Goal: Task Accomplishment & Management: Use online tool/utility

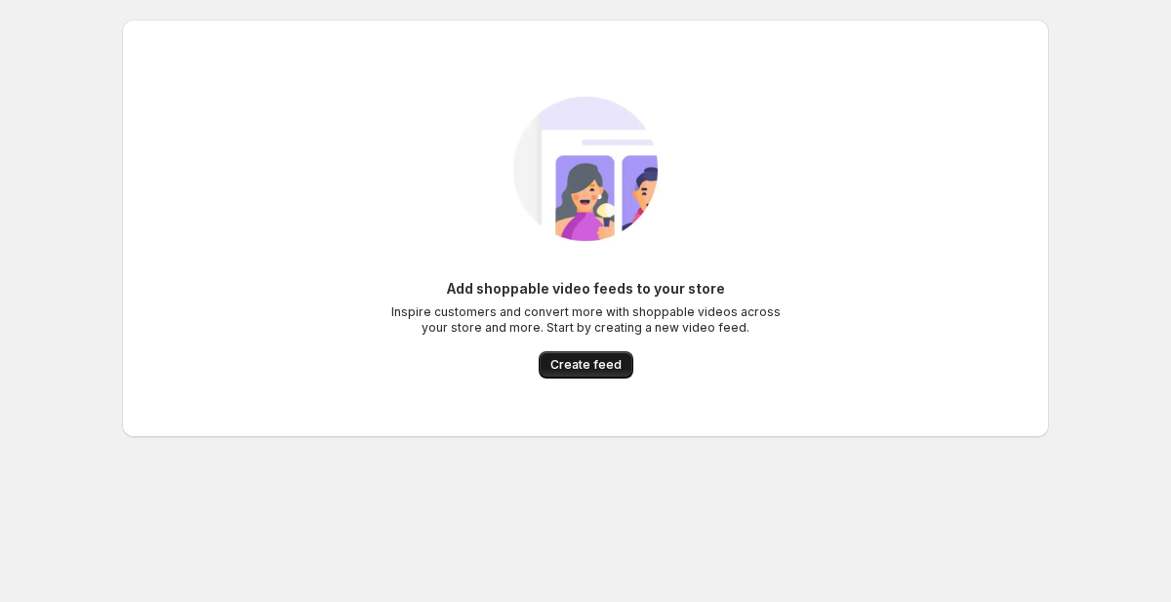
click at [561, 365] on span "Create feed" at bounding box center [585, 365] width 71 height 16
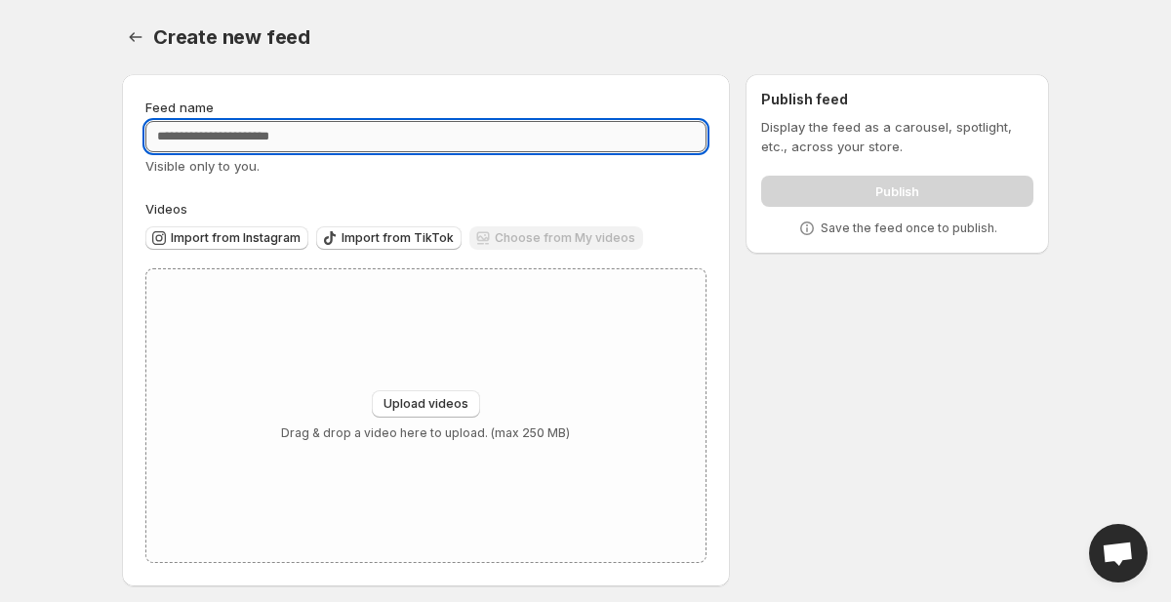
click at [288, 148] on input "Feed name" at bounding box center [425, 136] width 561 height 31
click at [259, 240] on span "Import from Instagram" at bounding box center [236, 238] width 130 height 16
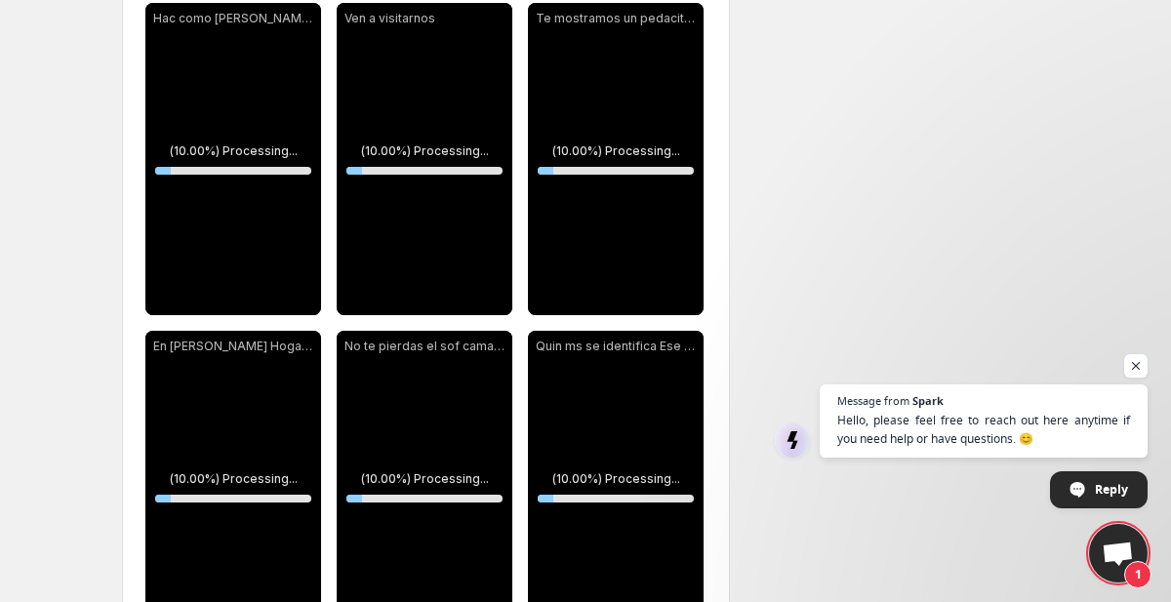
scroll to position [296, 0]
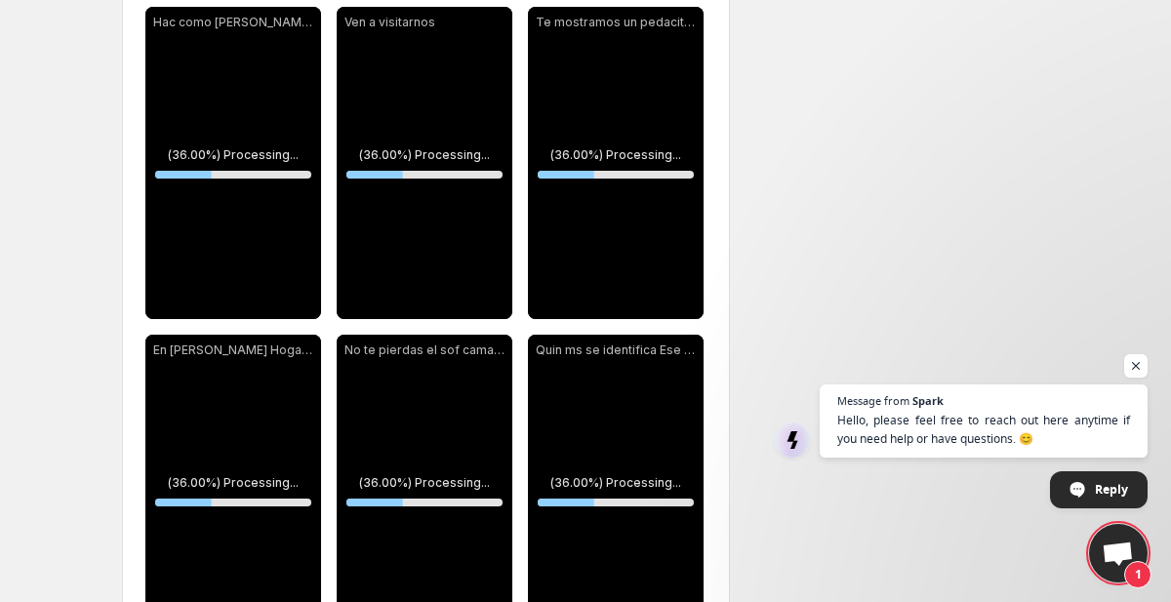
click at [938, 336] on div "**********" at bounding box center [577, 556] width 942 height 1586
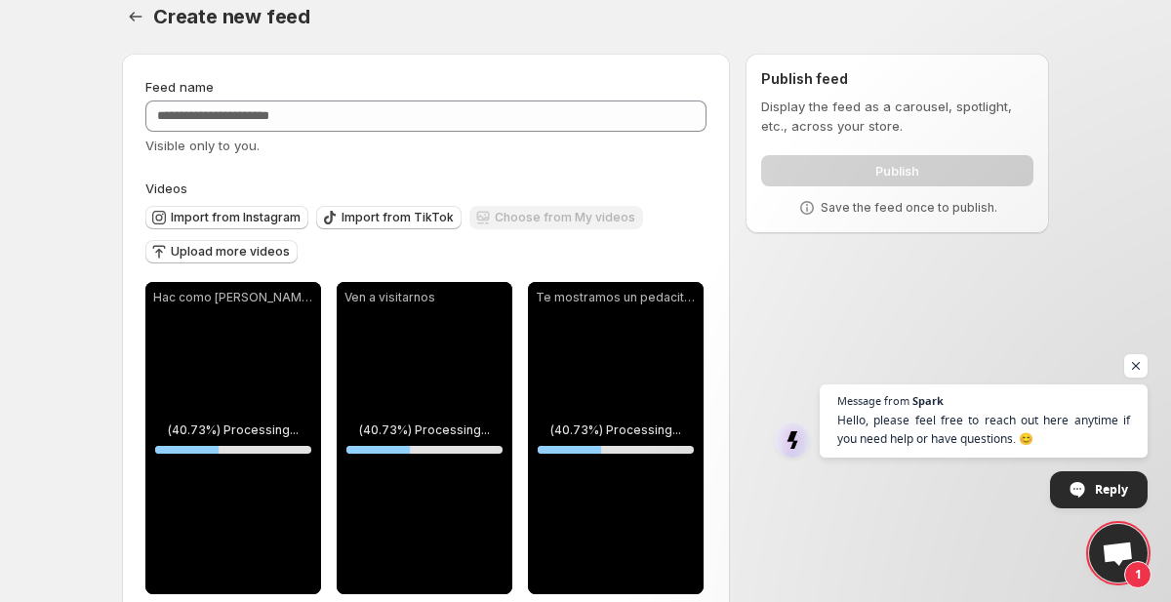
scroll to position [0, 0]
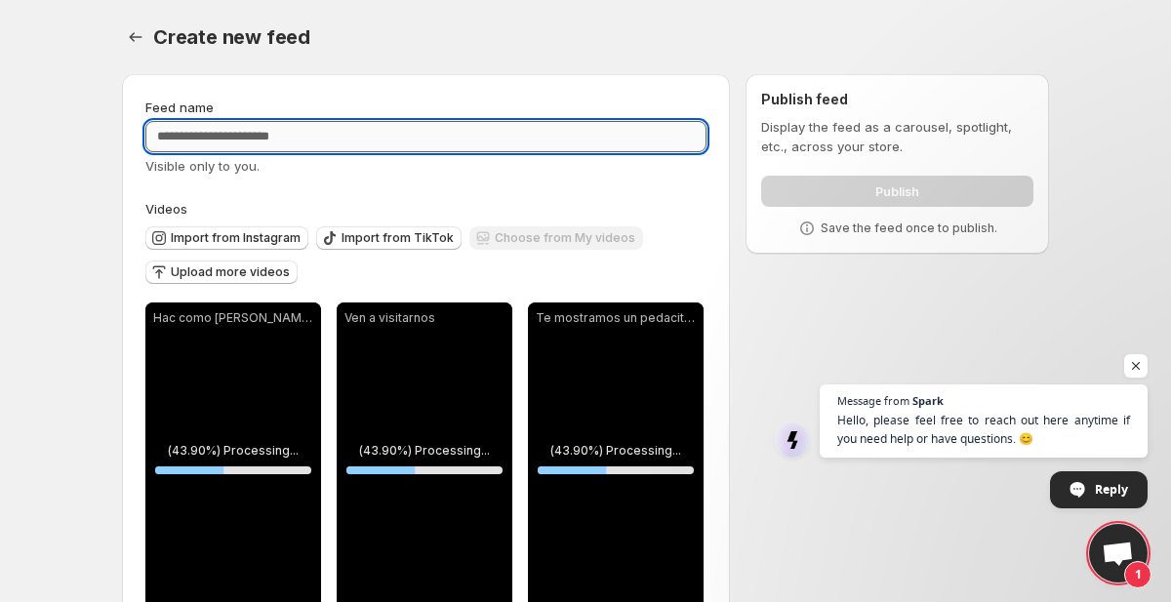
click at [409, 141] on input "Feed name" at bounding box center [425, 136] width 561 height 31
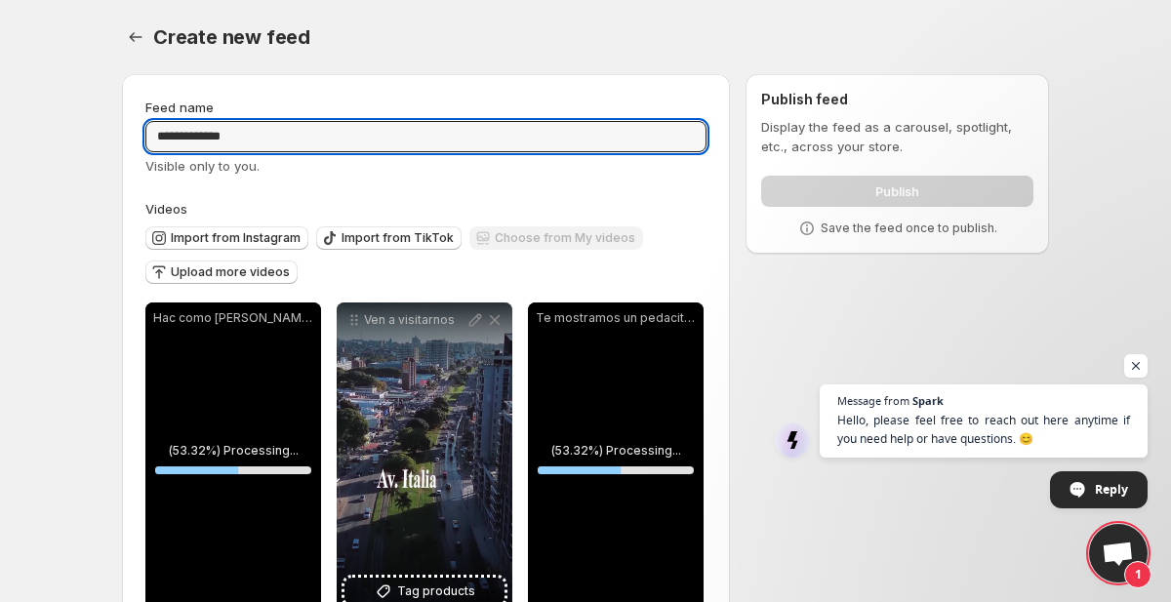
type input "**********"
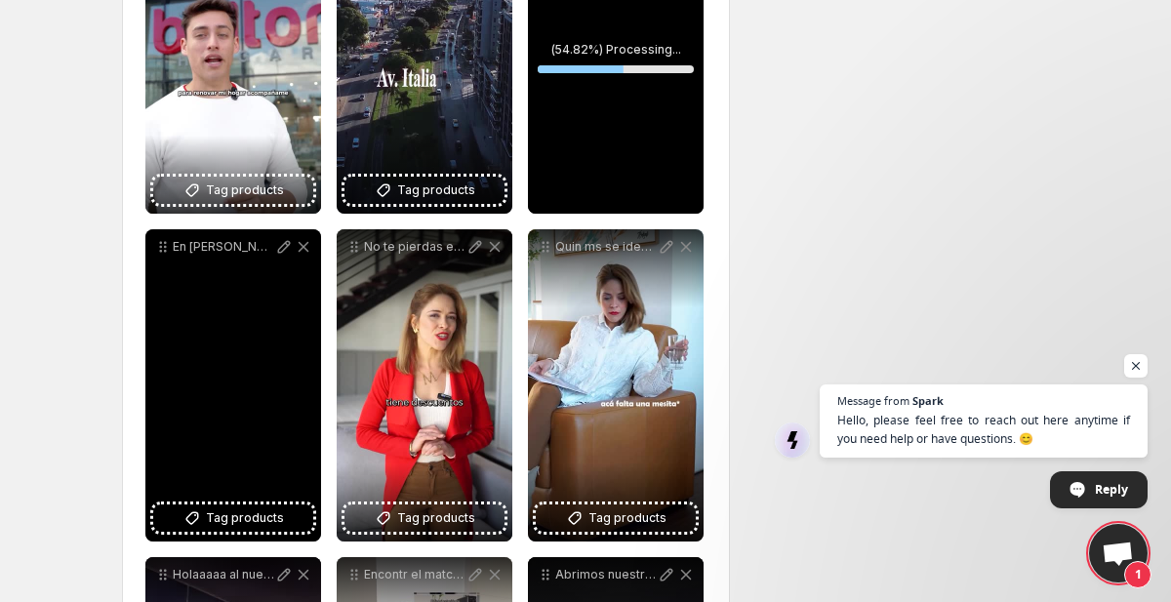
scroll to position [418, 0]
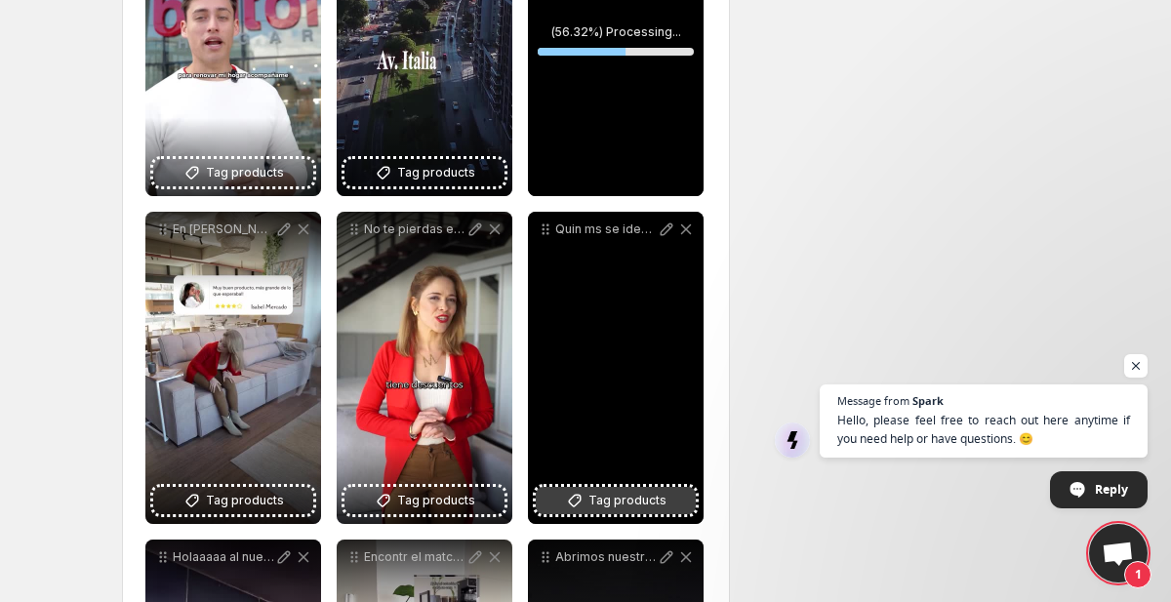
click at [587, 500] on button "Tag products" at bounding box center [616, 500] width 160 height 27
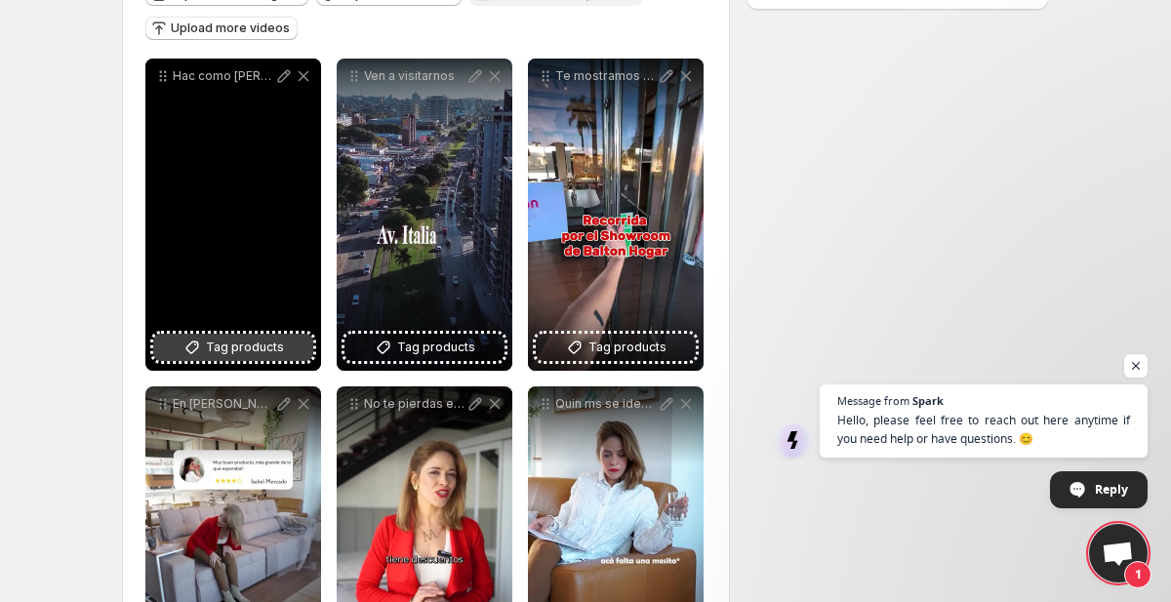
scroll to position [239, 0]
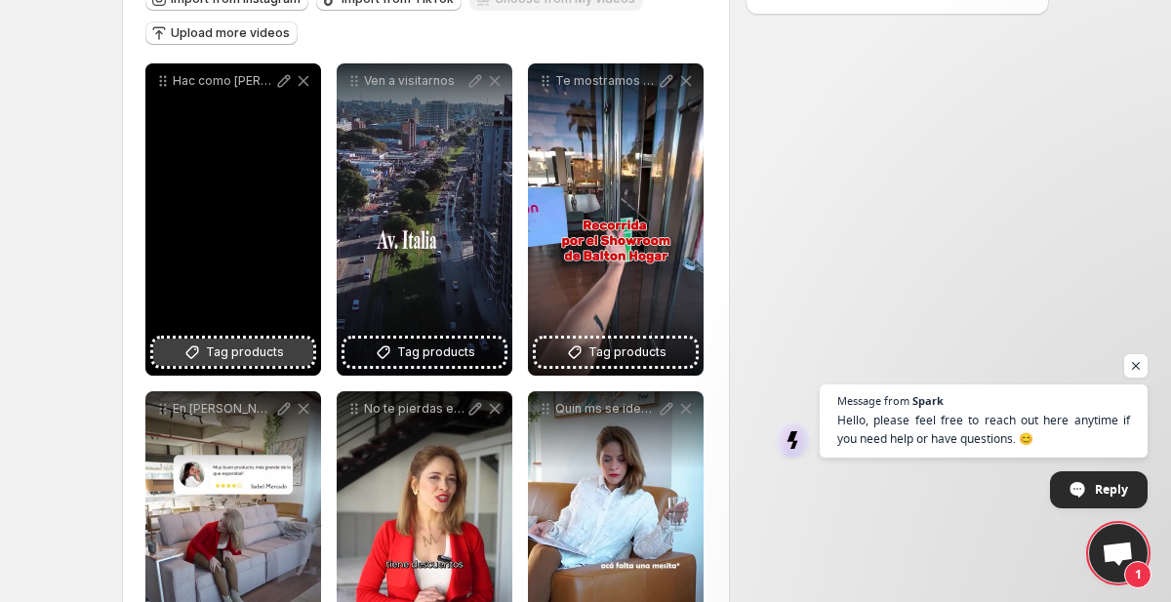
click at [241, 348] on span "Tag products" at bounding box center [245, 352] width 78 height 20
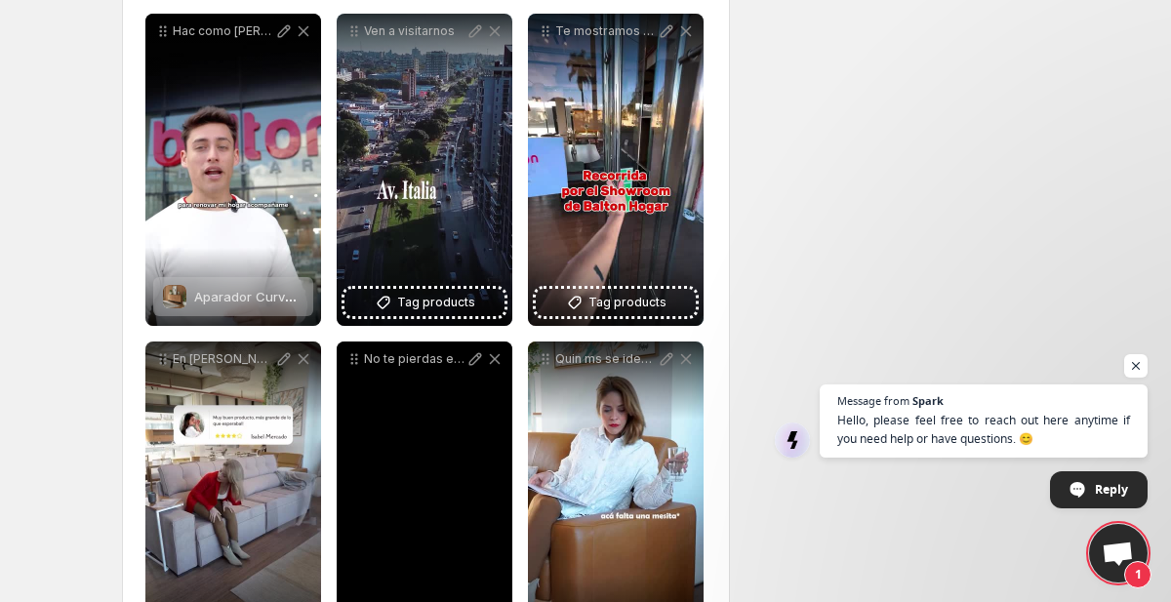
scroll to position [476, 0]
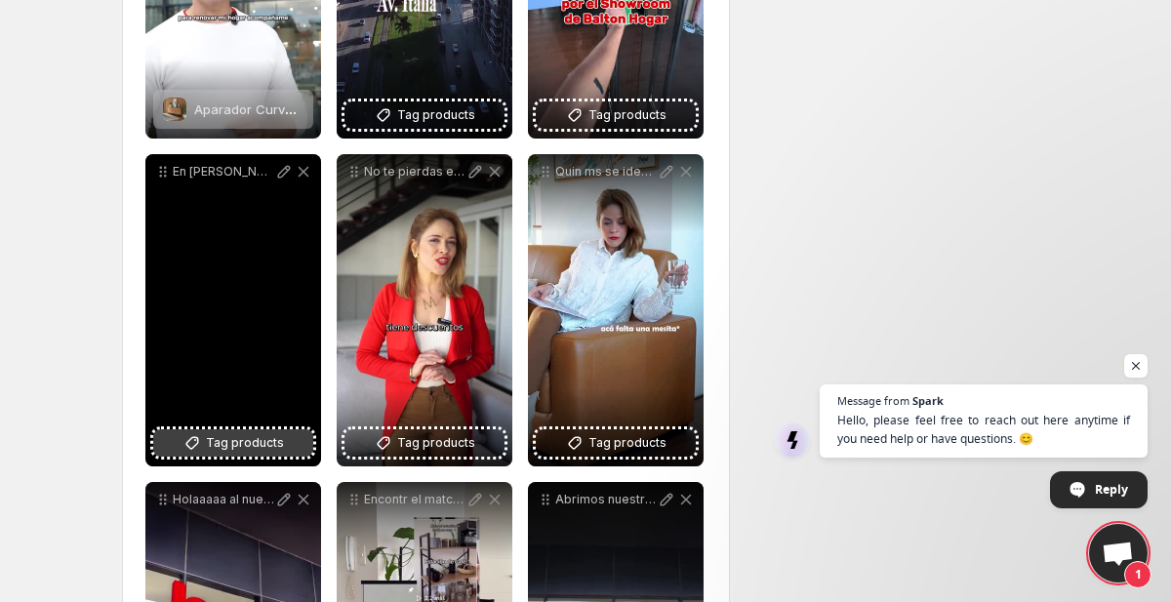
click at [187, 439] on icon at bounding box center [192, 443] width 20 height 20
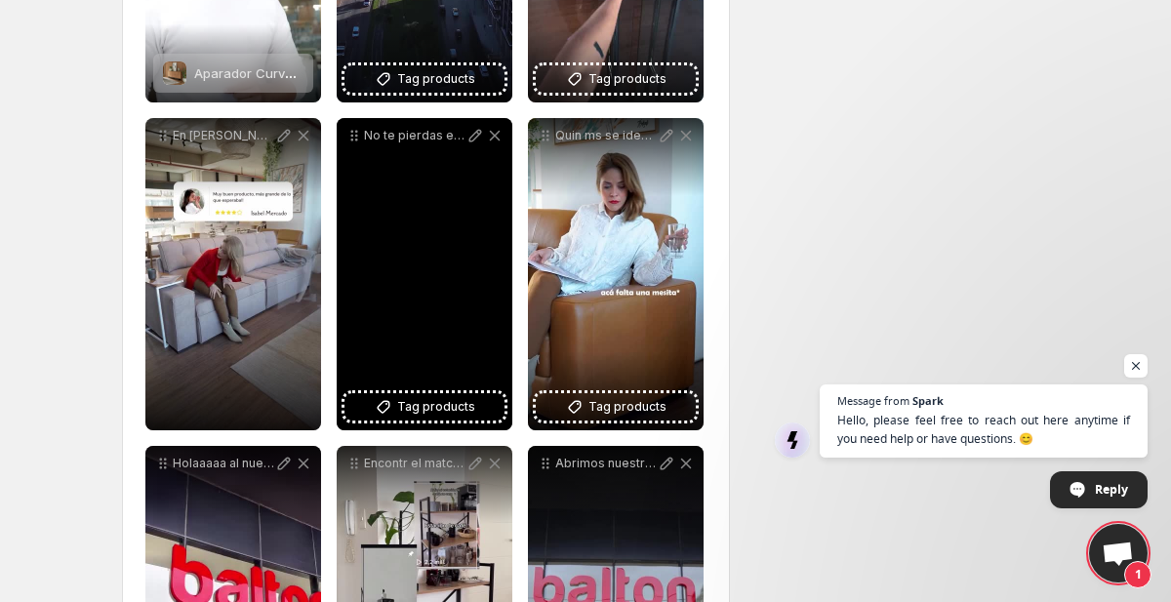
scroll to position [543, 0]
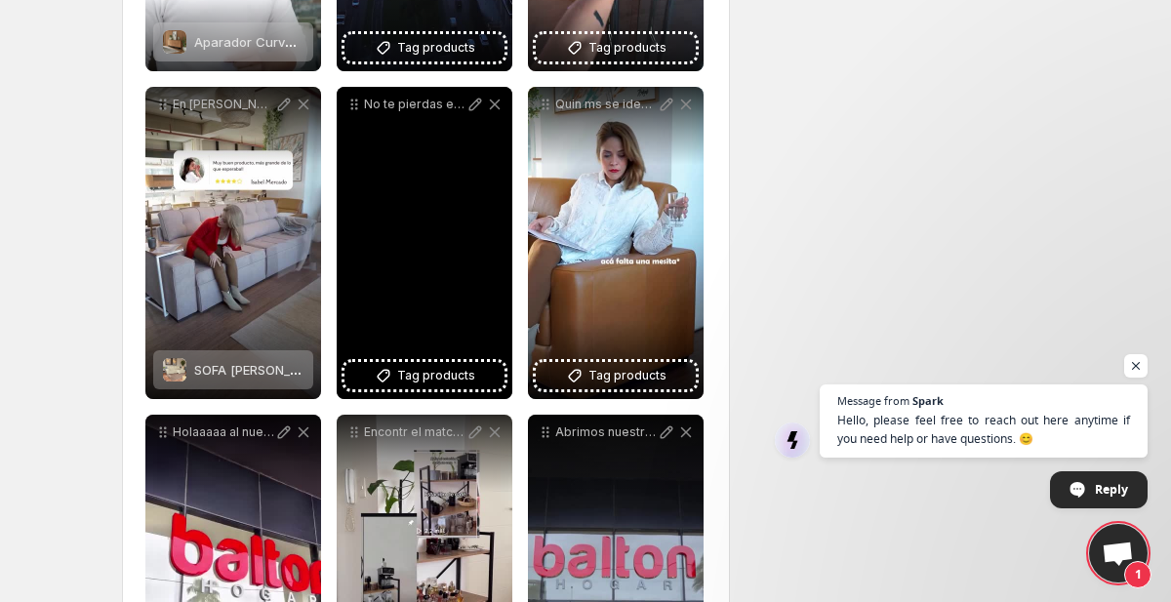
click at [393, 289] on div "No te pierdas el sof cama Trevo reclinable una joya de comodidad y diseo con Si…" at bounding box center [425, 243] width 176 height 312
click at [389, 374] on icon at bounding box center [384, 376] width 20 height 20
click at [479, 102] on icon at bounding box center [475, 105] width 13 height 13
type input "**********"
click at [471, 106] on icon at bounding box center [475, 105] width 13 height 13
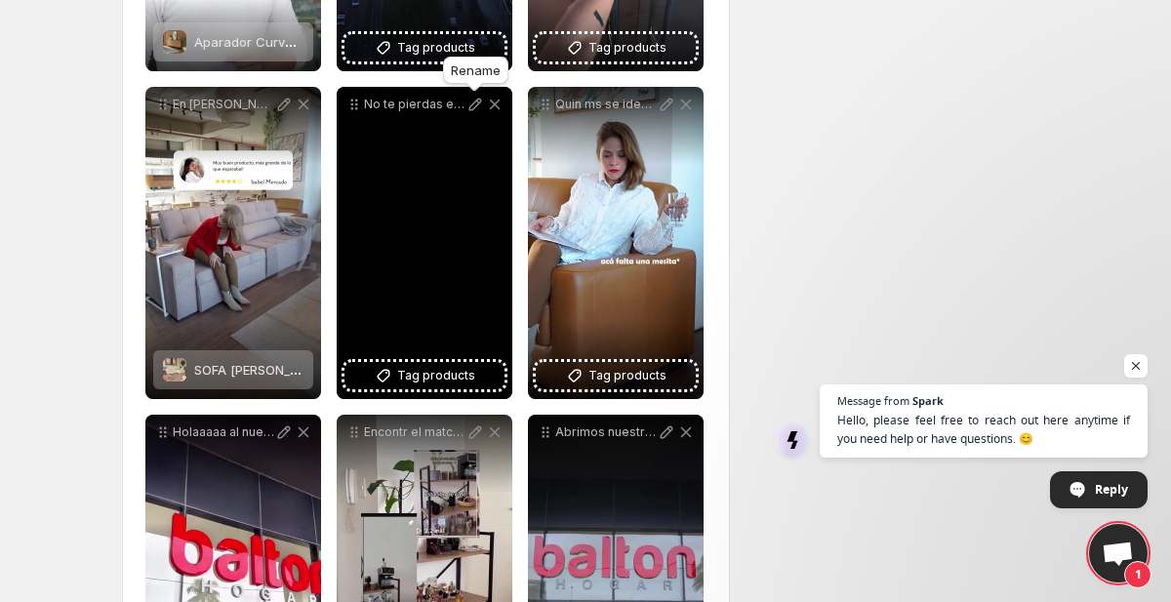
type input "**********"
click at [417, 376] on span "Tag products" at bounding box center [436, 376] width 78 height 20
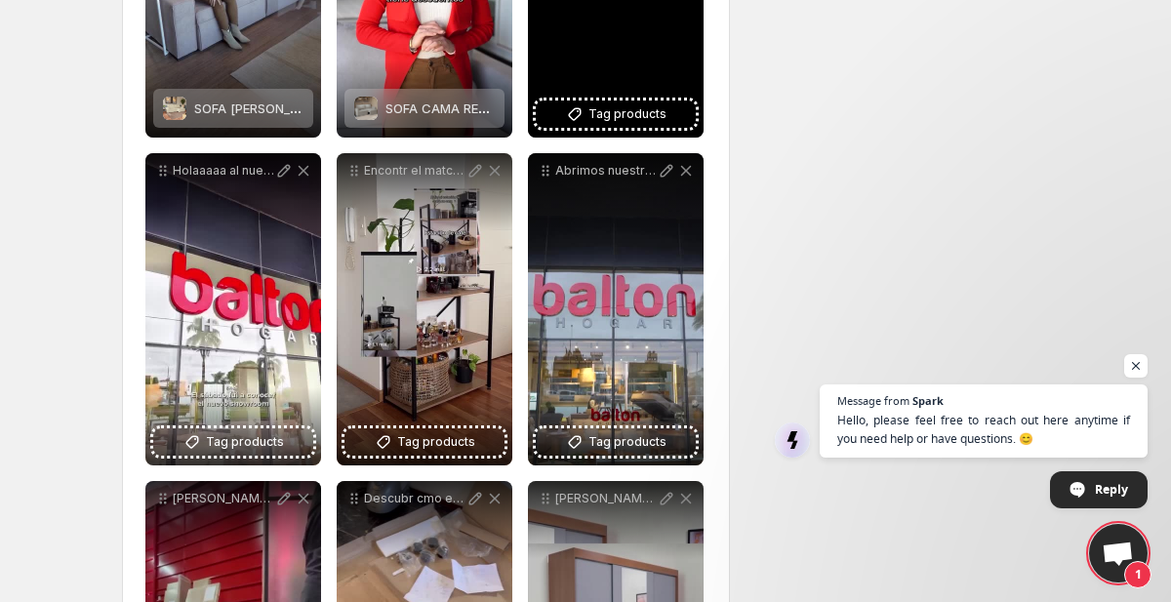
scroll to position [579, 0]
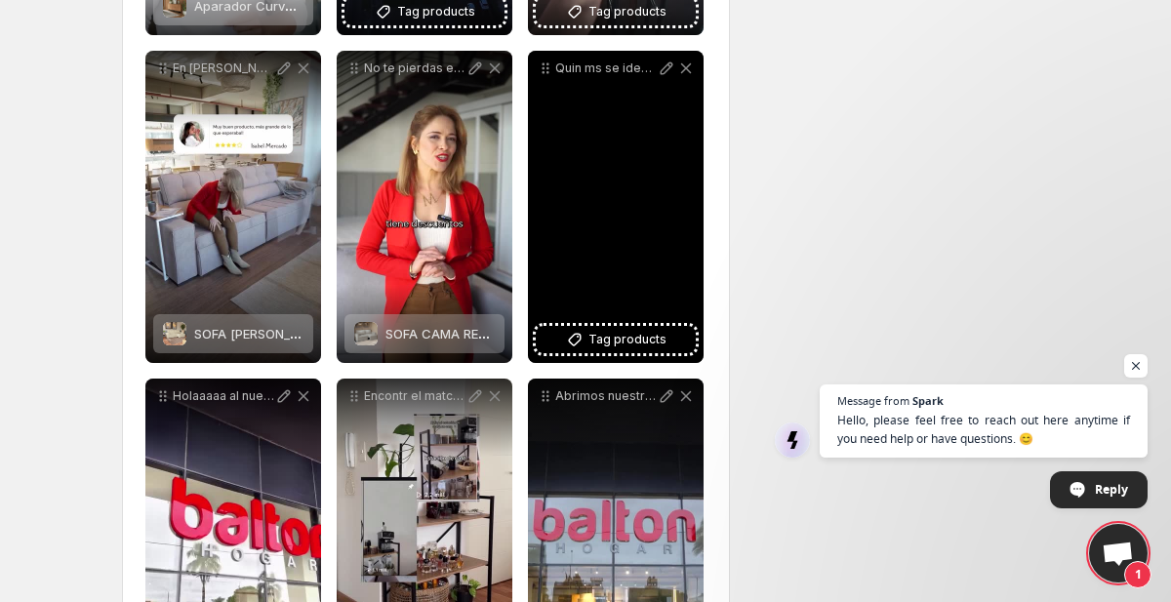
click at [617, 75] on p "Quin ms se identifica Ese momento en que solo necesitas un lugar donde apoyar t…" at bounding box center [605, 68] width 101 height 16
click at [619, 228] on div "Quin ms se identifica Ese momento en que solo necesitas un lugar donde apoyar t…" at bounding box center [616, 207] width 176 height 312
click at [571, 338] on icon at bounding box center [575, 340] width 20 height 20
click at [598, 335] on span "Tag products" at bounding box center [627, 340] width 78 height 20
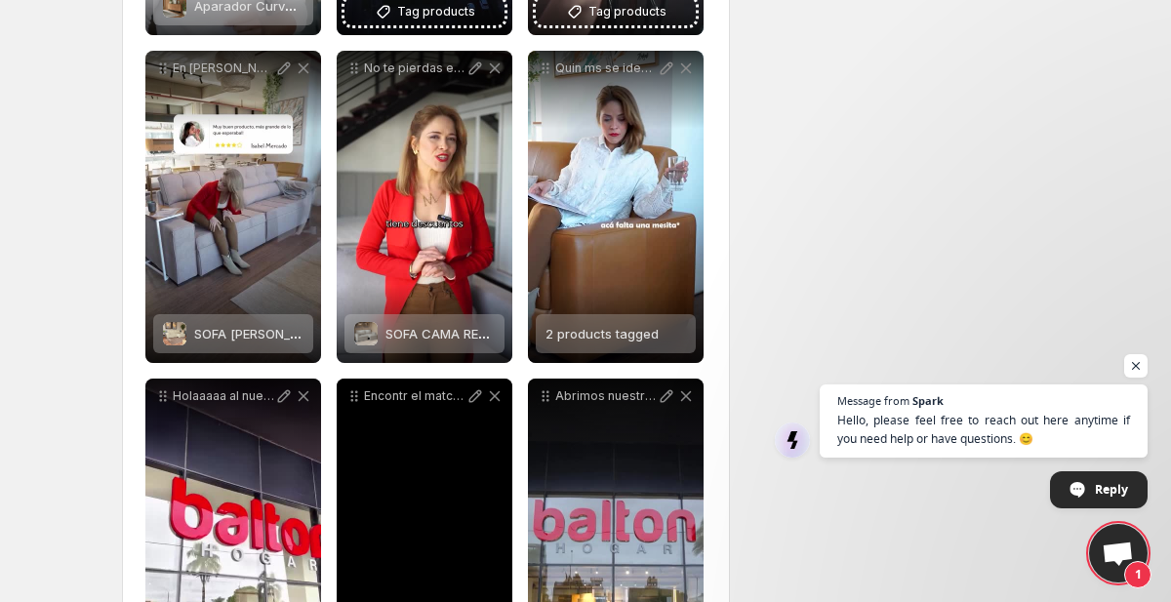
scroll to position [837, 0]
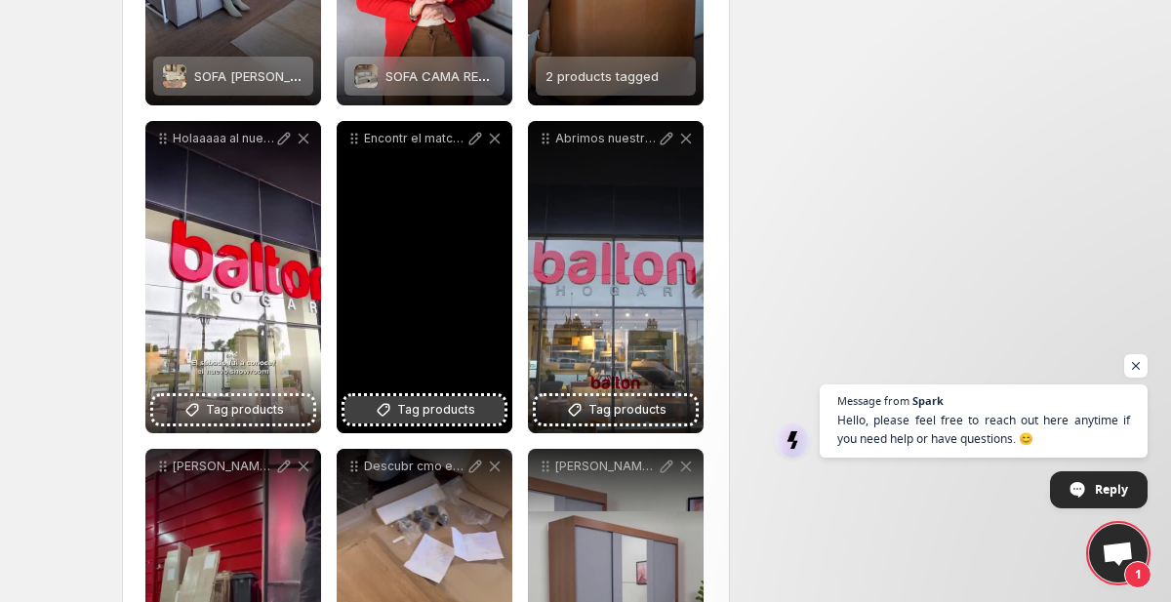
click at [388, 417] on icon at bounding box center [384, 410] width 20 height 20
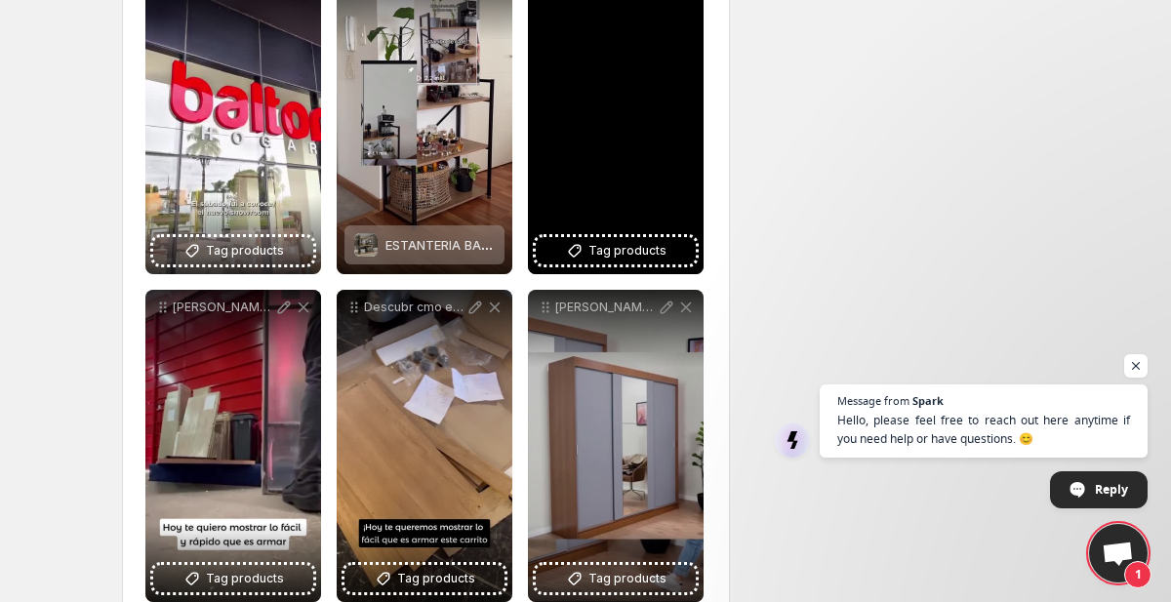
scroll to position [1044, 0]
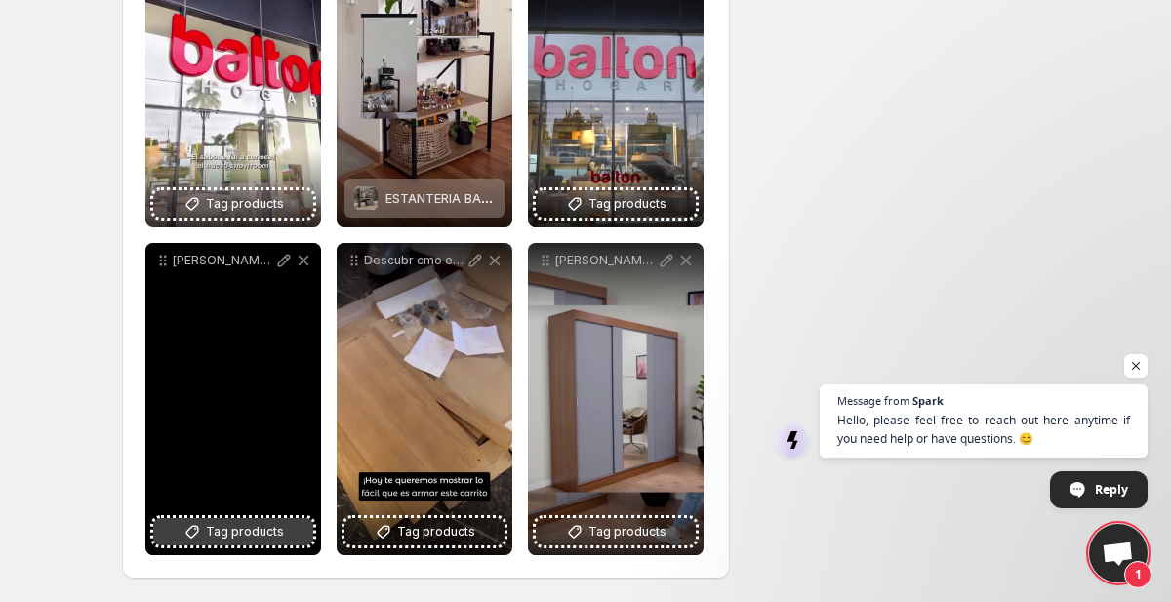
click at [213, 536] on span "Tag products" at bounding box center [245, 532] width 78 height 20
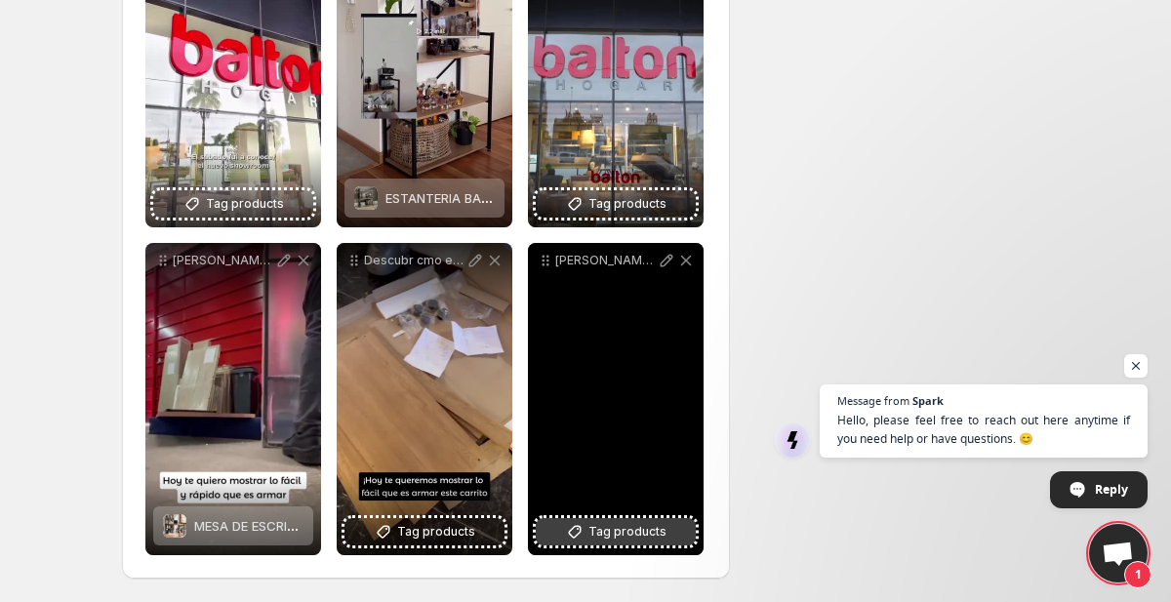
click at [599, 543] on button "Tag products" at bounding box center [616, 531] width 160 height 27
click at [588, 529] on span "Ropero Placard Matrimonial Reno Pareja 3 Puertas Corredizas con Espejo - [PERSO…" at bounding box center [858, 526] width 565 height 16
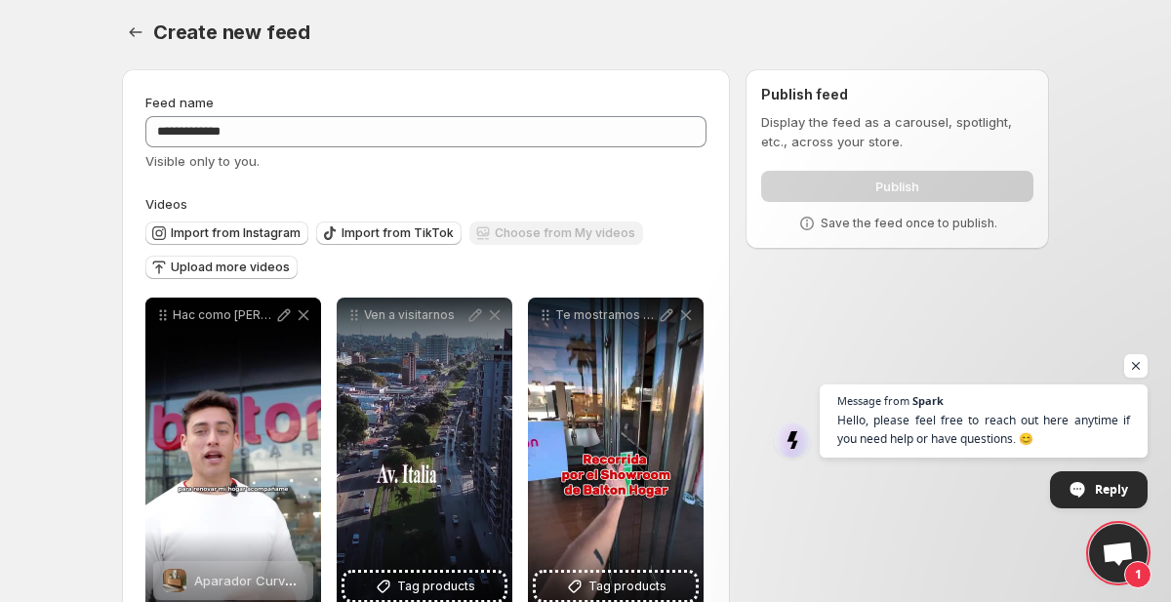
scroll to position [0, 0]
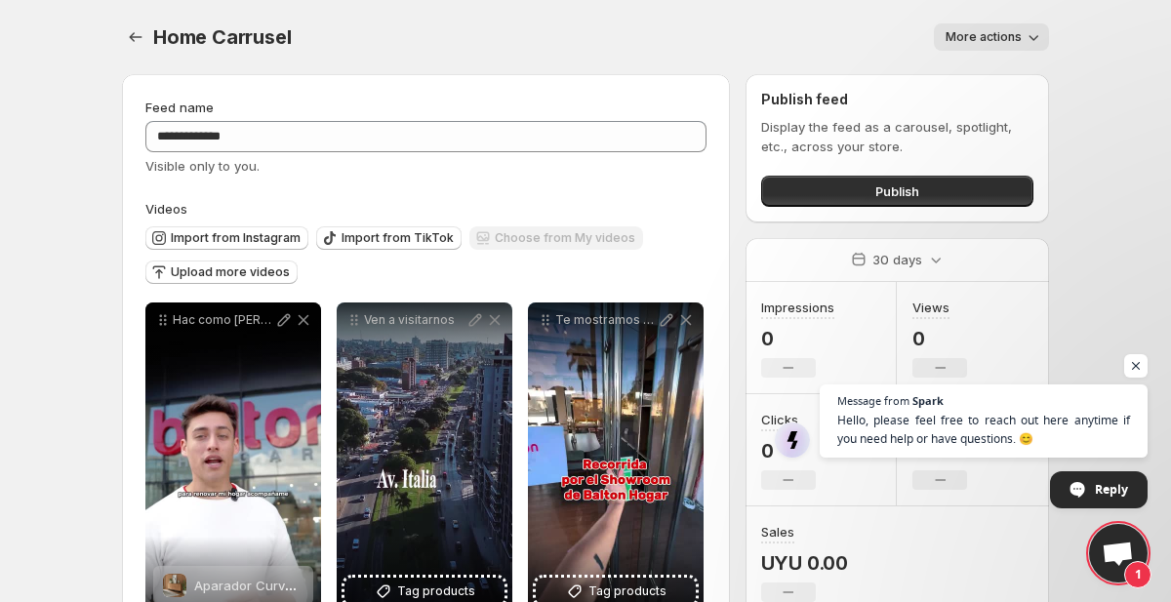
click at [976, 26] on button "More actions" at bounding box center [990, 36] width 115 height 27
click at [857, 189] on button "Publish" at bounding box center [897, 191] width 272 height 31
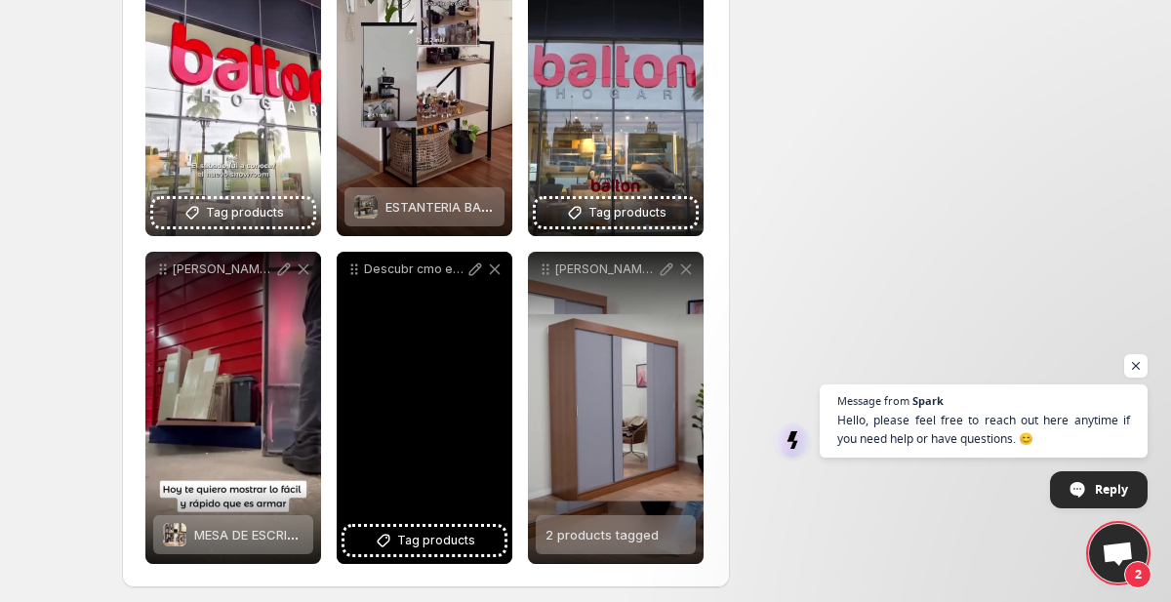
scroll to position [1044, 0]
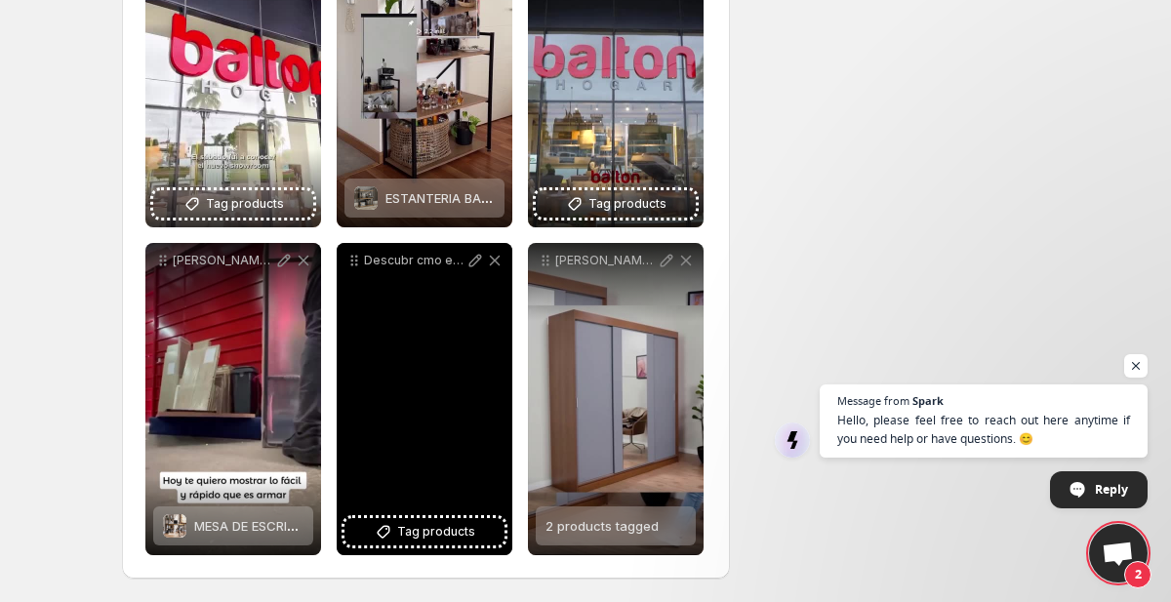
click at [416, 369] on div "Descubr cmo este carrito auxiliar de la lnea industrial puede transformar tus e…" at bounding box center [425, 399] width 176 height 312
click at [489, 254] on icon at bounding box center [495, 261] width 20 height 20
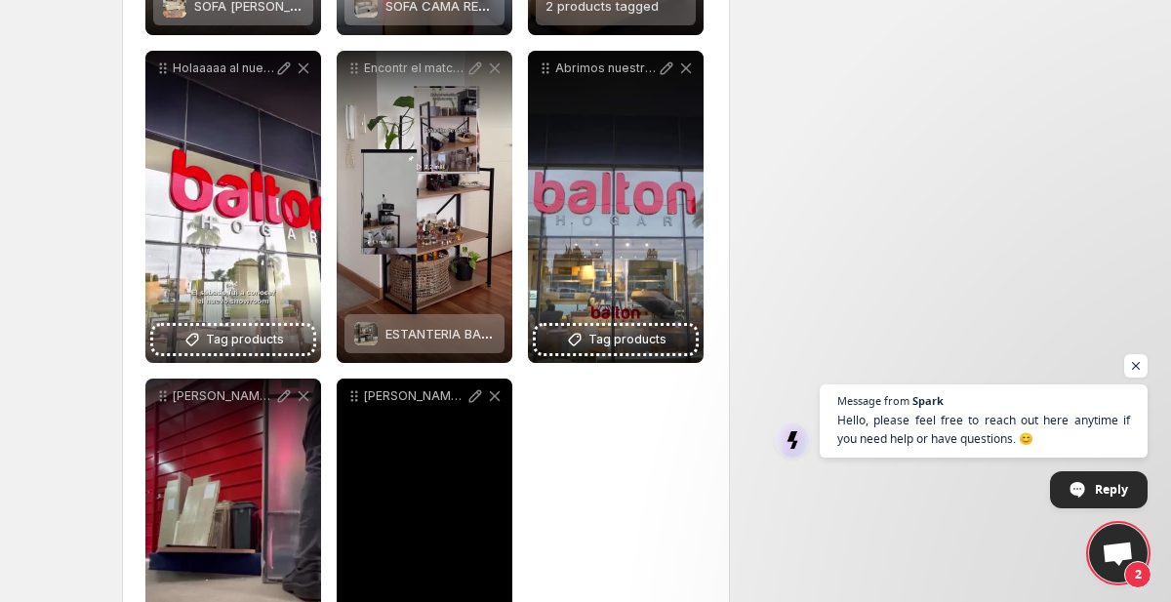
scroll to position [856, 0]
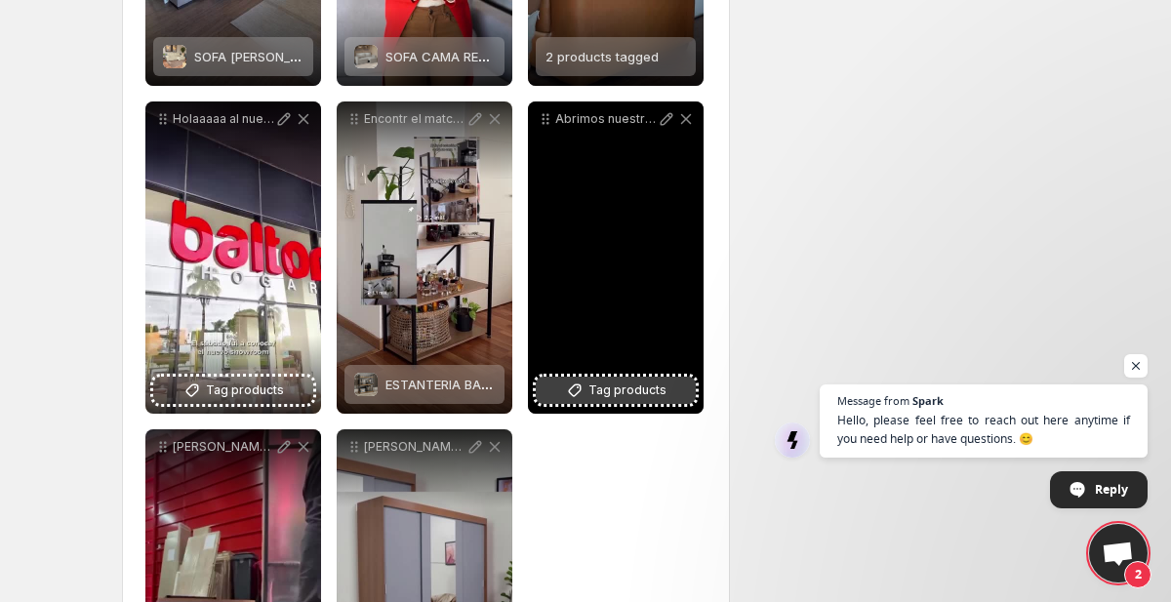
click at [583, 394] on icon at bounding box center [575, 390] width 20 height 20
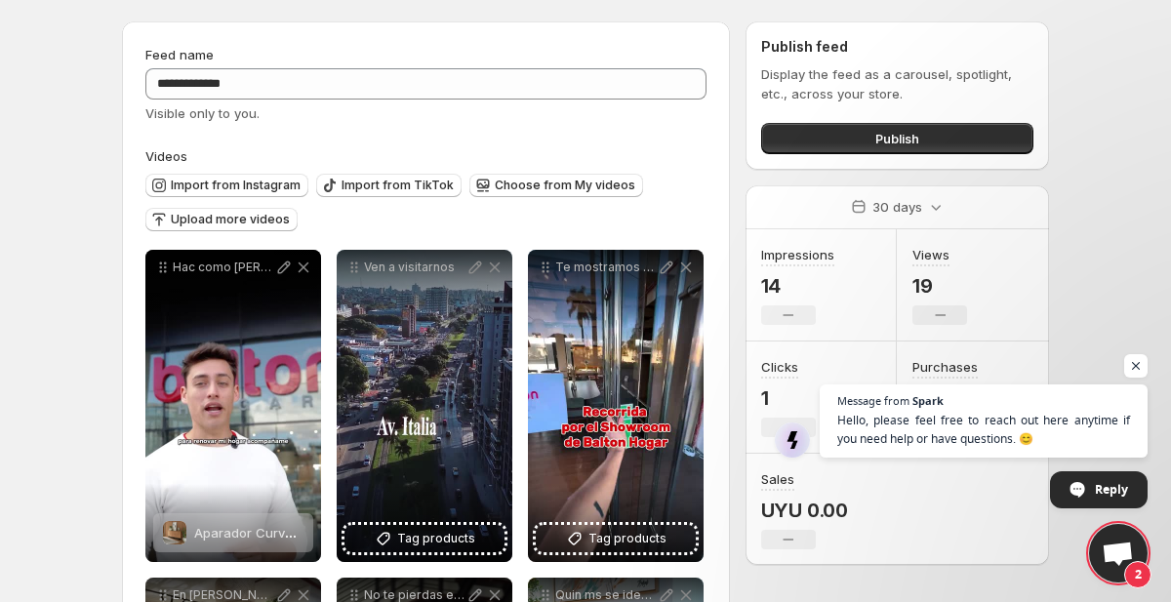
scroll to position [0, 0]
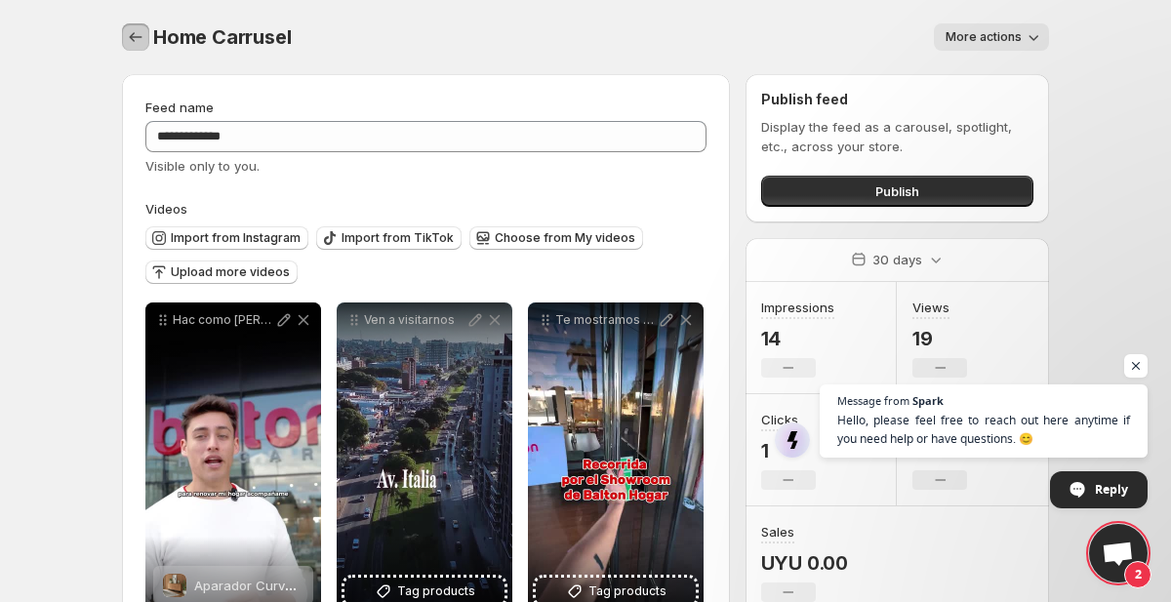
click at [139, 33] on icon "Settings" at bounding box center [136, 37] width 20 height 20
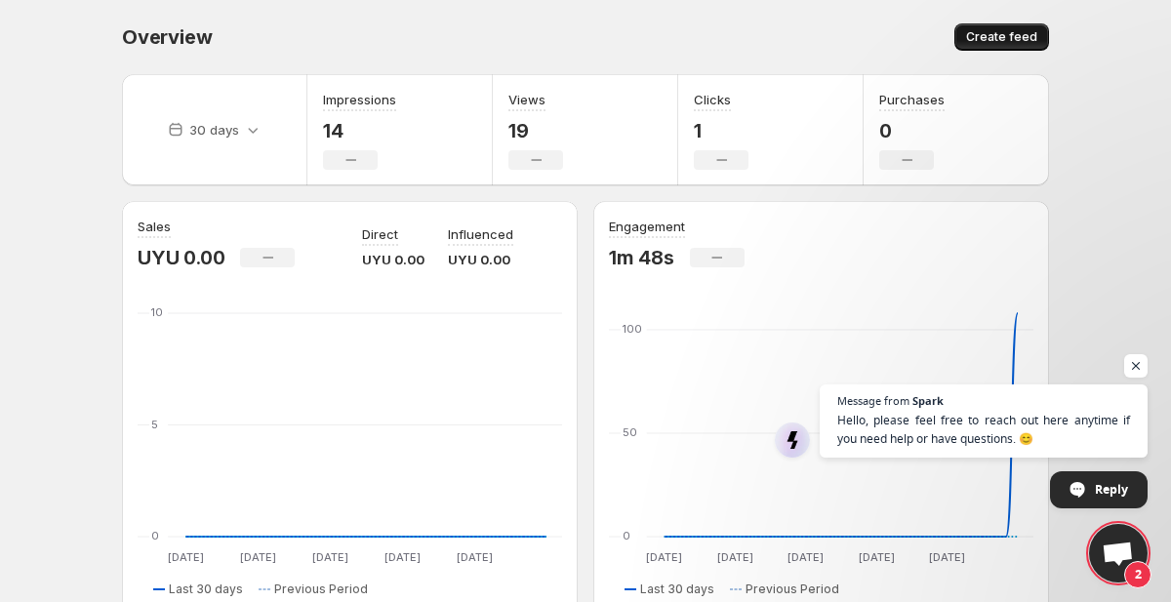
click at [973, 38] on span "Create feed" at bounding box center [1001, 37] width 71 height 16
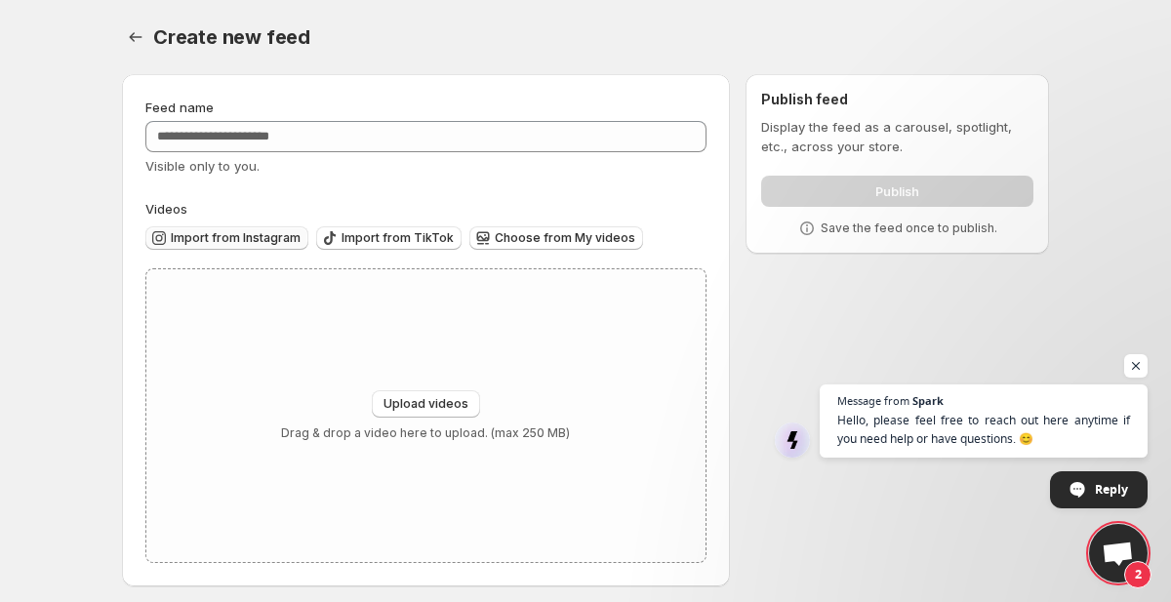
click at [260, 239] on span "Import from Instagram" at bounding box center [236, 238] width 130 height 16
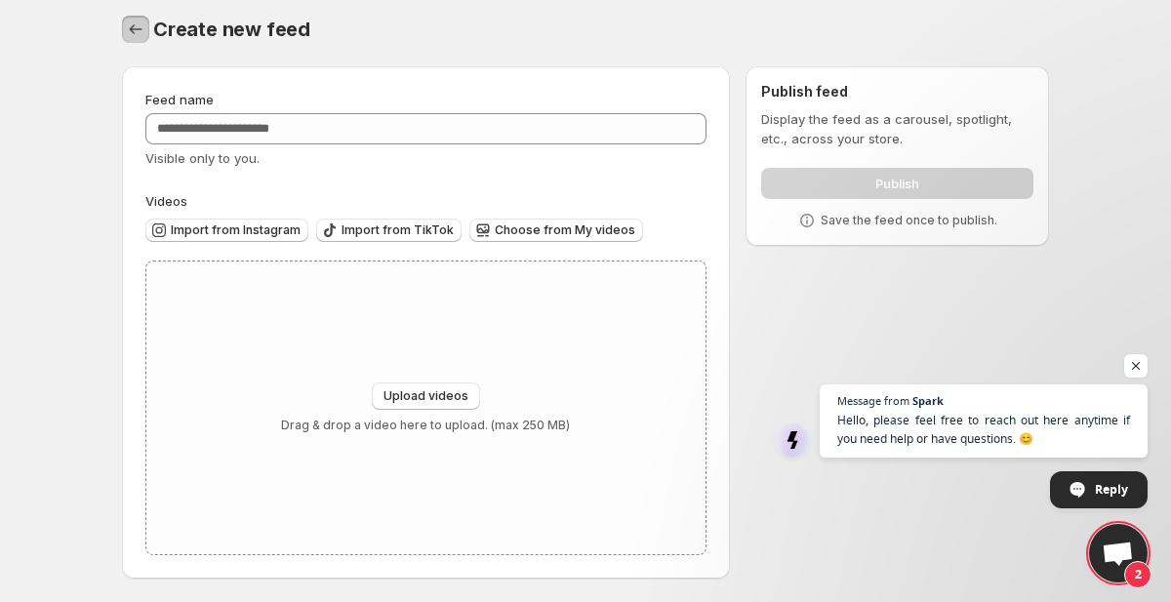
click at [137, 25] on icon "Settings" at bounding box center [136, 30] width 20 height 20
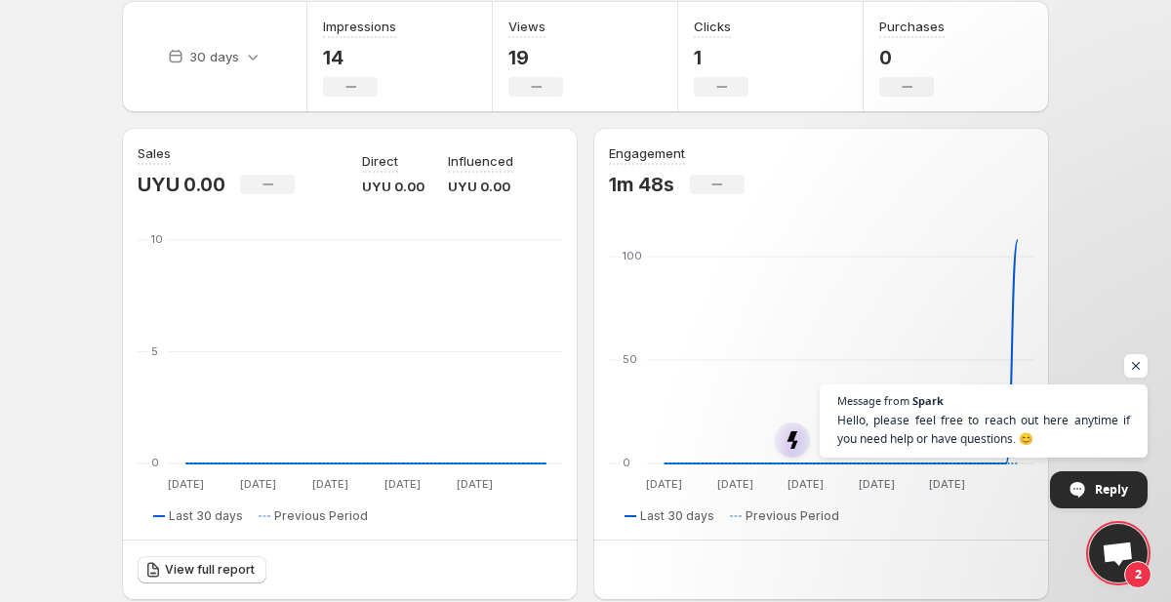
scroll to position [101, 0]
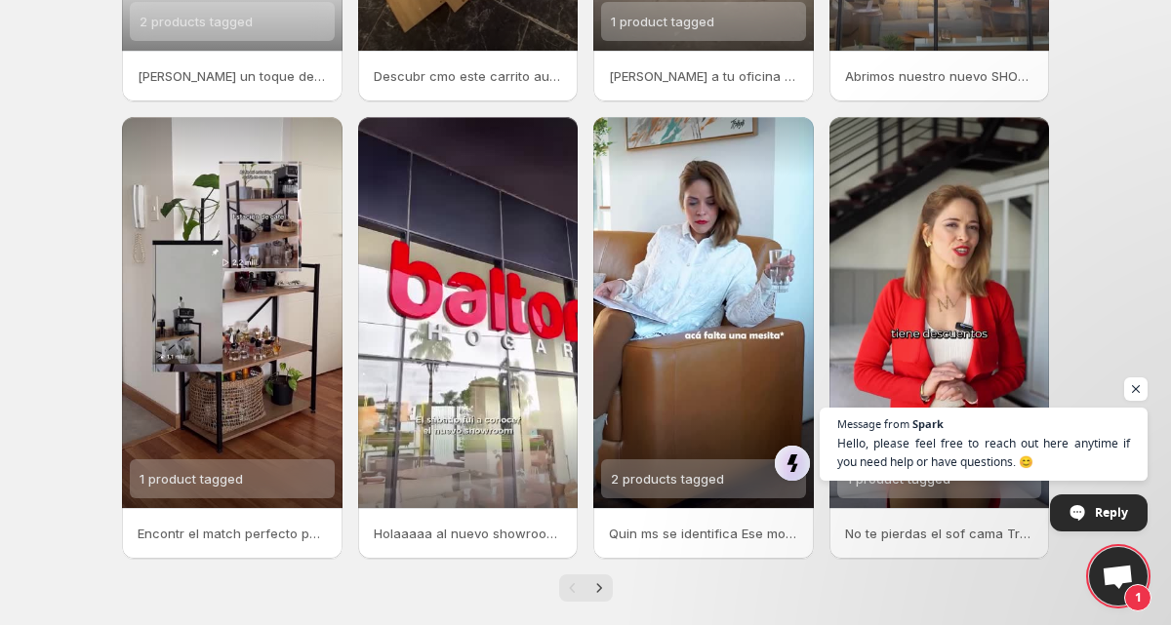
scroll to position [438, 0]
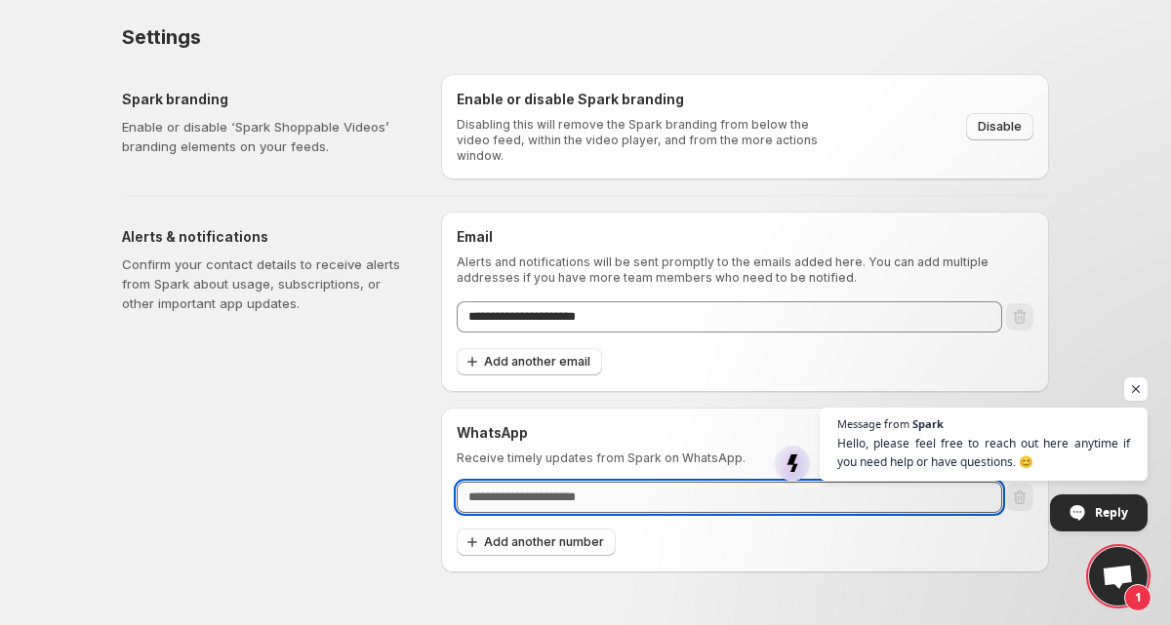
click at [638, 482] on input "text" at bounding box center [729, 497] width 545 height 31
type input "**********"
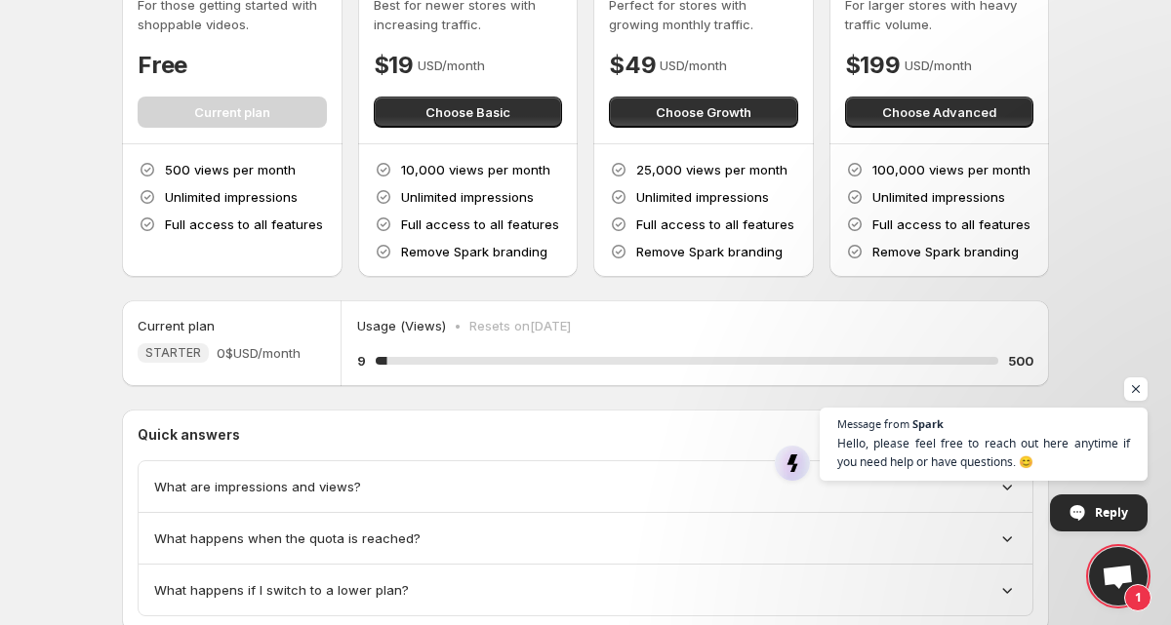
scroll to position [58, 0]
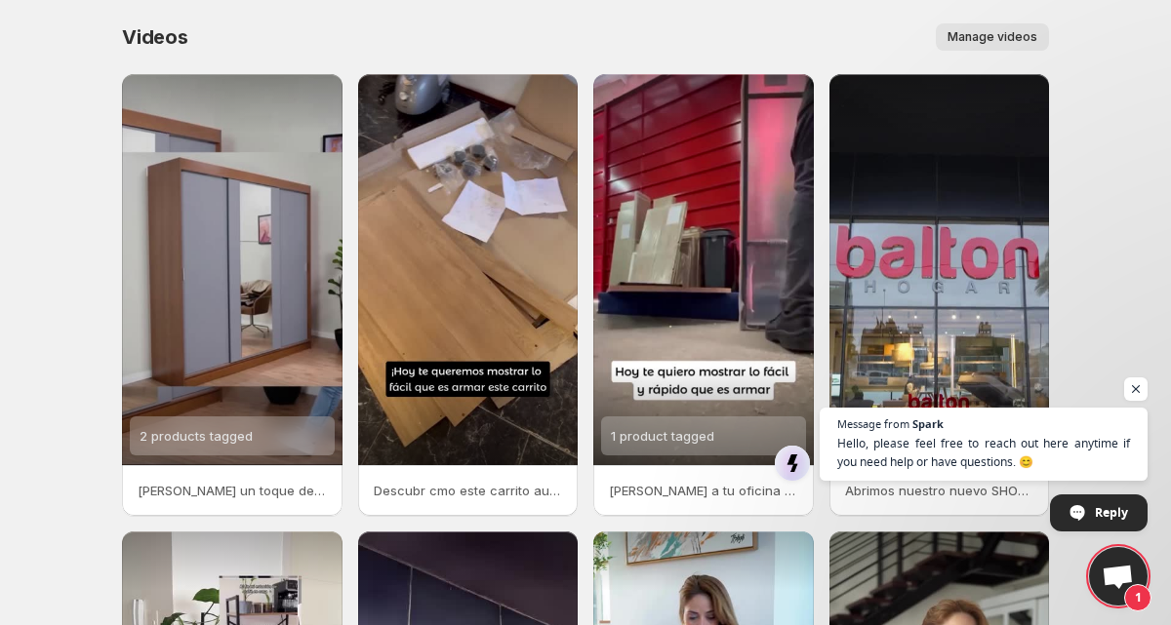
click at [980, 36] on span "Manage videos" at bounding box center [992, 37] width 90 height 16
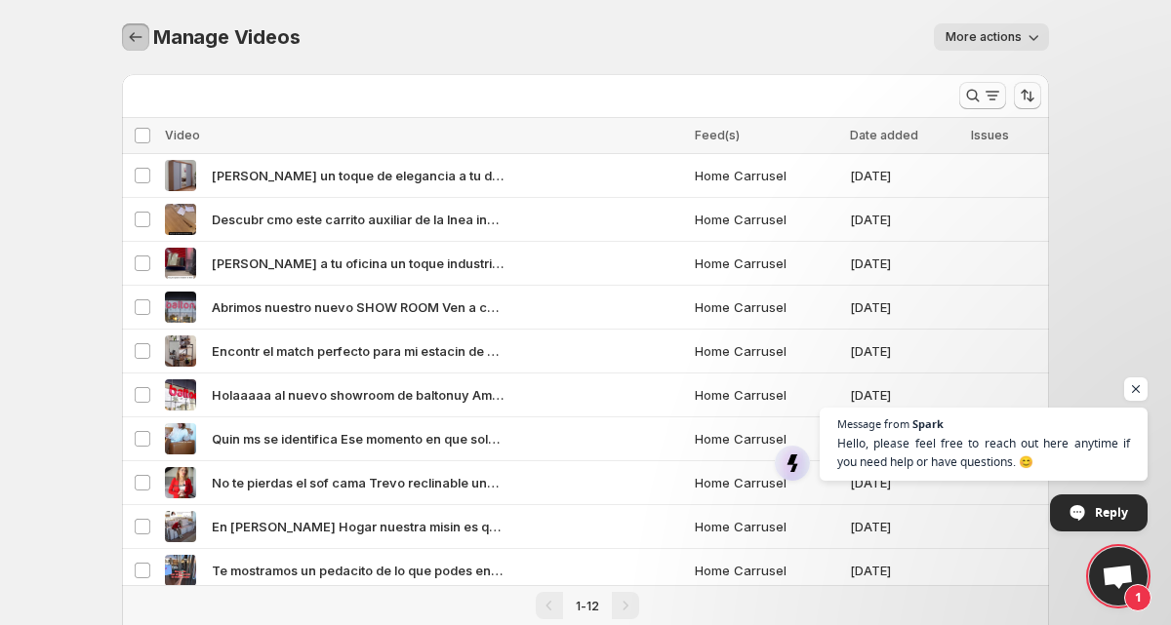
click at [131, 38] on icon "Manage Videos" at bounding box center [136, 37] width 13 height 10
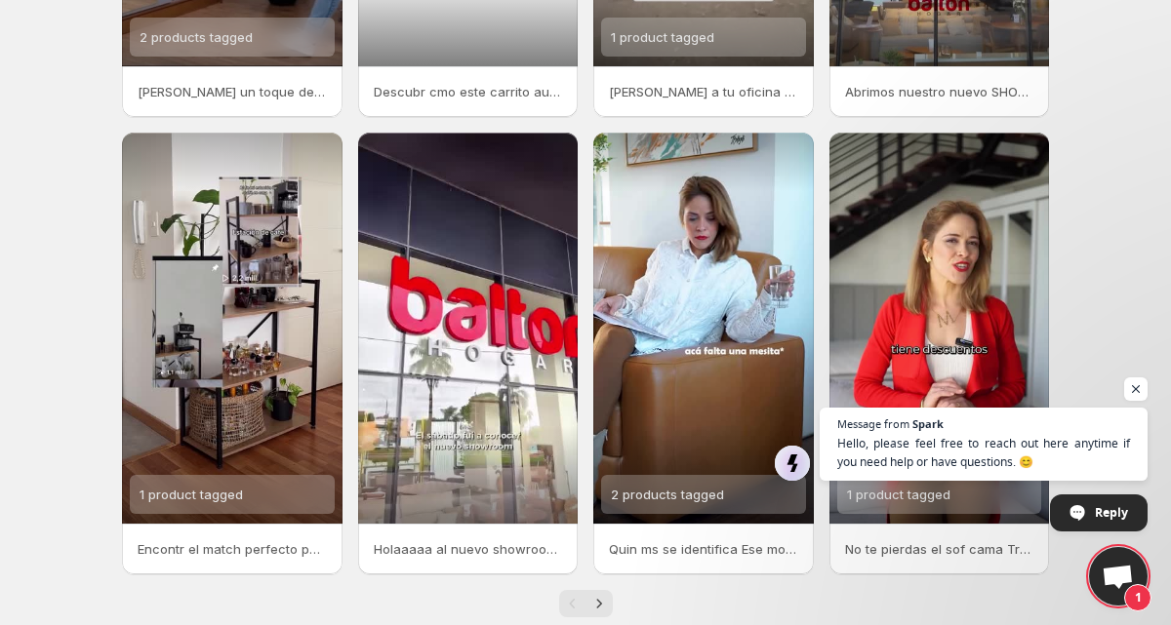
scroll to position [438, 0]
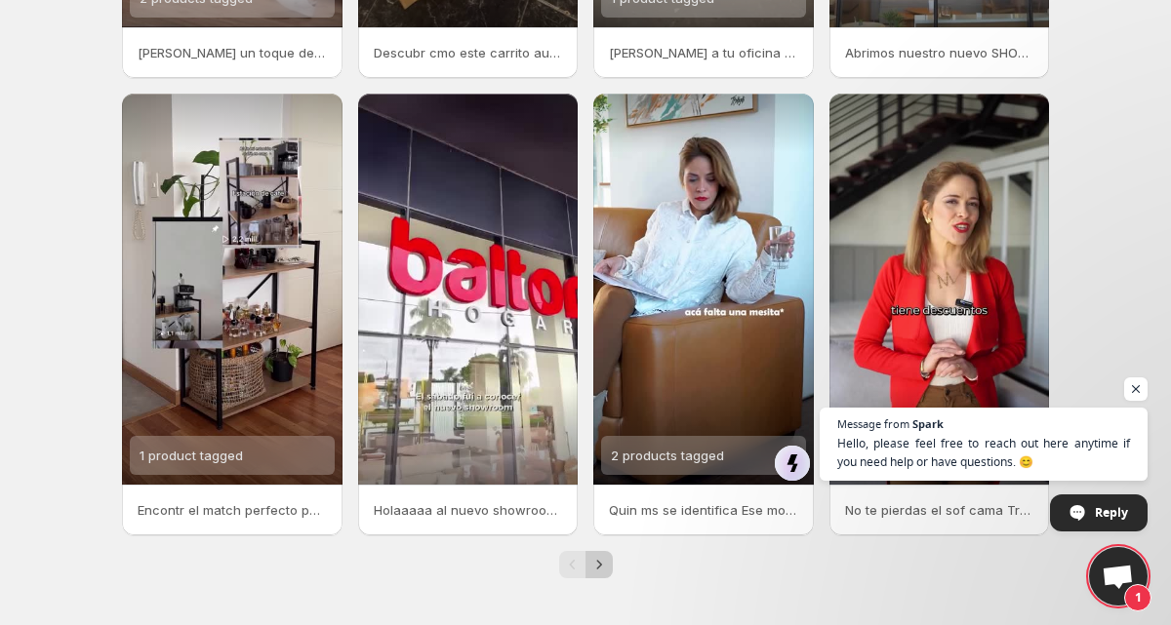
click at [595, 564] on icon "Next" at bounding box center [599, 565] width 20 height 20
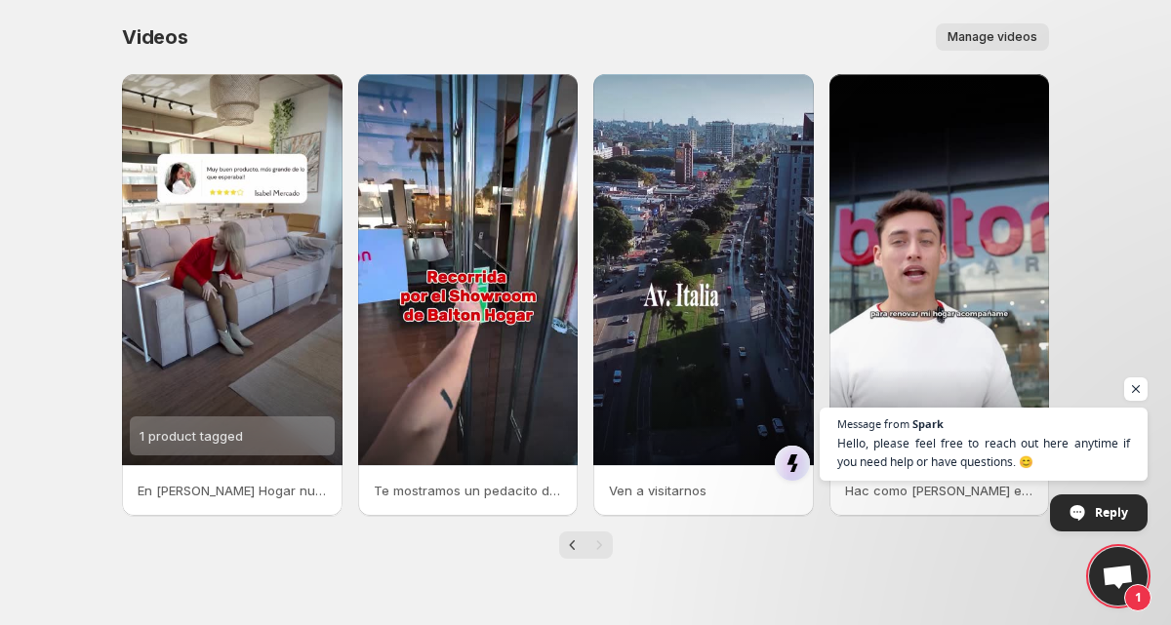
click at [762, 39] on div "Manage videos" at bounding box center [630, 36] width 837 height 27
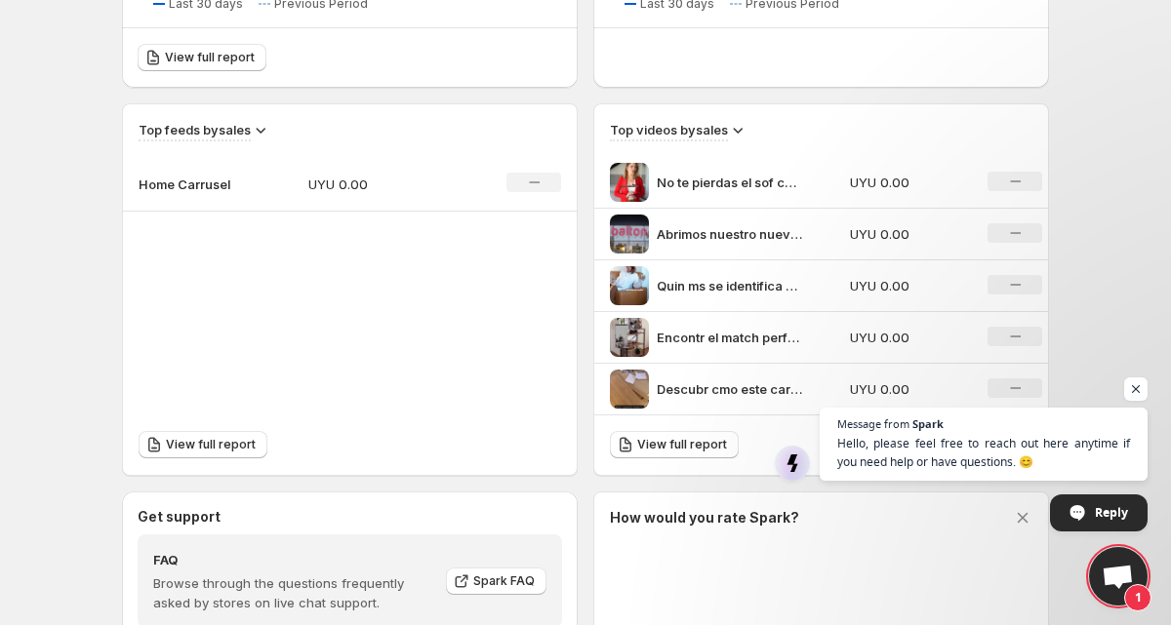
scroll to position [598, 0]
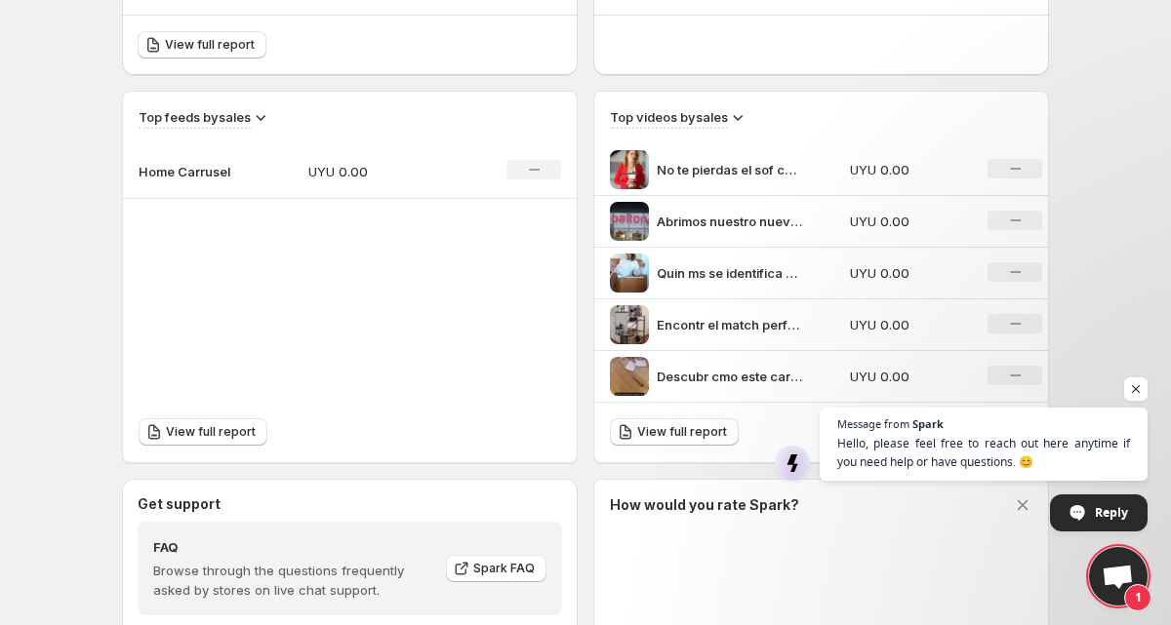
click at [272, 184] on td "Home Carrusel" at bounding box center [208, 171] width 170 height 55
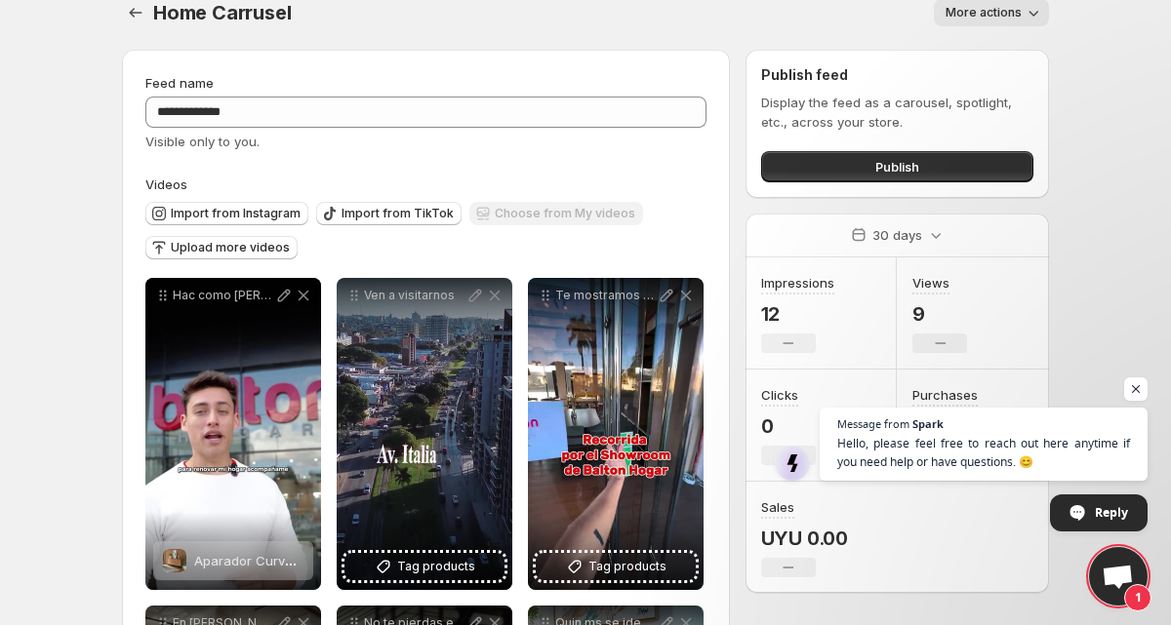
scroll to position [30, 0]
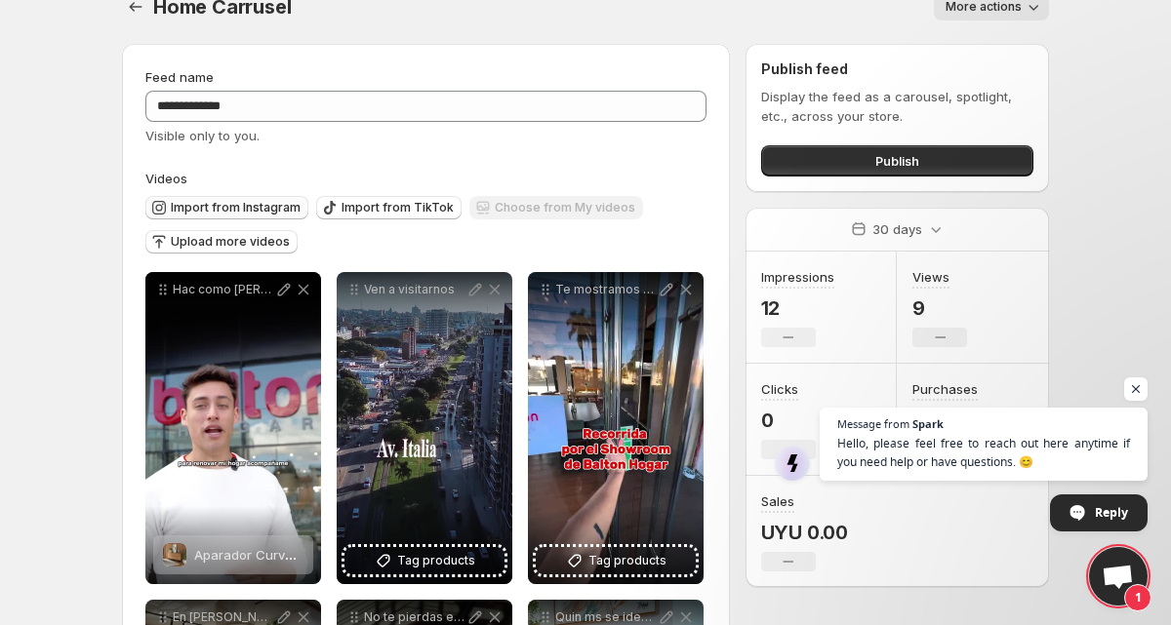
click at [256, 201] on span "Import from Instagram" at bounding box center [236, 208] width 130 height 16
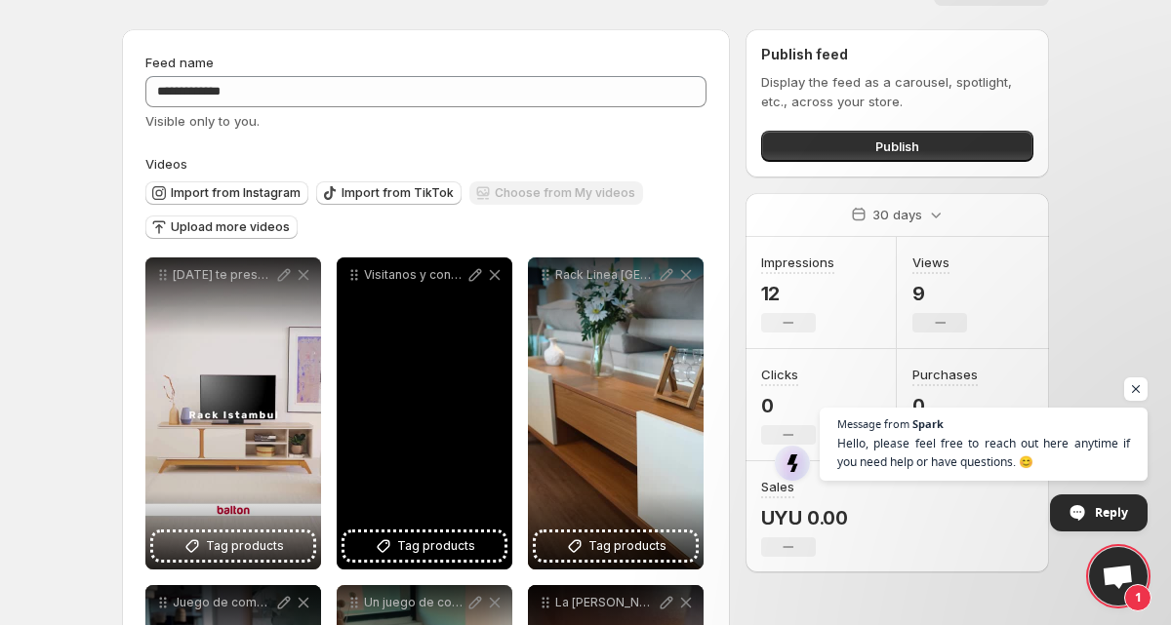
scroll to position [50, 0]
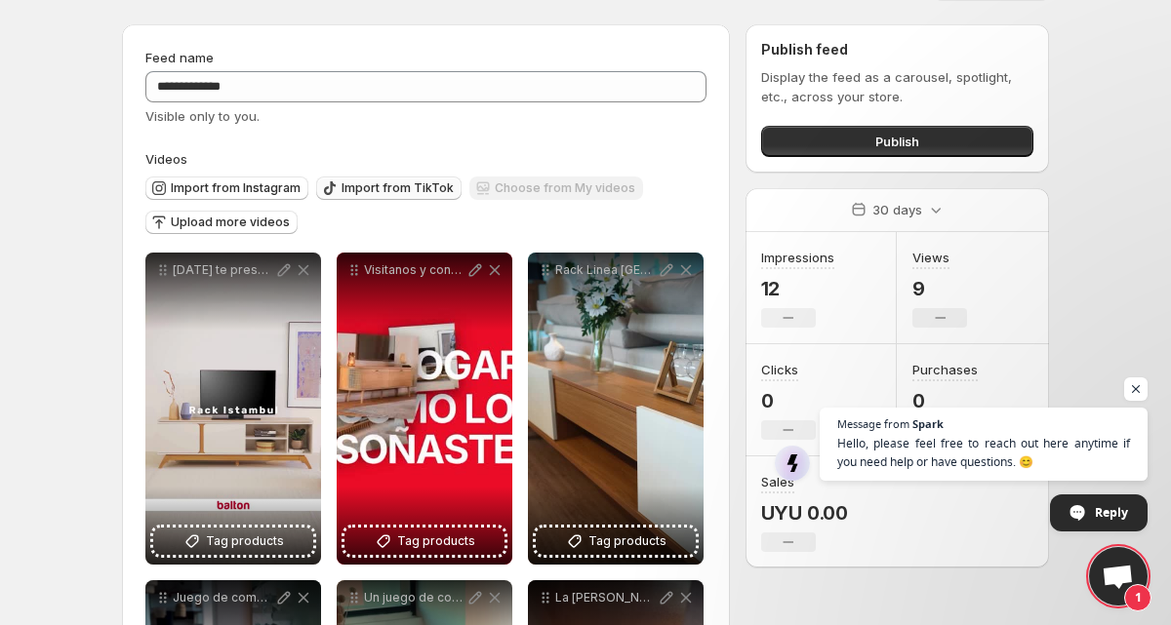
click at [403, 183] on span "Import from TikTok" at bounding box center [397, 188] width 112 height 16
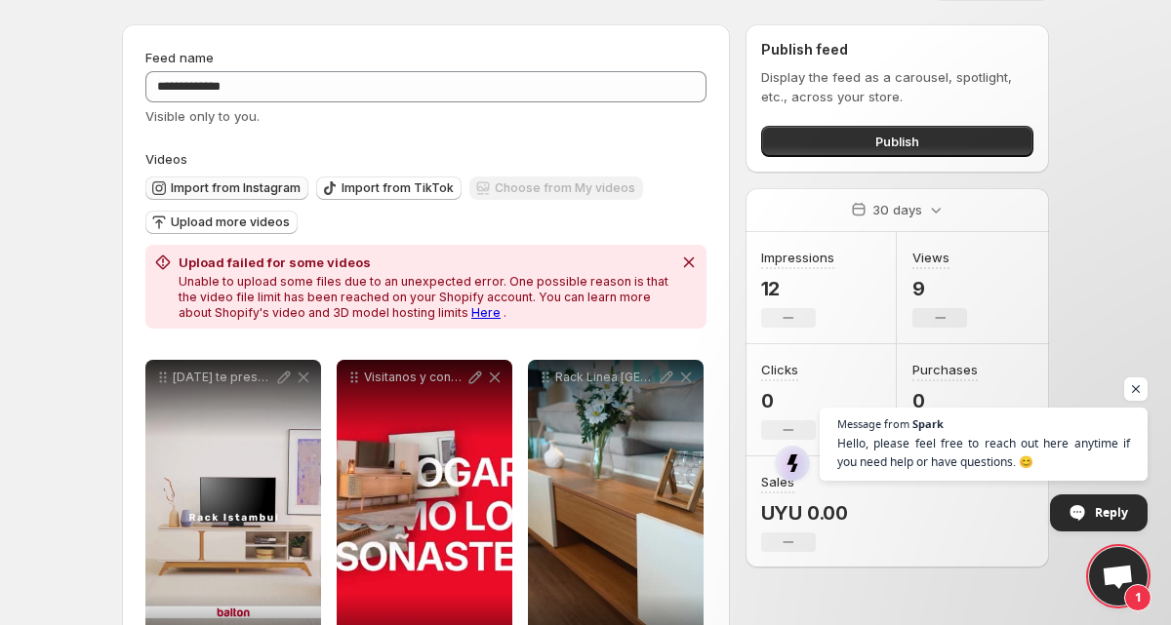
click at [221, 187] on span "Import from Instagram" at bounding box center [236, 188] width 130 height 16
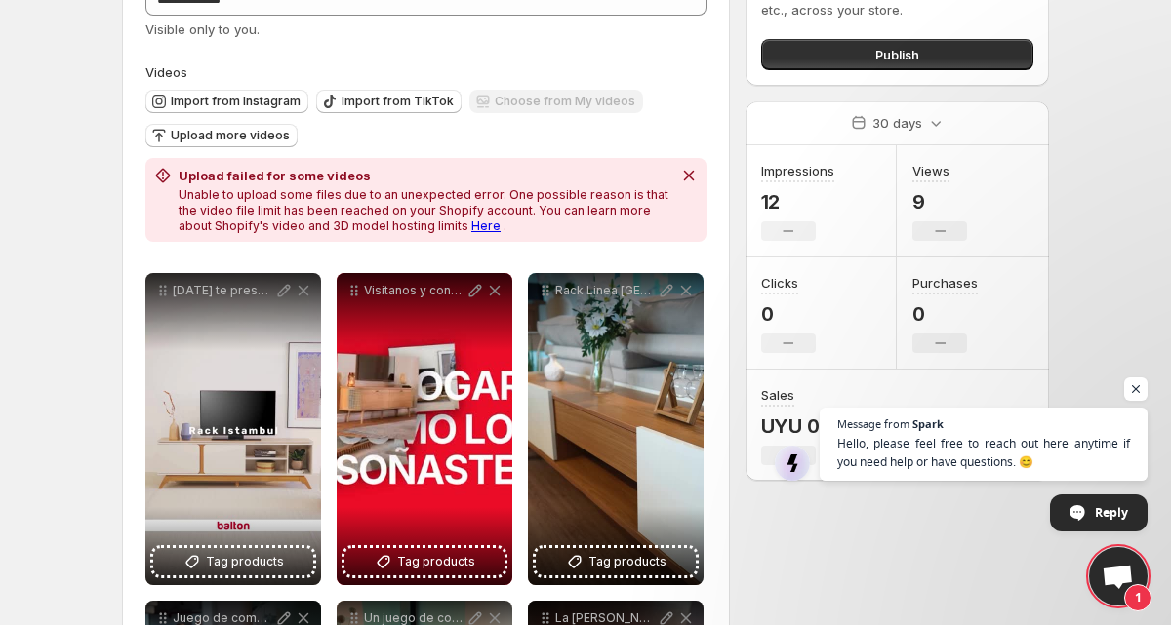
scroll to position [141, 0]
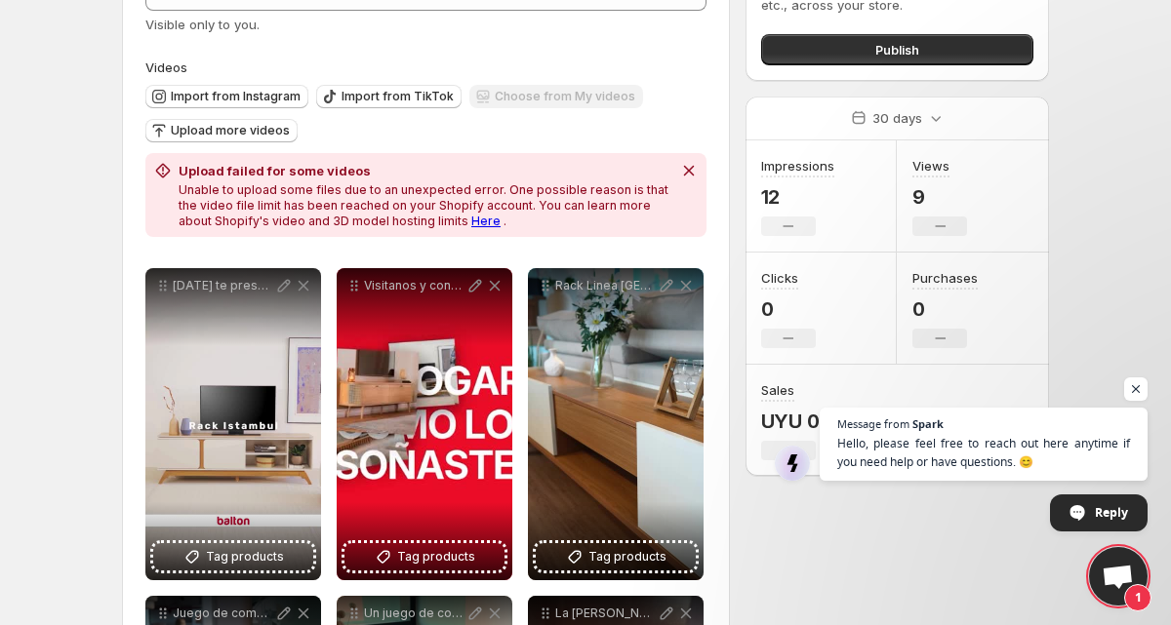
click at [471, 223] on link "Here" at bounding box center [485, 221] width 29 height 15
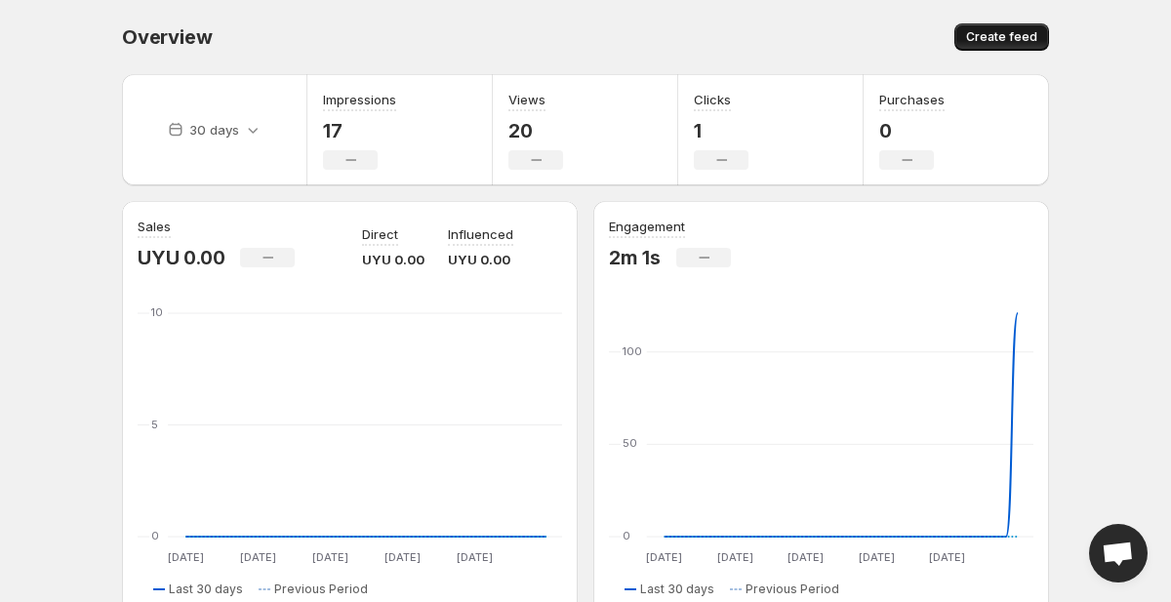
click at [996, 32] on span "Create feed" at bounding box center [1001, 37] width 71 height 16
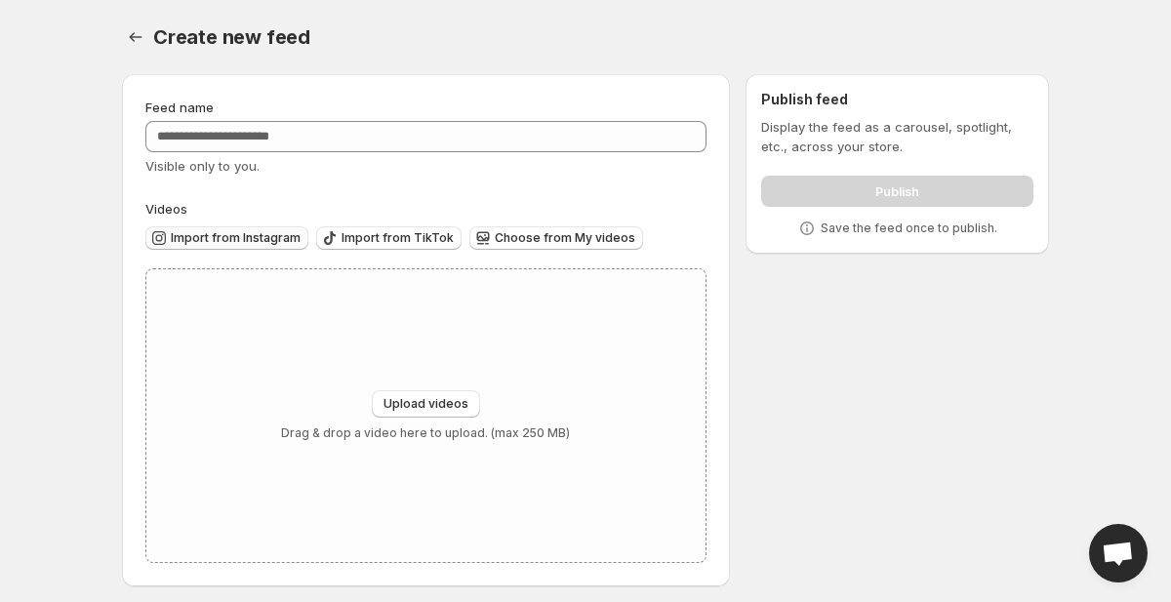
click at [242, 243] on span "Import from Instagram" at bounding box center [236, 238] width 130 height 16
click at [137, 43] on icon "Settings" at bounding box center [136, 37] width 20 height 20
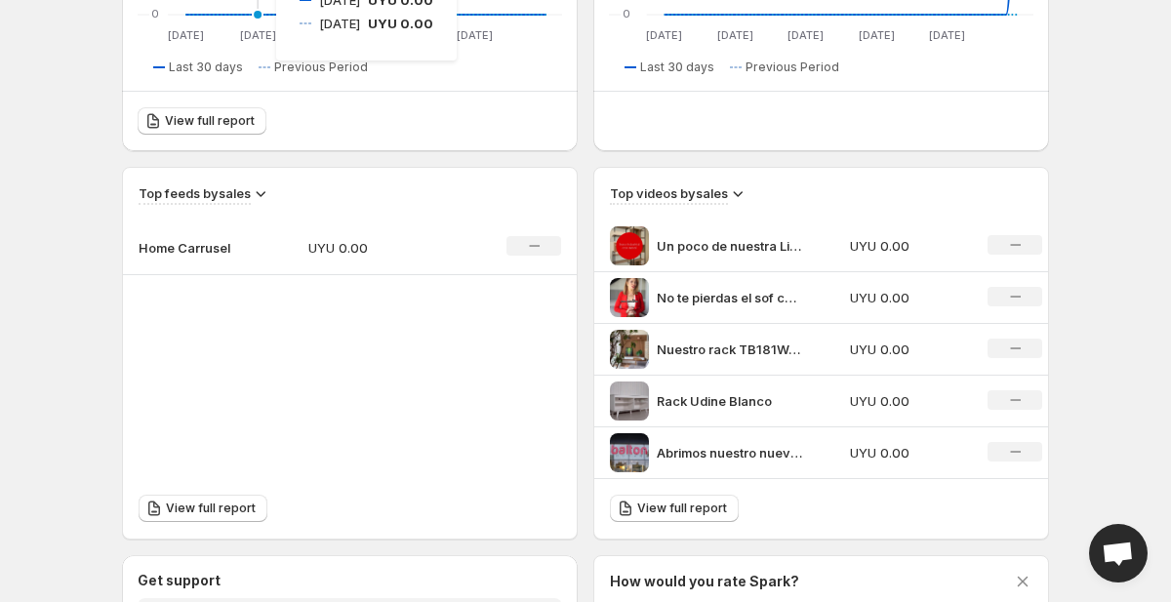
scroll to position [622, 0]
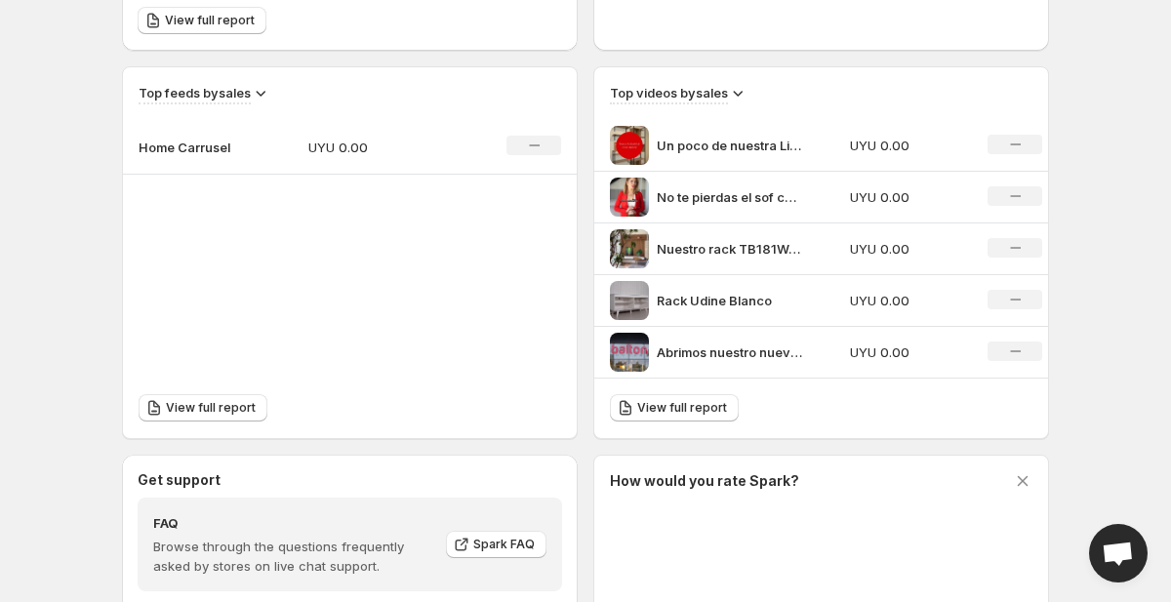
click at [220, 157] on td "Home Carrusel" at bounding box center [208, 147] width 170 height 55
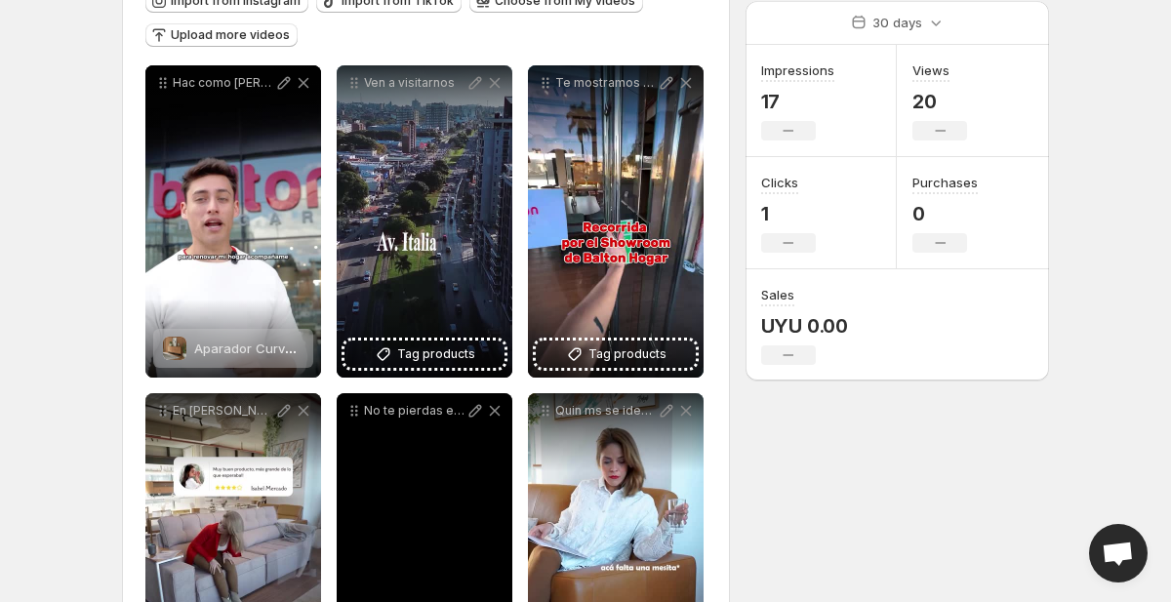
scroll to position [247, 0]
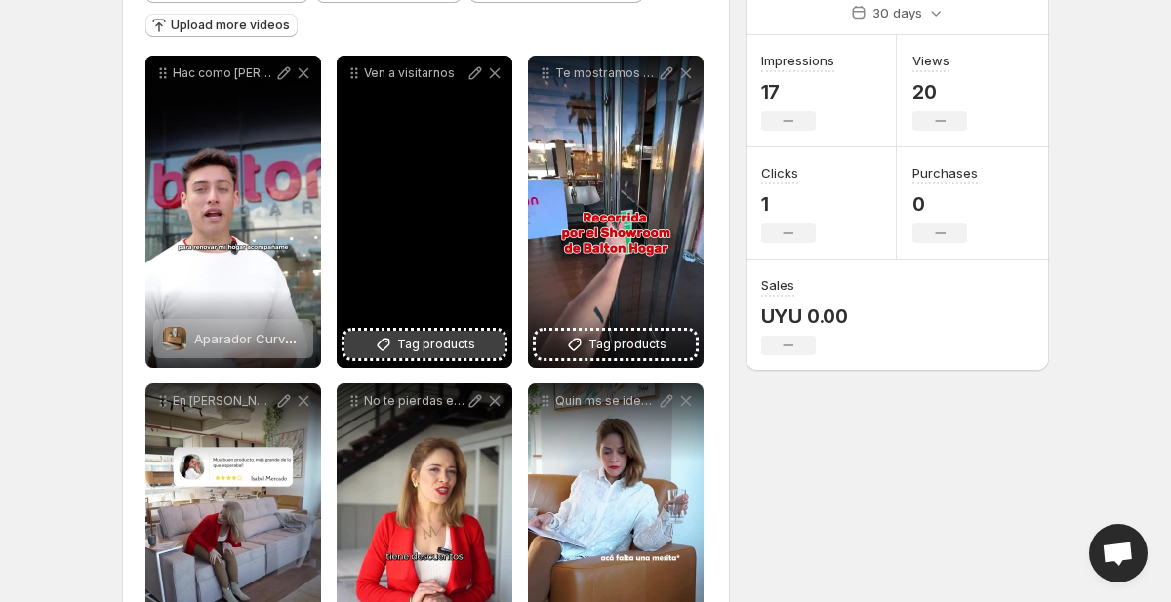
click at [414, 351] on span "Tag products" at bounding box center [436, 345] width 78 height 20
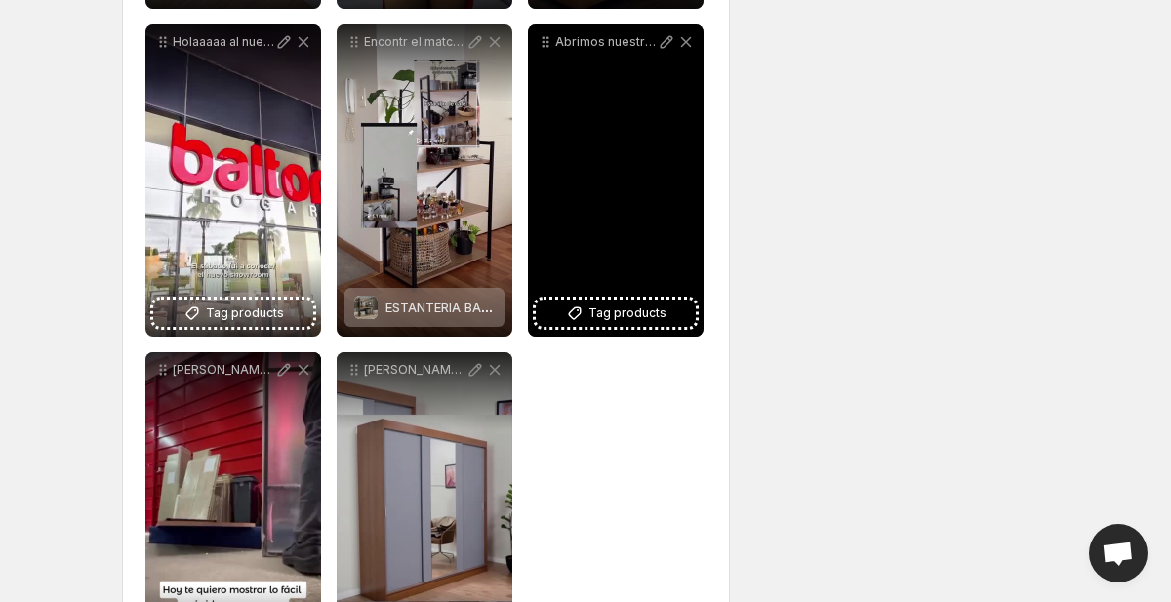
scroll to position [981, 0]
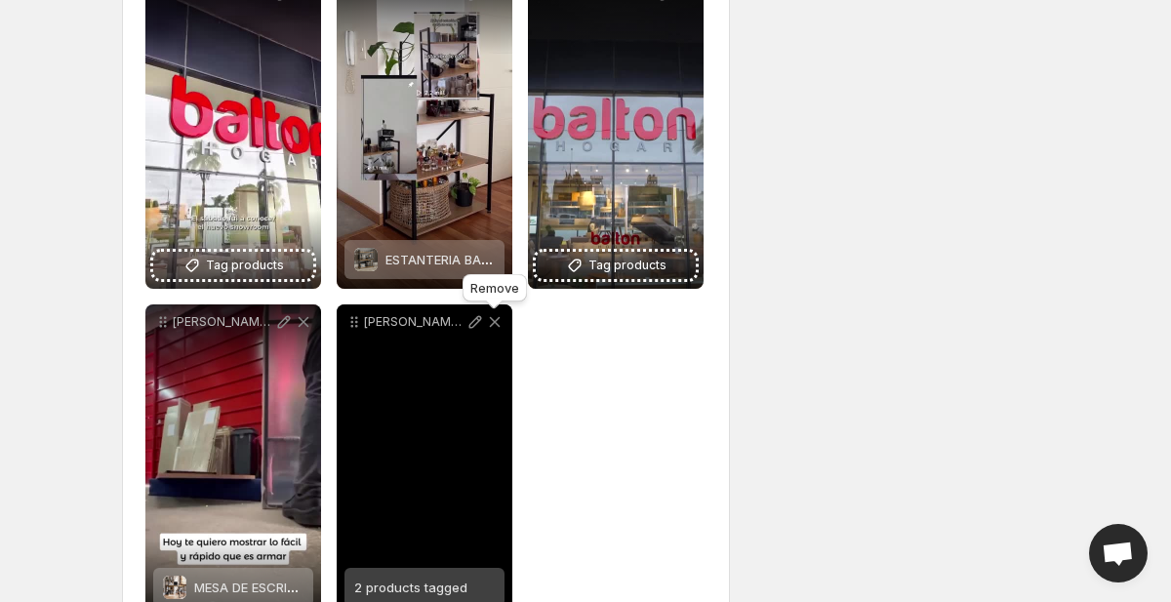
click at [494, 329] on icon at bounding box center [495, 322] width 20 height 20
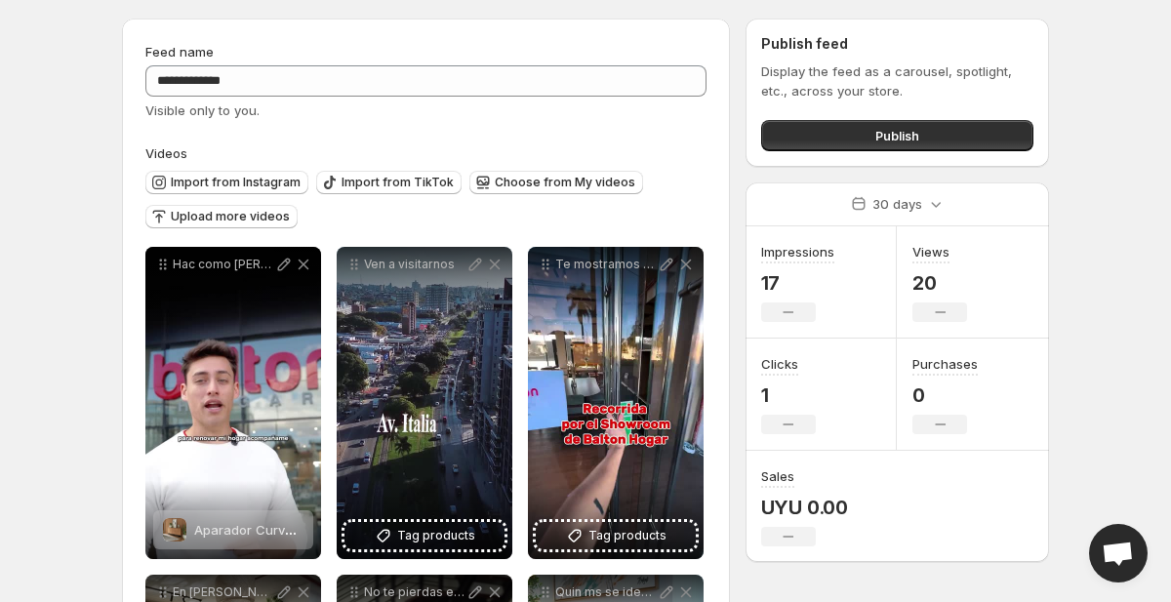
scroll to position [0, 0]
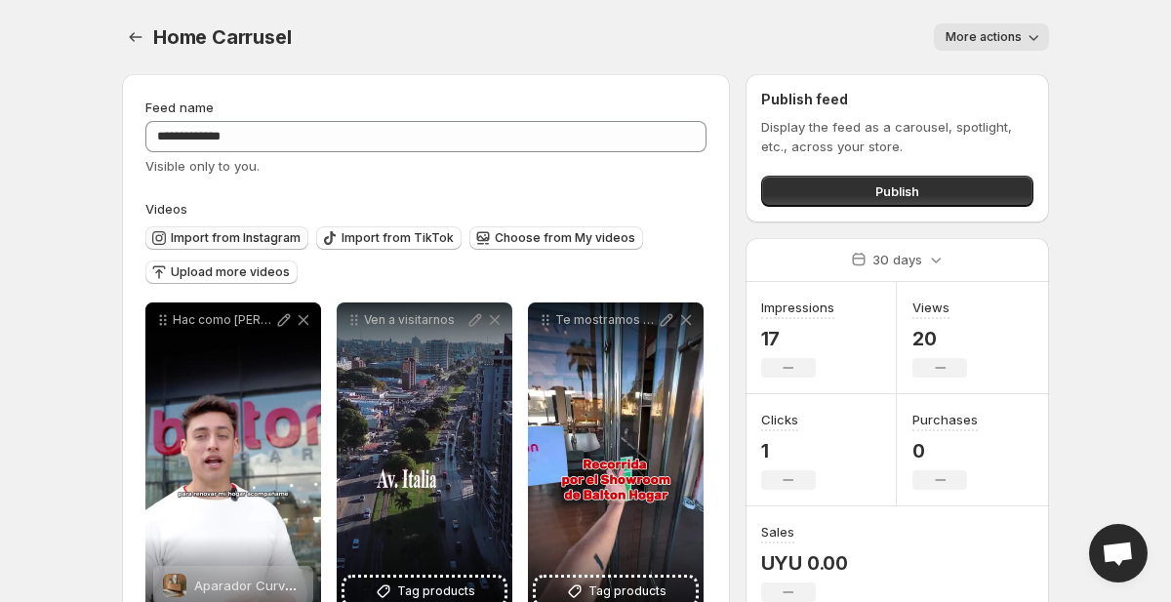
click at [257, 243] on span "Import from Instagram" at bounding box center [236, 238] width 130 height 16
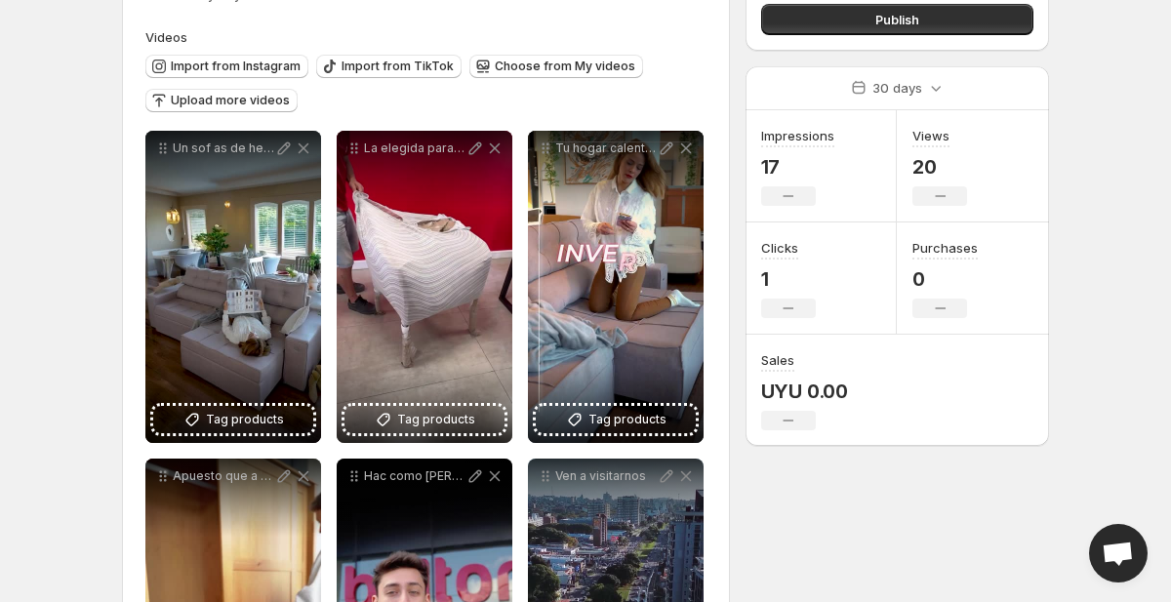
scroll to position [163, 0]
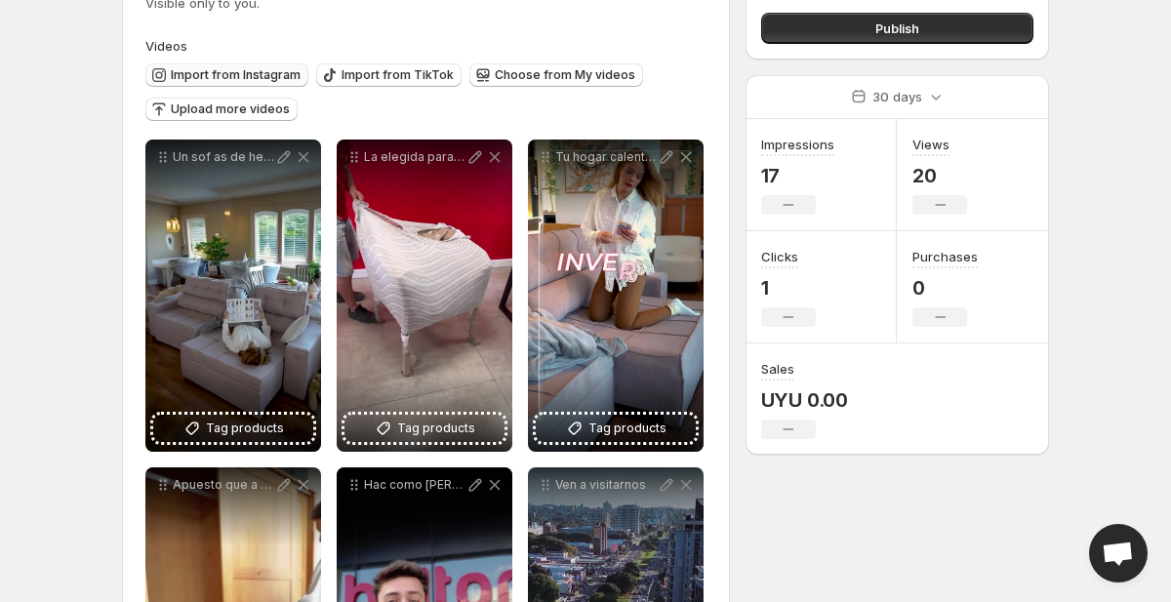
click at [240, 70] on span "Import from Instagram" at bounding box center [236, 75] width 130 height 16
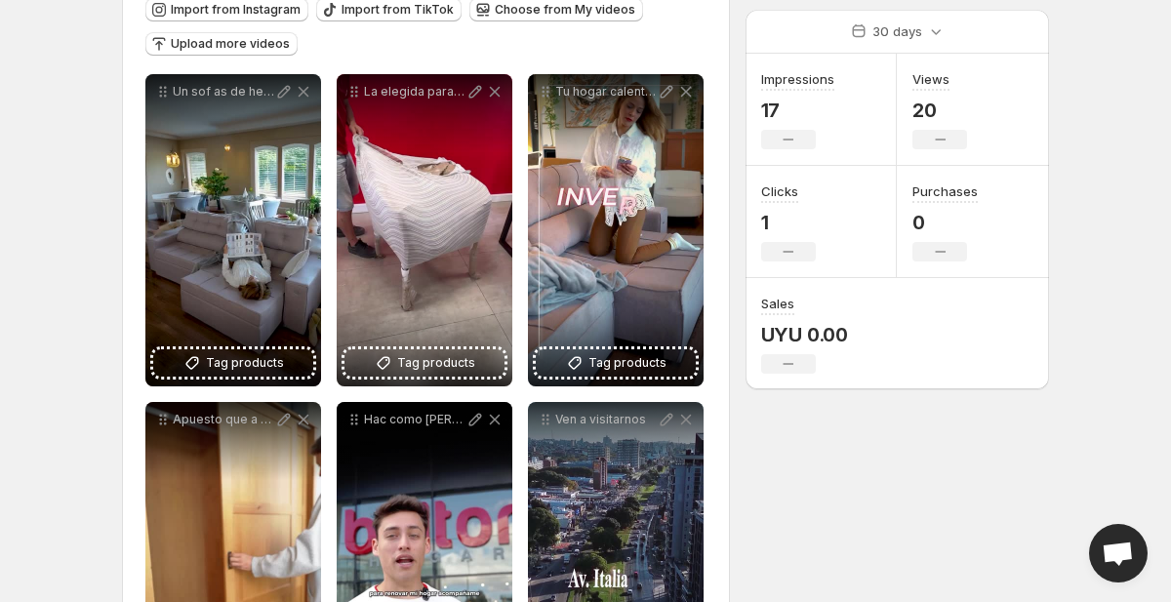
scroll to position [175, 0]
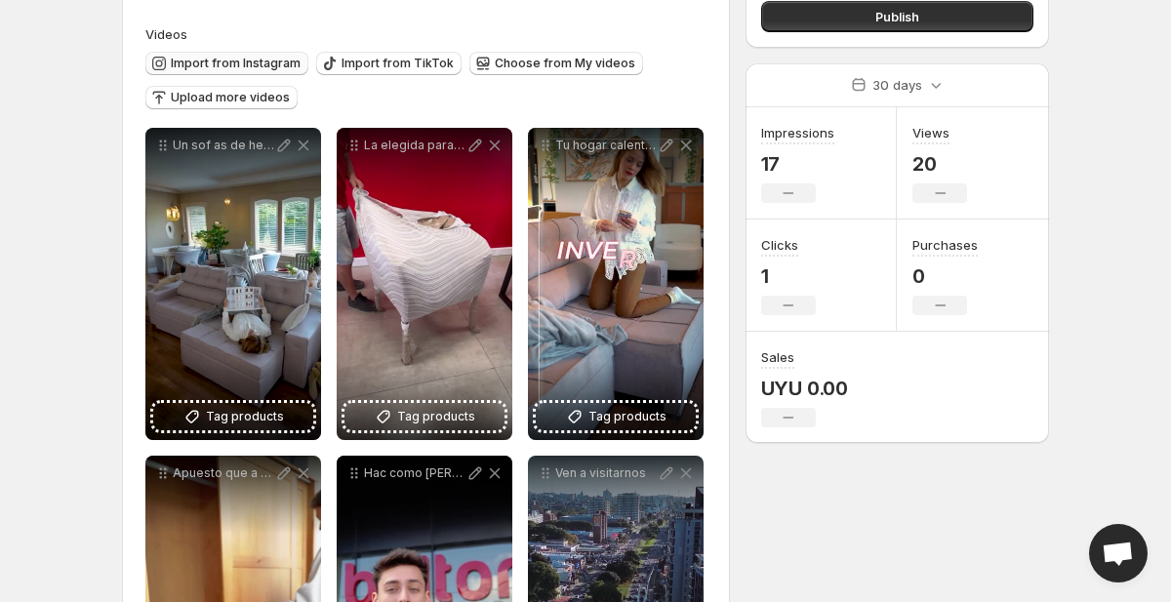
click at [267, 57] on span "Import from Instagram" at bounding box center [236, 64] width 130 height 16
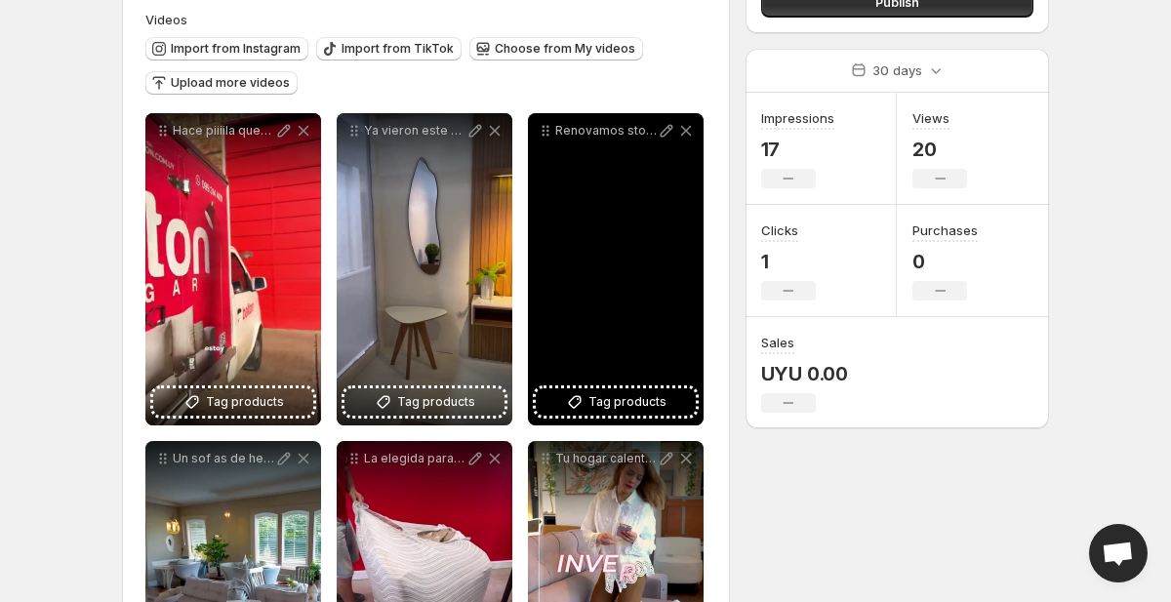
scroll to position [268, 0]
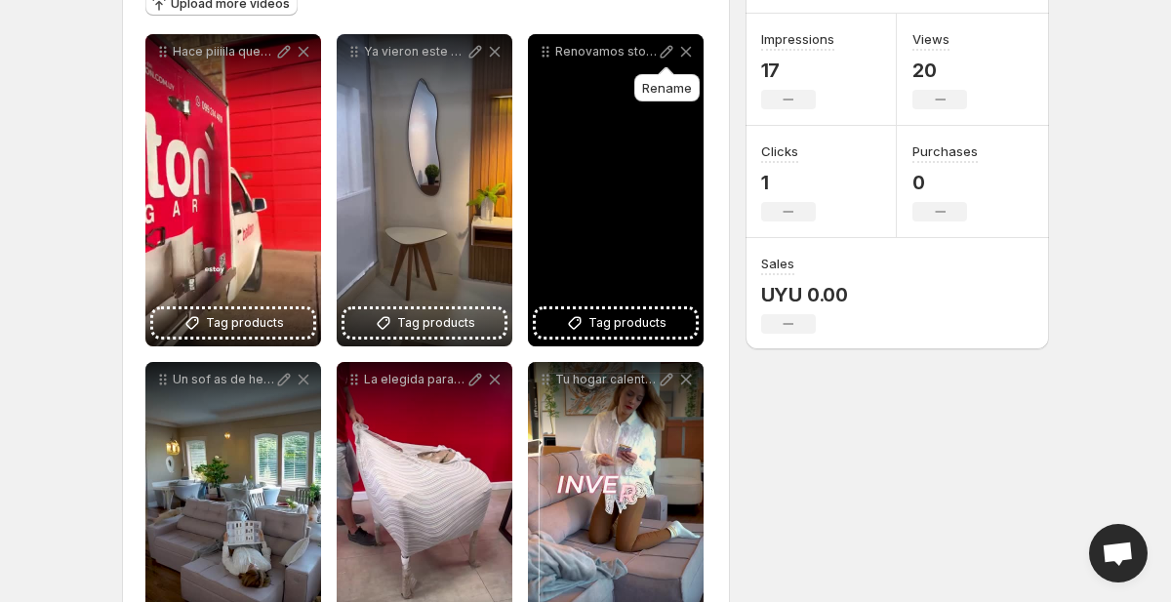
click at [659, 57] on icon at bounding box center [666, 52] width 20 height 20
type input "**********"
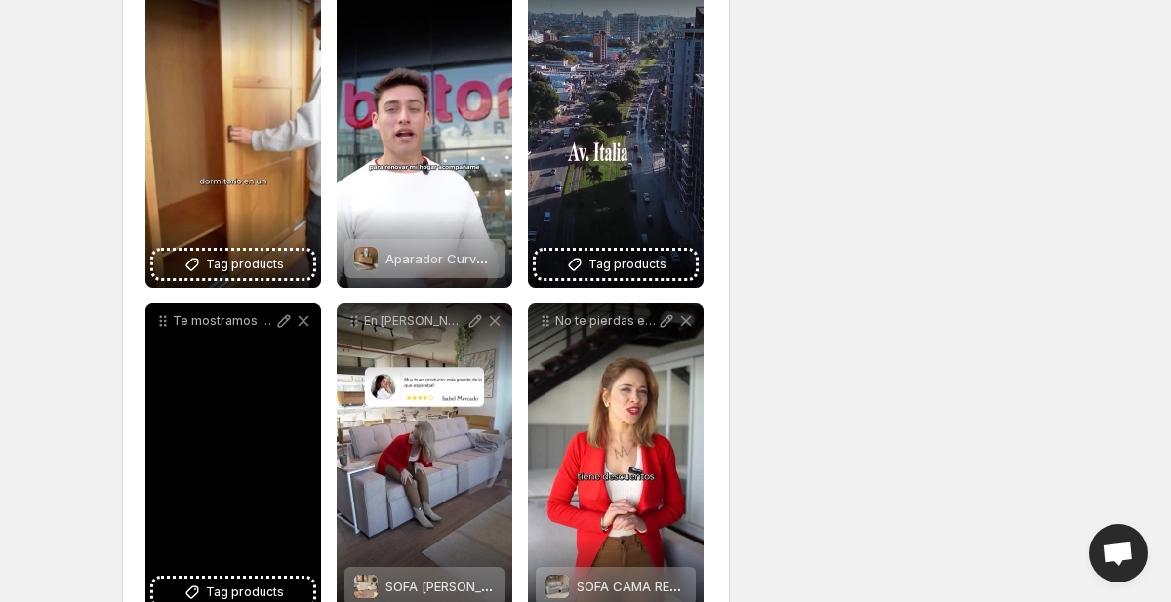
scroll to position [941, 0]
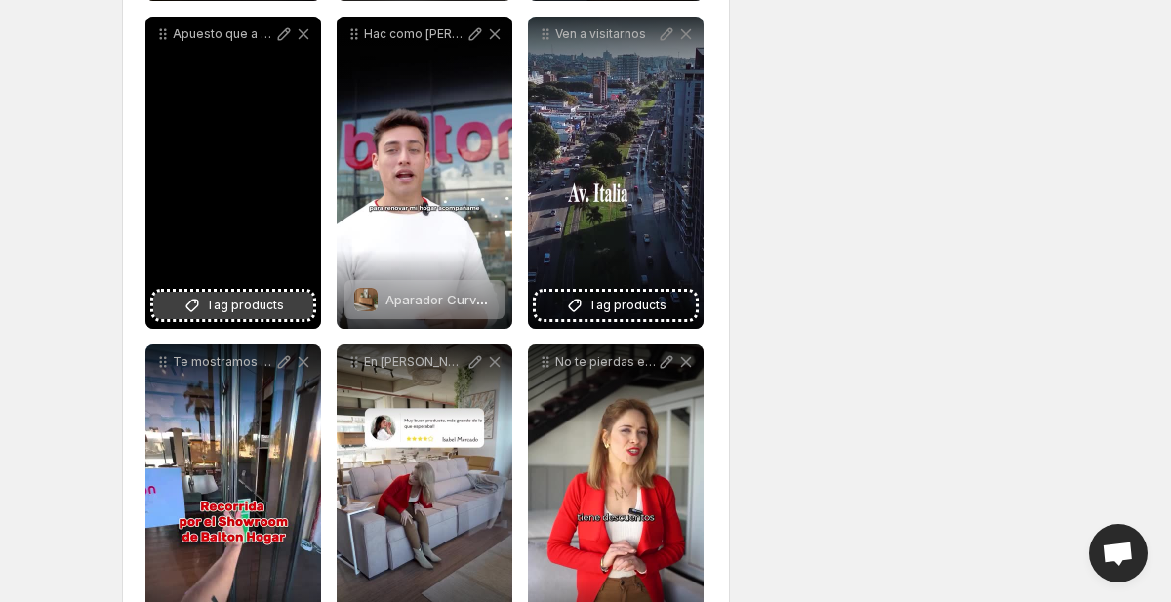
click at [227, 305] on span "Tag products" at bounding box center [245, 306] width 78 height 20
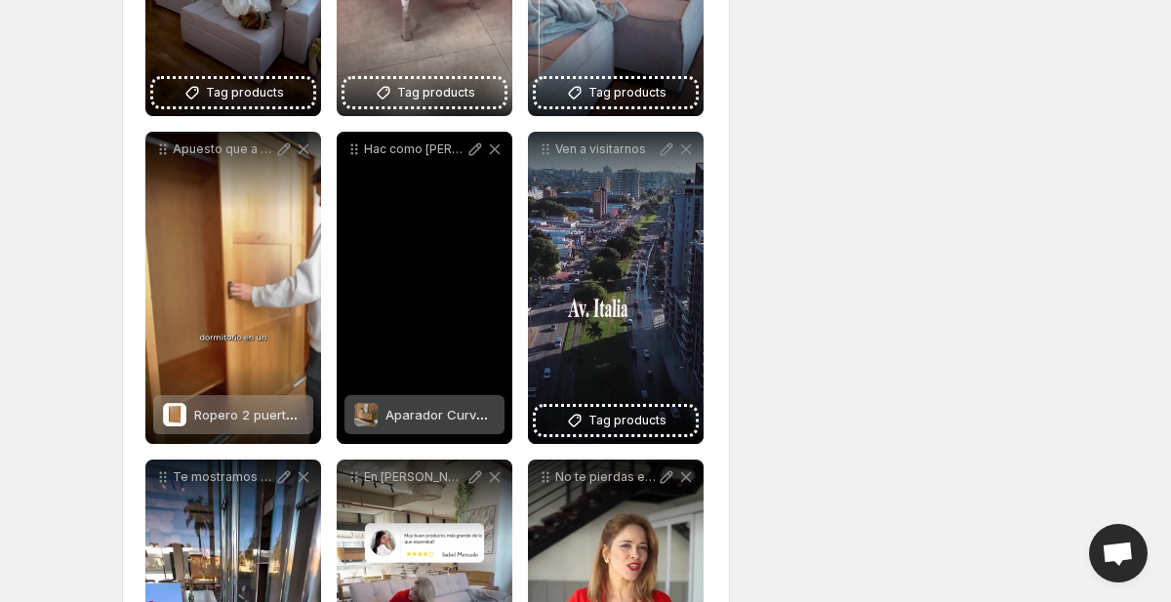
scroll to position [802, 0]
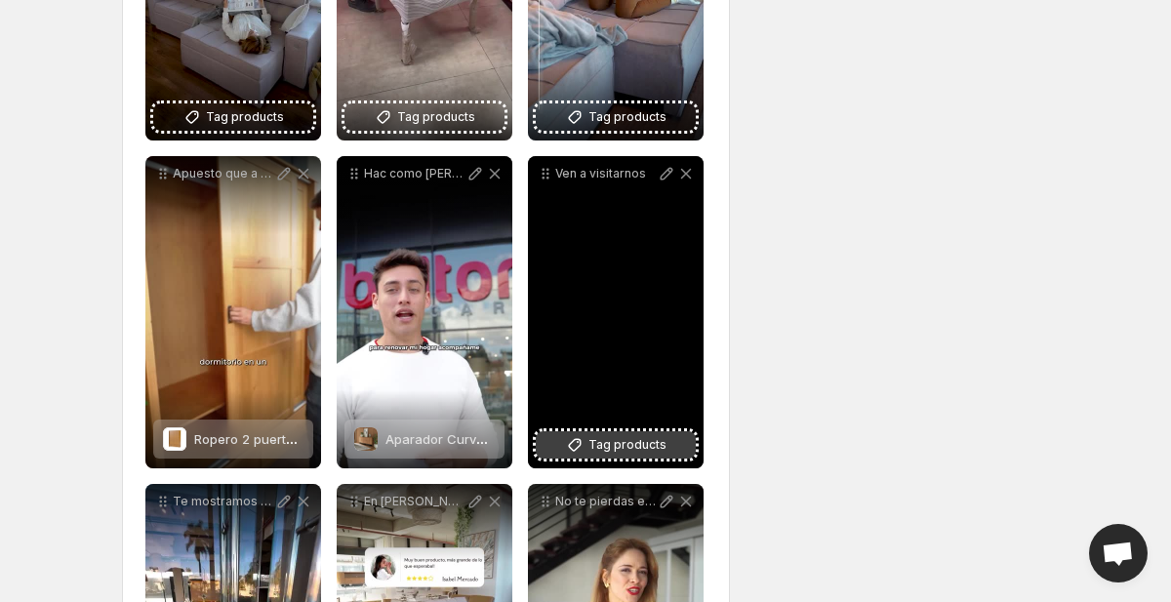
click at [592, 438] on span "Tag products" at bounding box center [627, 445] width 78 height 20
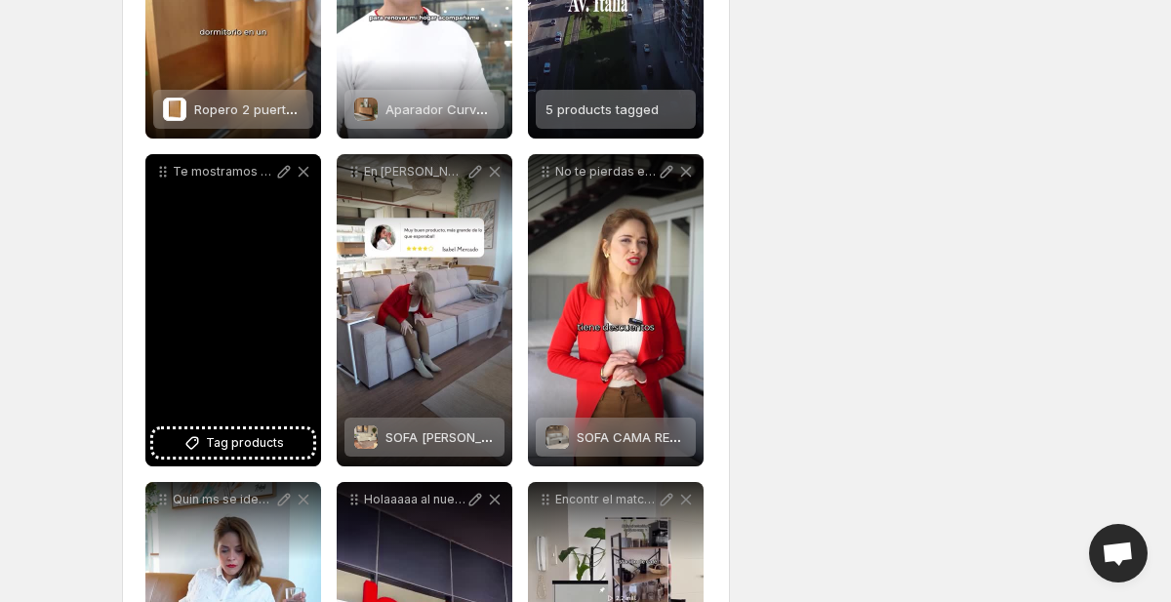
scroll to position [1139, 0]
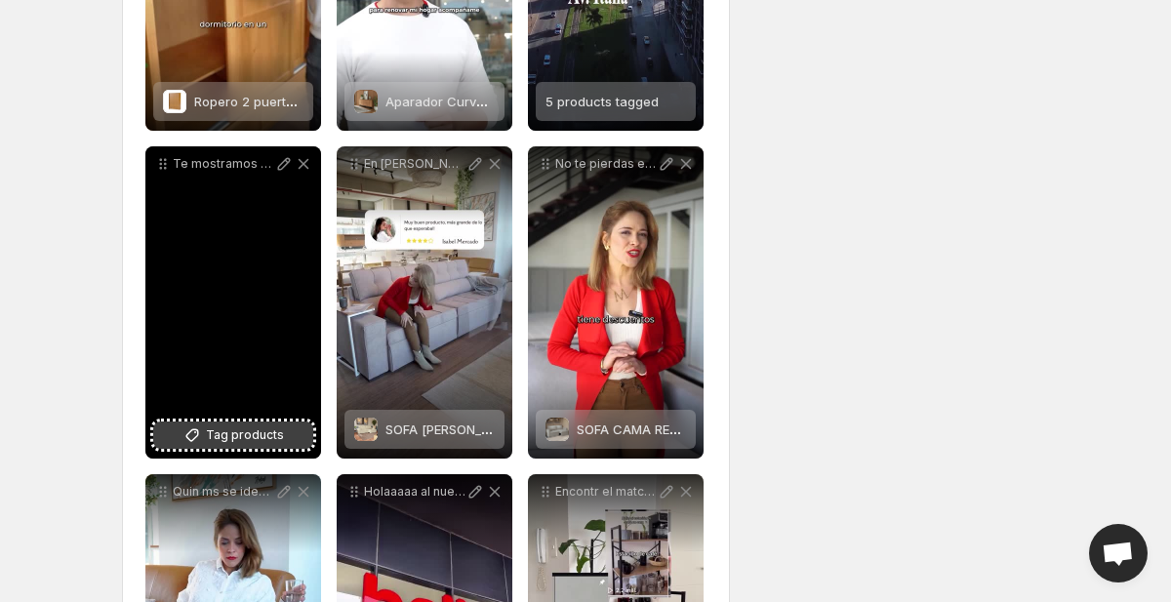
click at [212, 442] on span "Tag products" at bounding box center [245, 435] width 78 height 20
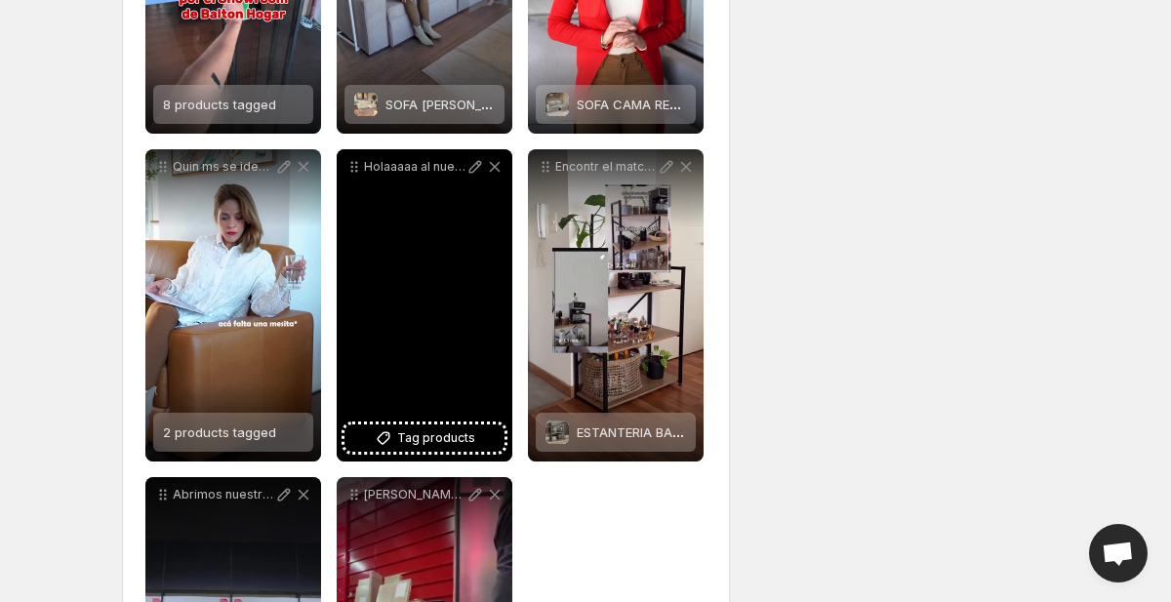
scroll to position [1478, 0]
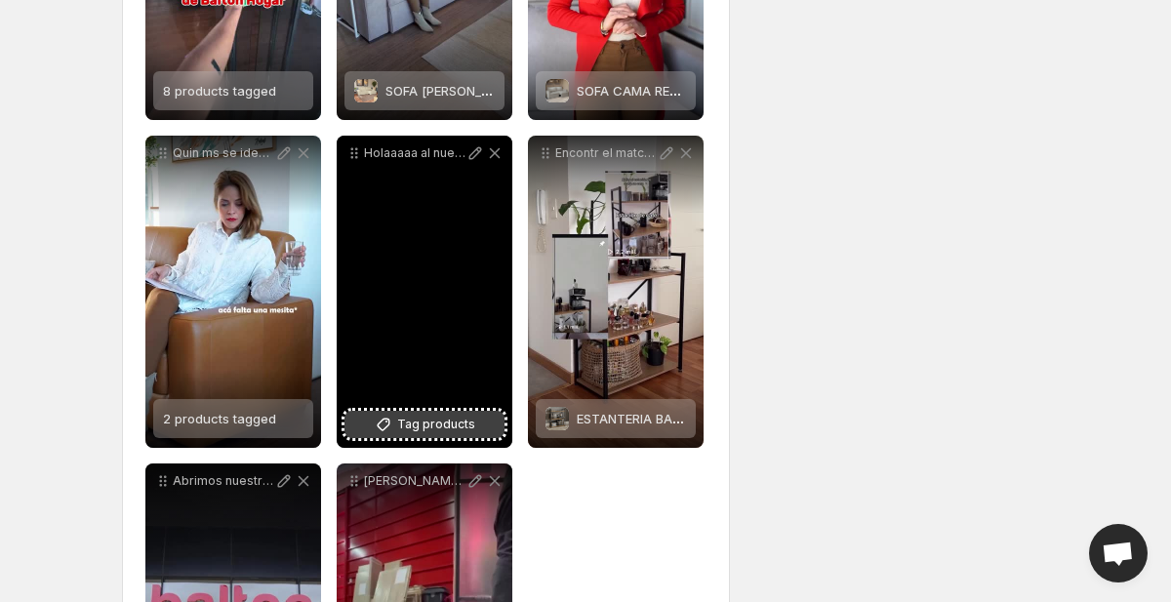
click at [389, 417] on icon at bounding box center [384, 425] width 20 height 20
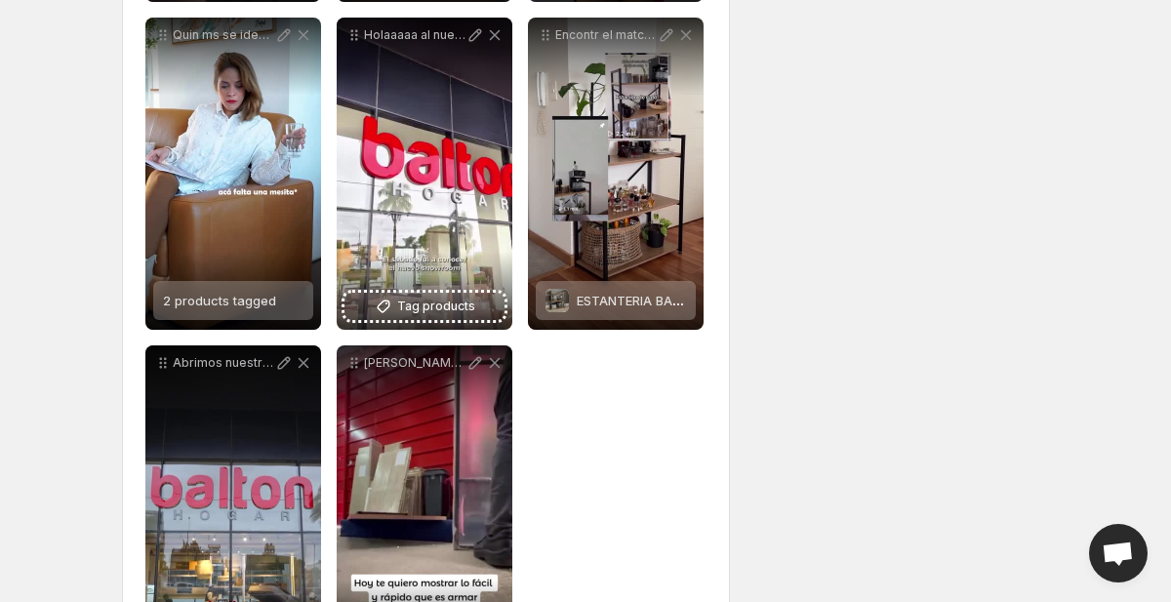
scroll to position [1699, 0]
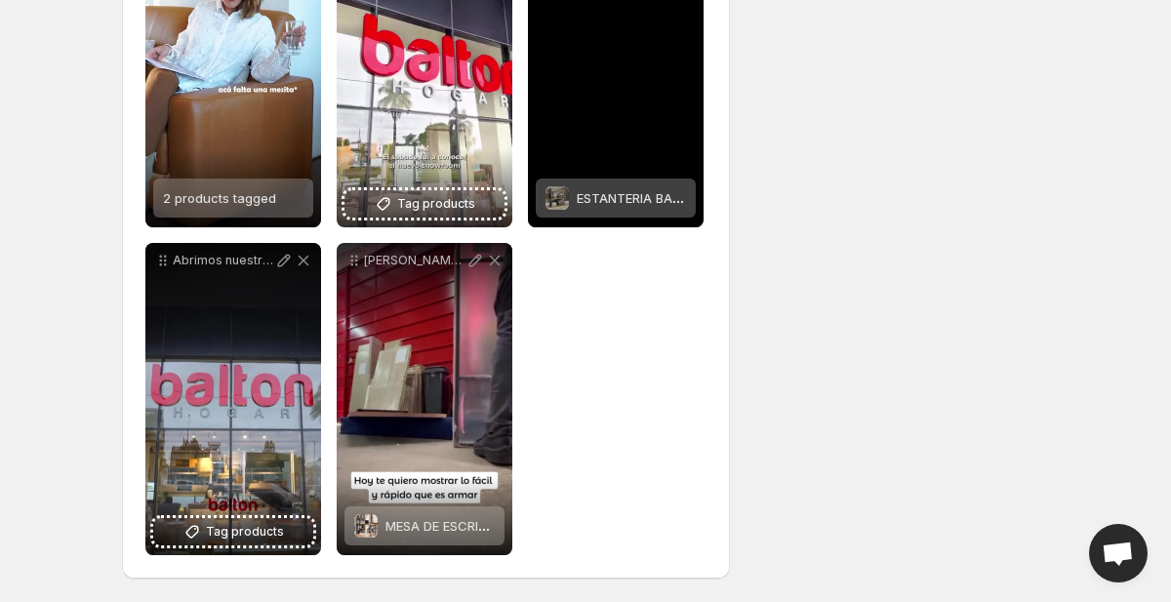
click at [605, 189] on div "ESTANTERIA BAJA CON 3 ESTANTES LINEA INDUSTRIAL HIERRO - [GEOGRAPHIC_DATA] HOGAR" at bounding box center [630, 198] width 109 height 39
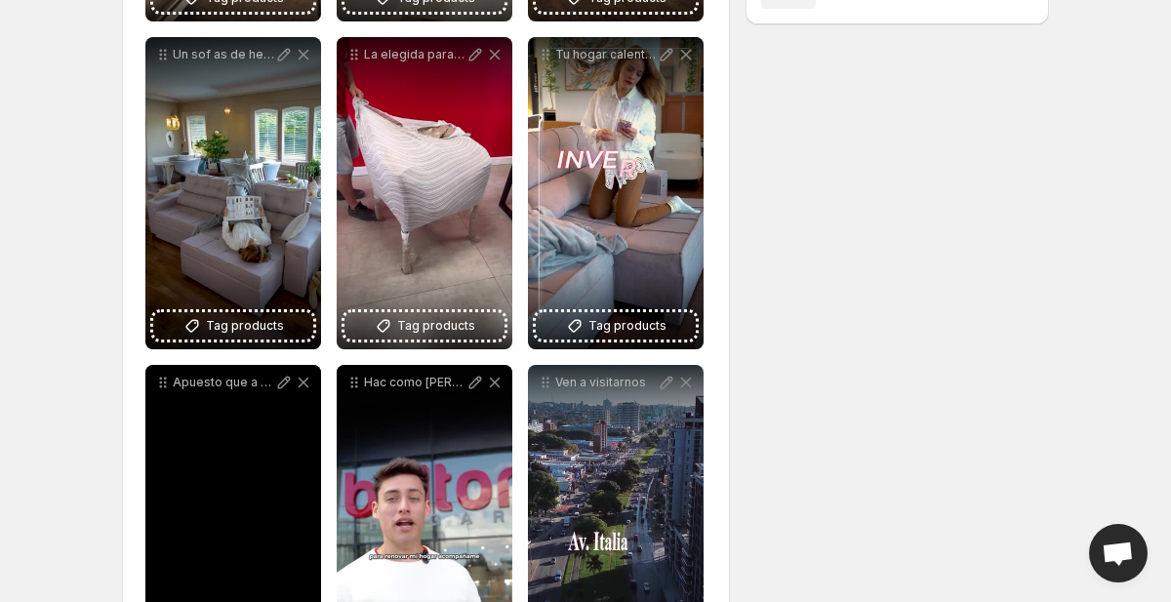
scroll to position [542, 0]
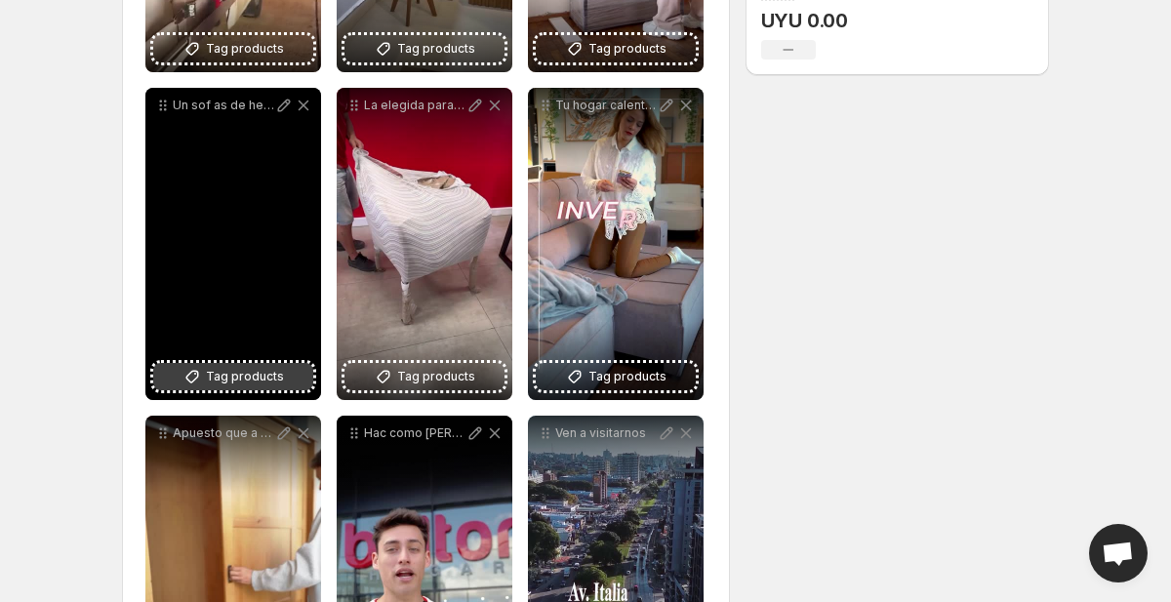
click at [229, 377] on span "Tag products" at bounding box center [245, 377] width 78 height 20
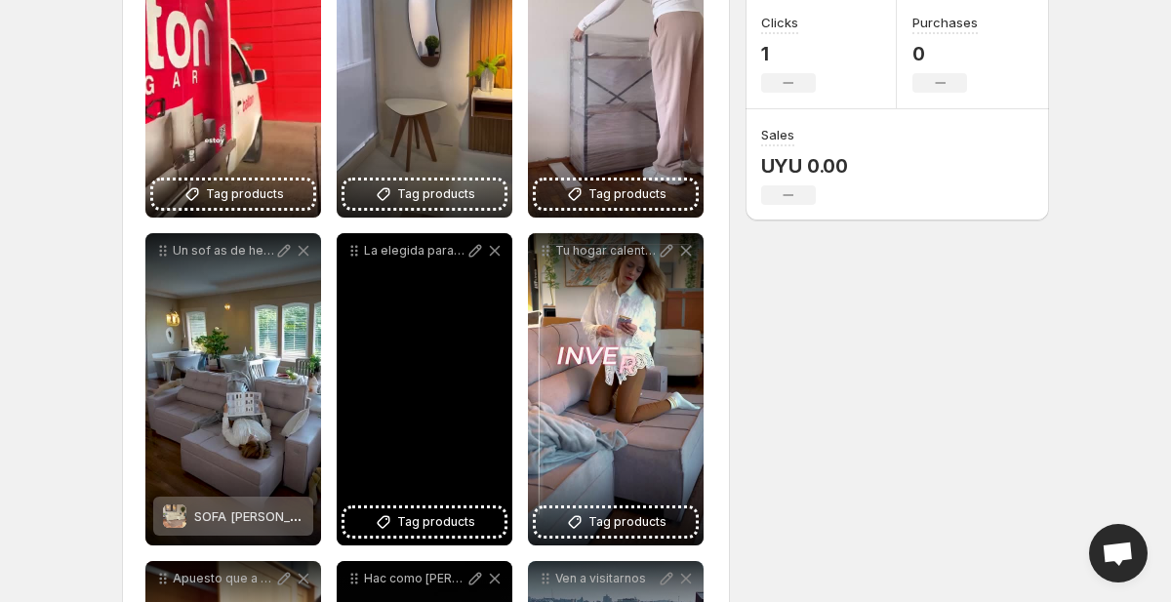
scroll to position [383, 0]
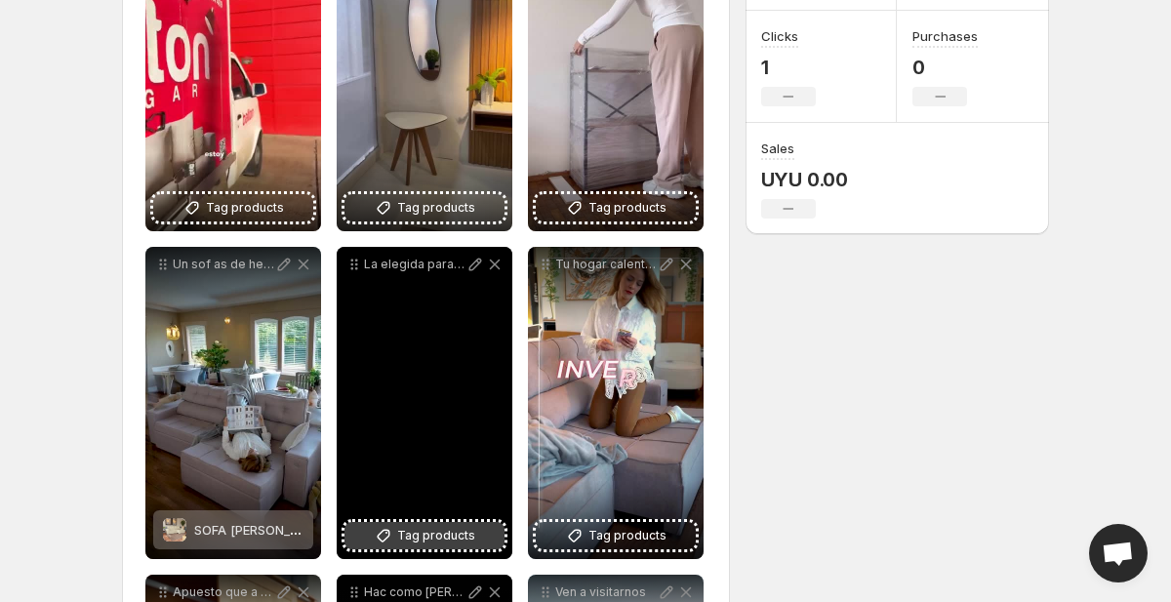
click at [416, 536] on span "Tag products" at bounding box center [436, 536] width 78 height 20
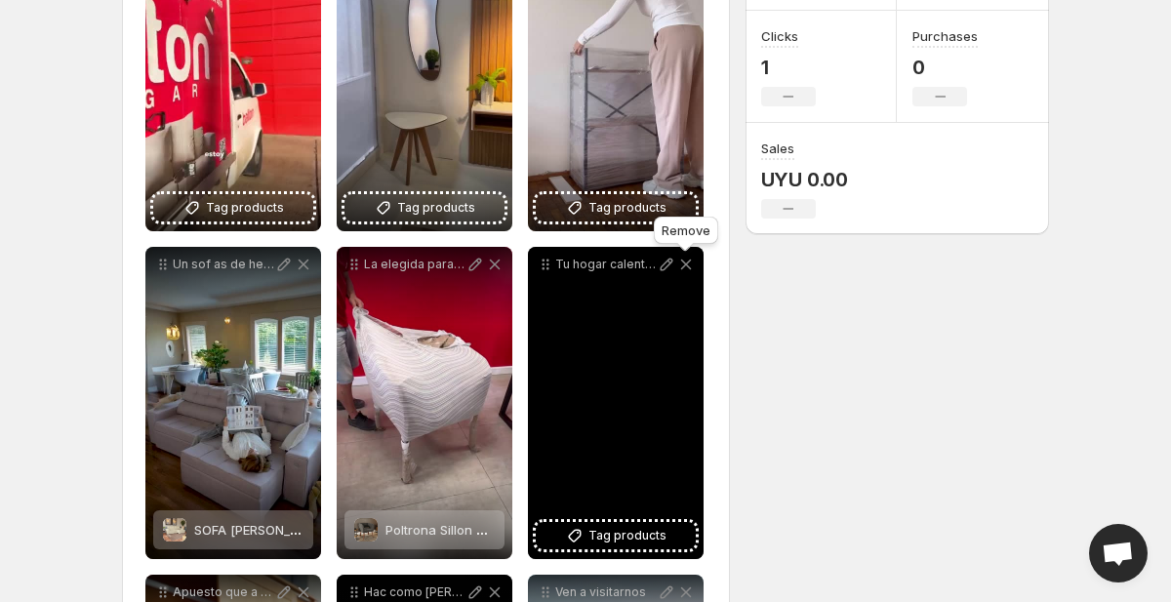
click at [684, 269] on icon at bounding box center [686, 265] width 20 height 20
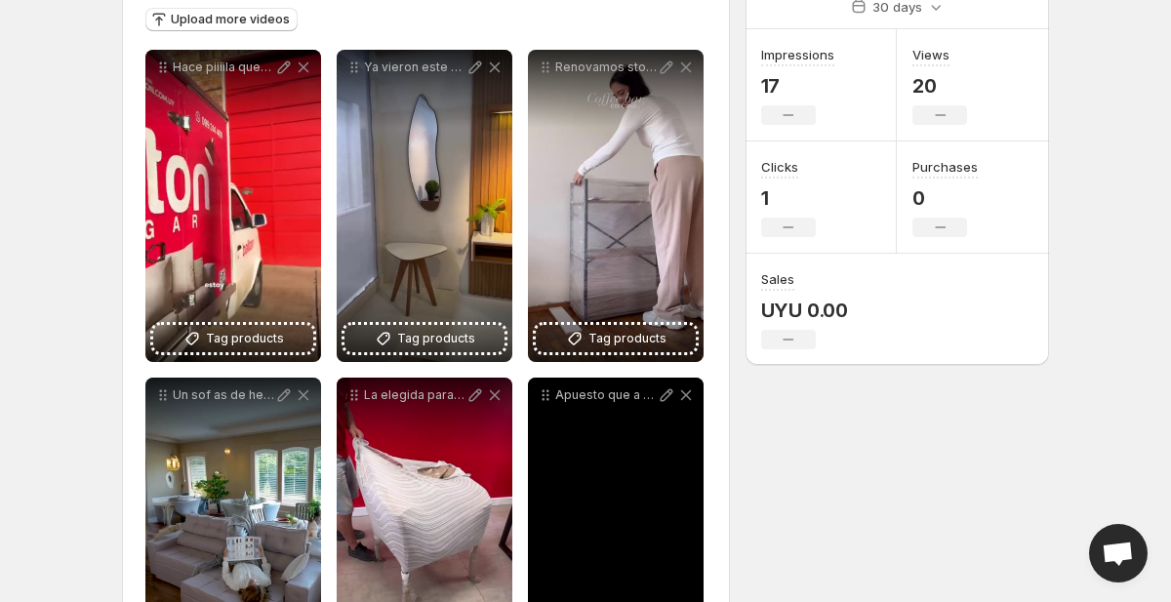
scroll to position [223, 0]
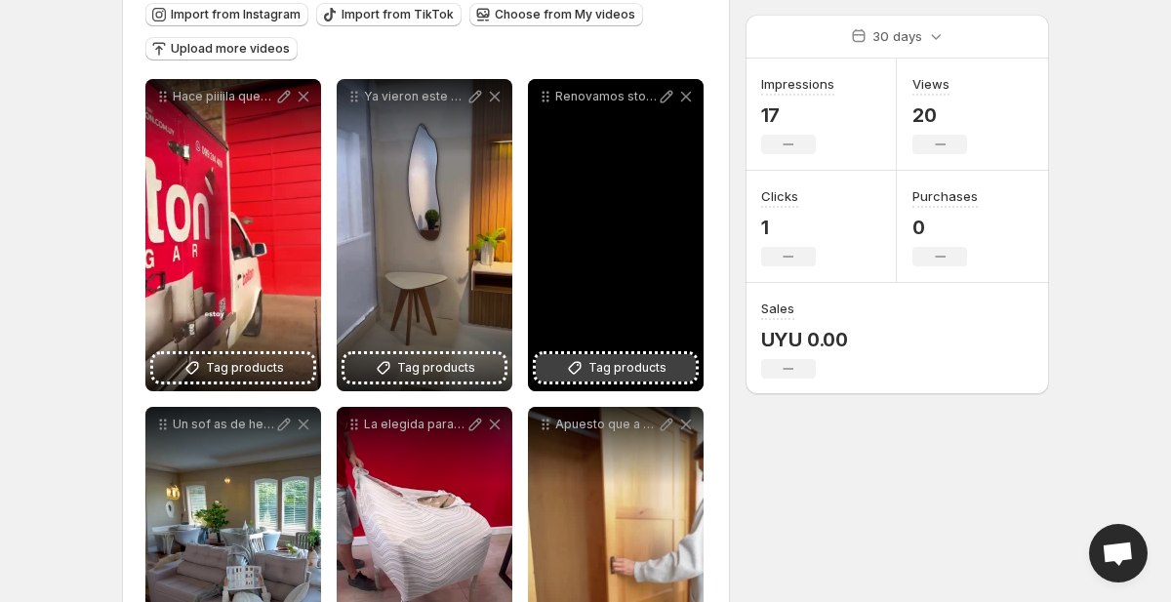
click at [610, 363] on span "Tag products" at bounding box center [627, 368] width 78 height 20
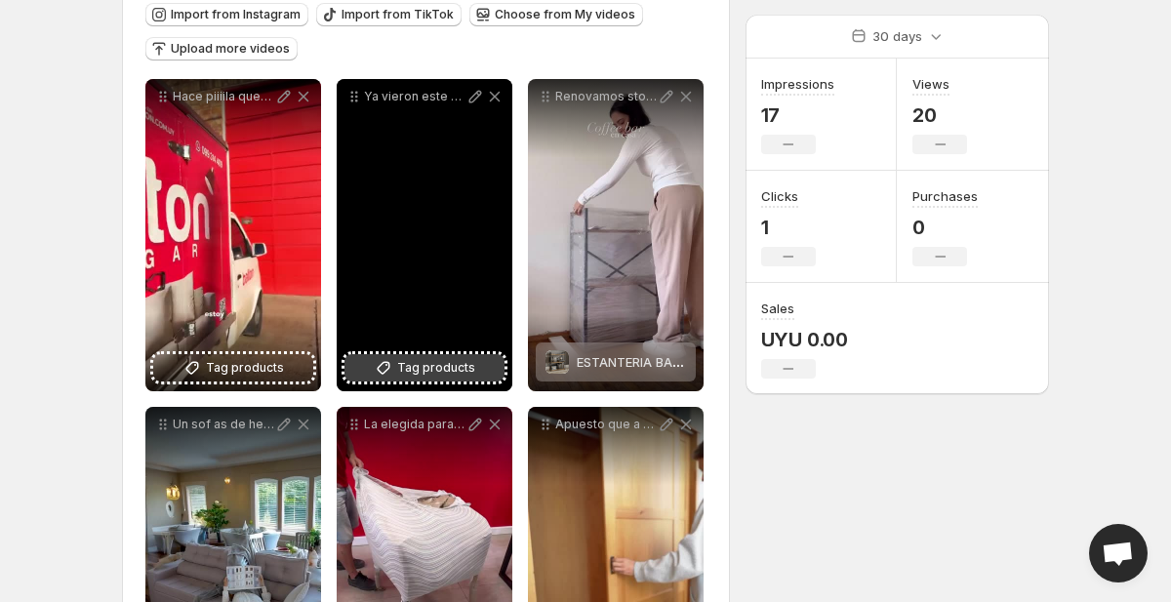
click at [392, 364] on icon at bounding box center [384, 368] width 20 height 20
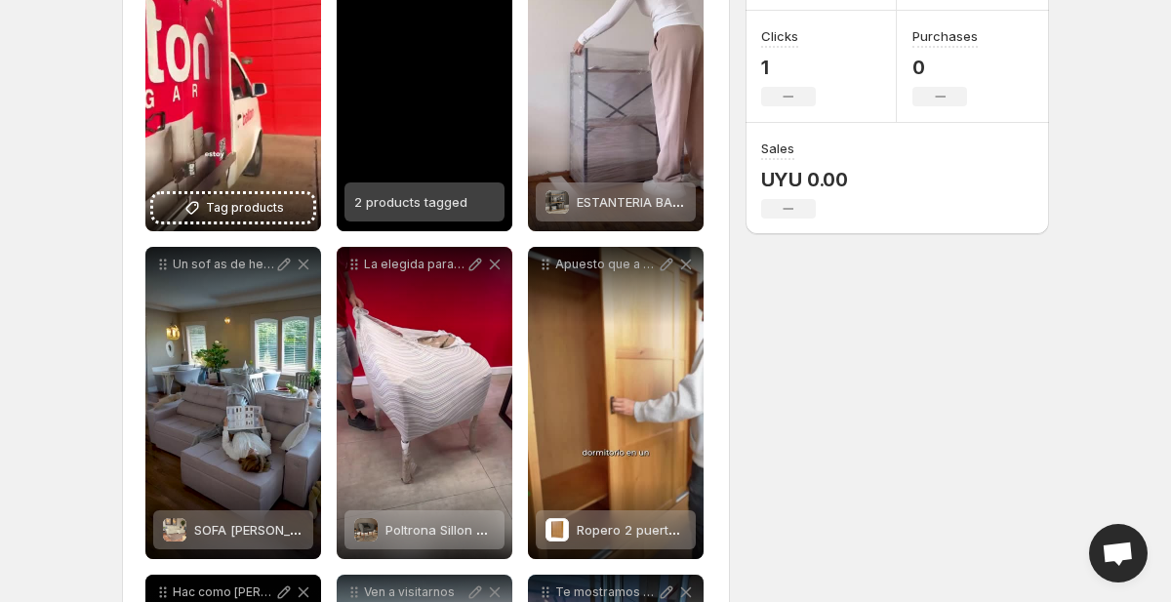
scroll to position [314, 0]
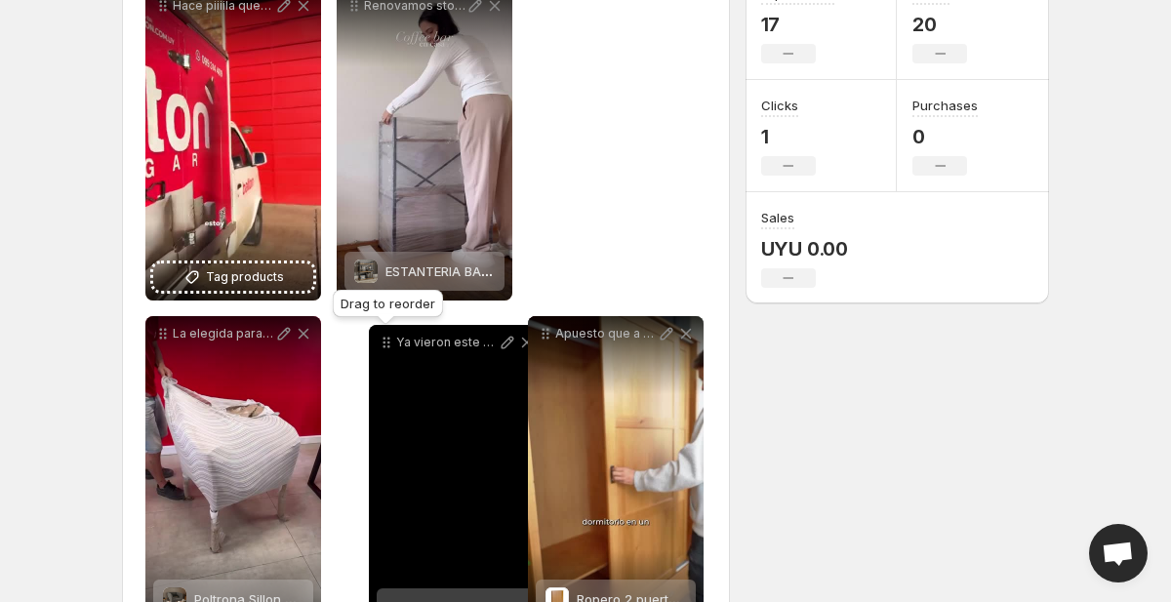
drag, startPoint x: 354, startPoint y: 7, endPoint x: 385, endPoint y: 343, distance: 338.0
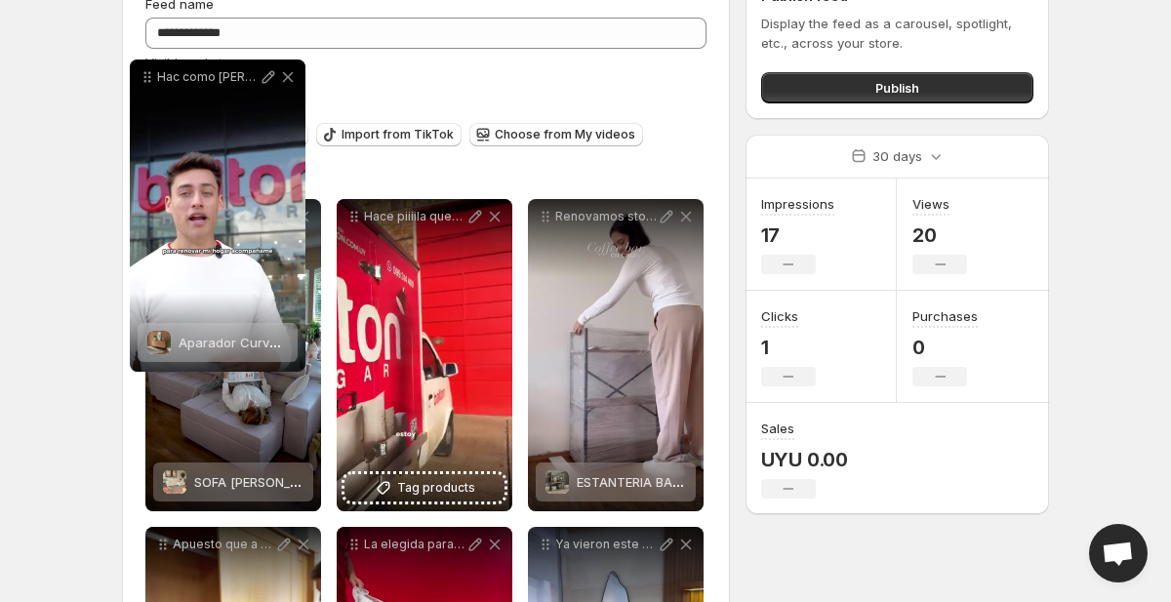
scroll to position [0, 0]
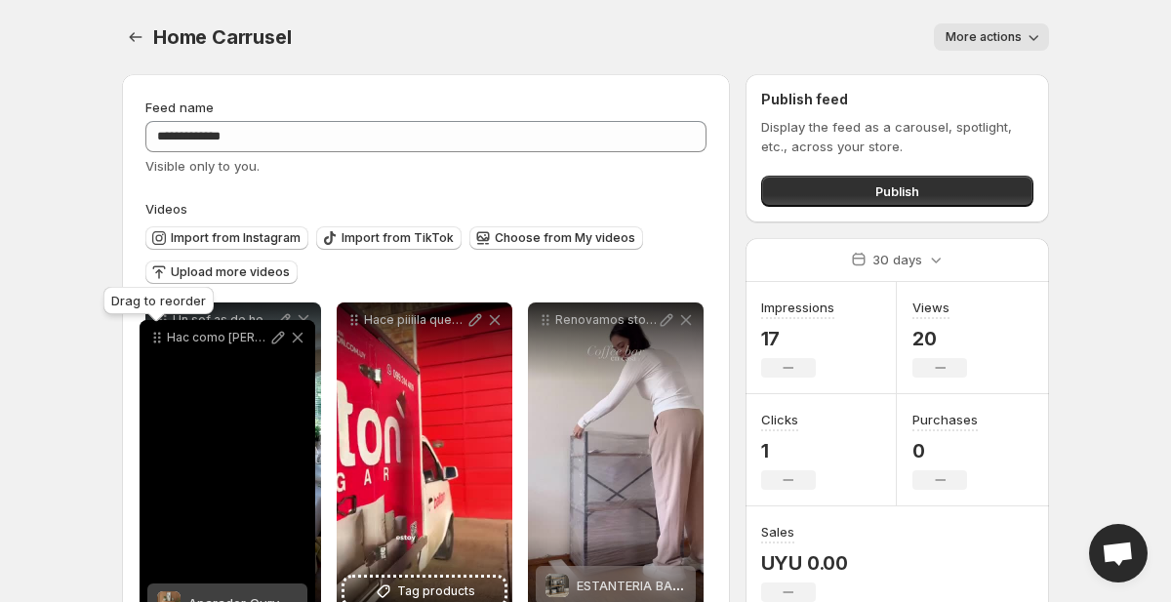
drag, startPoint x: 167, startPoint y: 312, endPoint x: 160, endPoint y: 341, distance: 30.0
click at [160, 341] on icon at bounding box center [157, 338] width 20 height 20
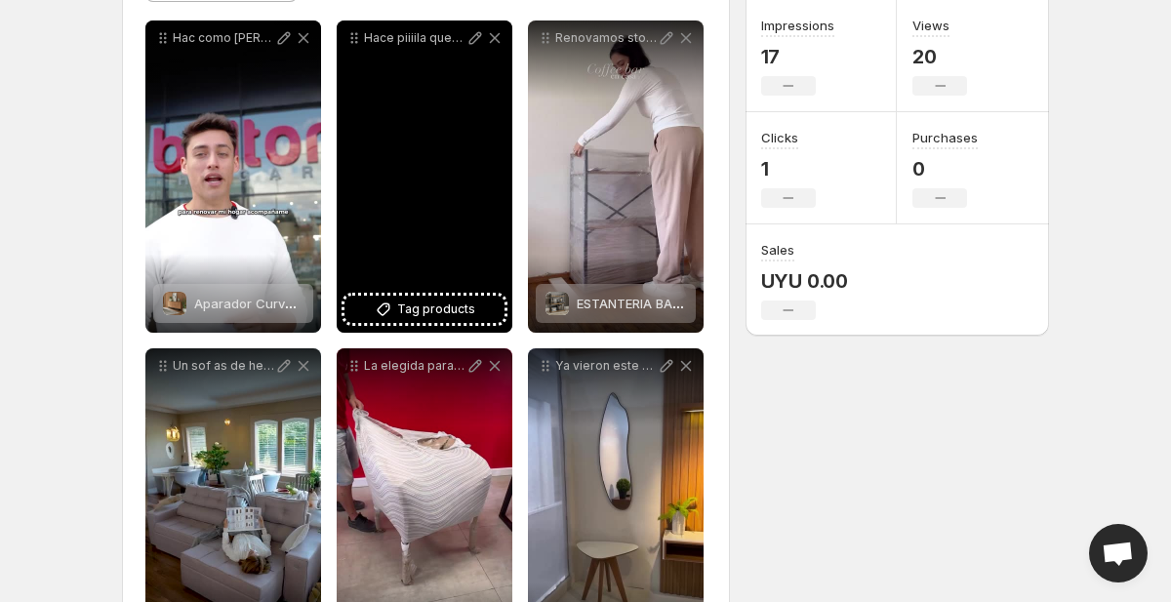
scroll to position [250, 0]
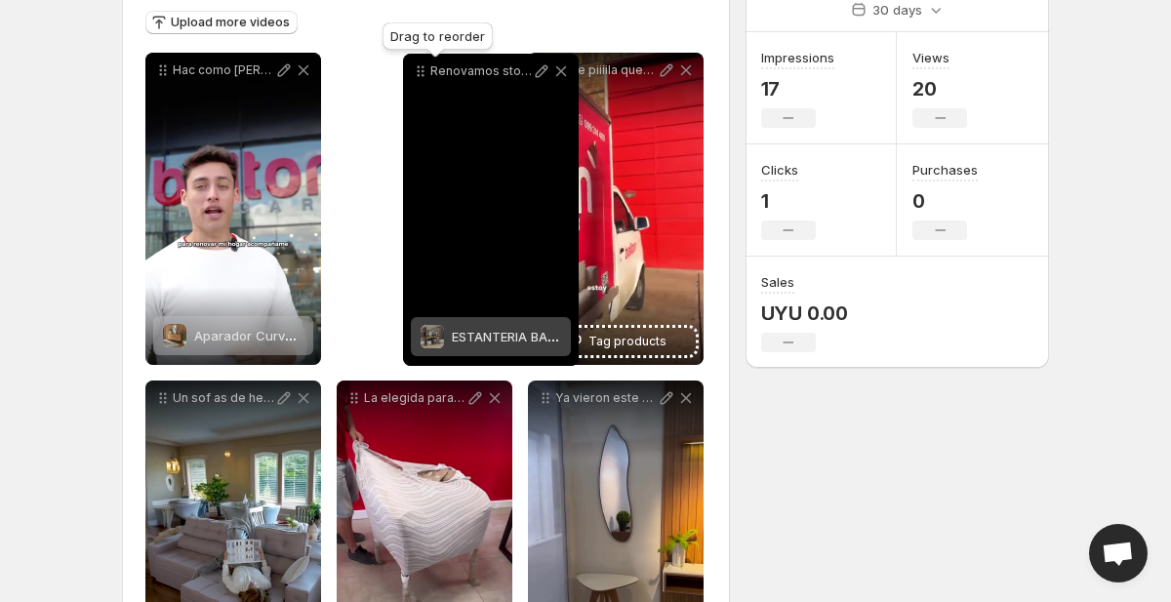
drag, startPoint x: 545, startPoint y: 69, endPoint x: 420, endPoint y: 71, distance: 124.9
click at [420, 71] on icon at bounding box center [421, 71] width 20 height 20
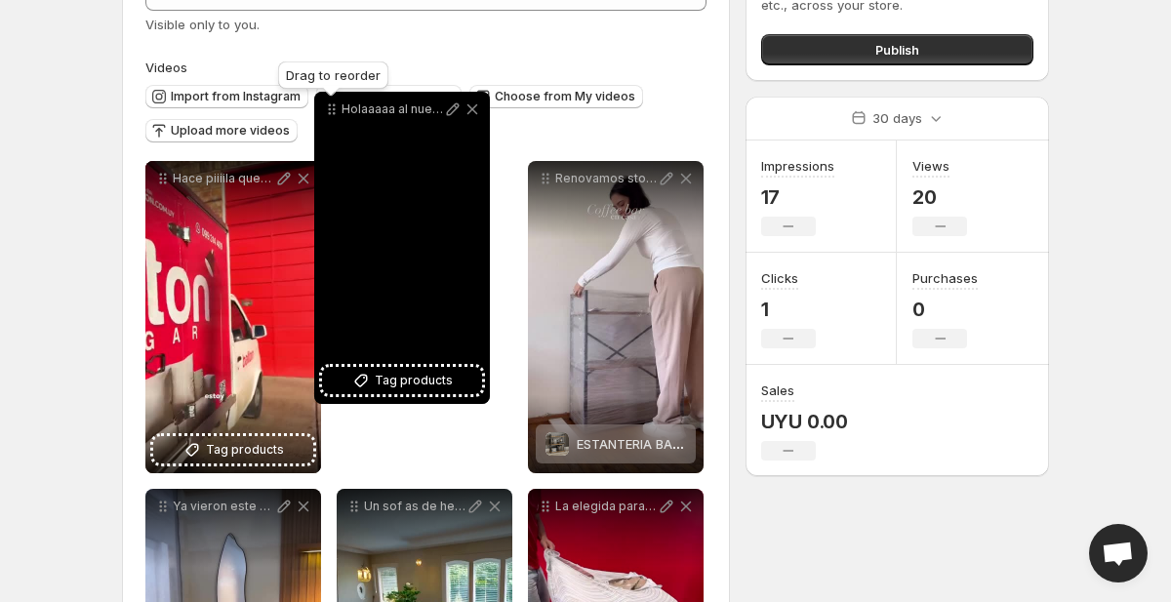
scroll to position [133, 0]
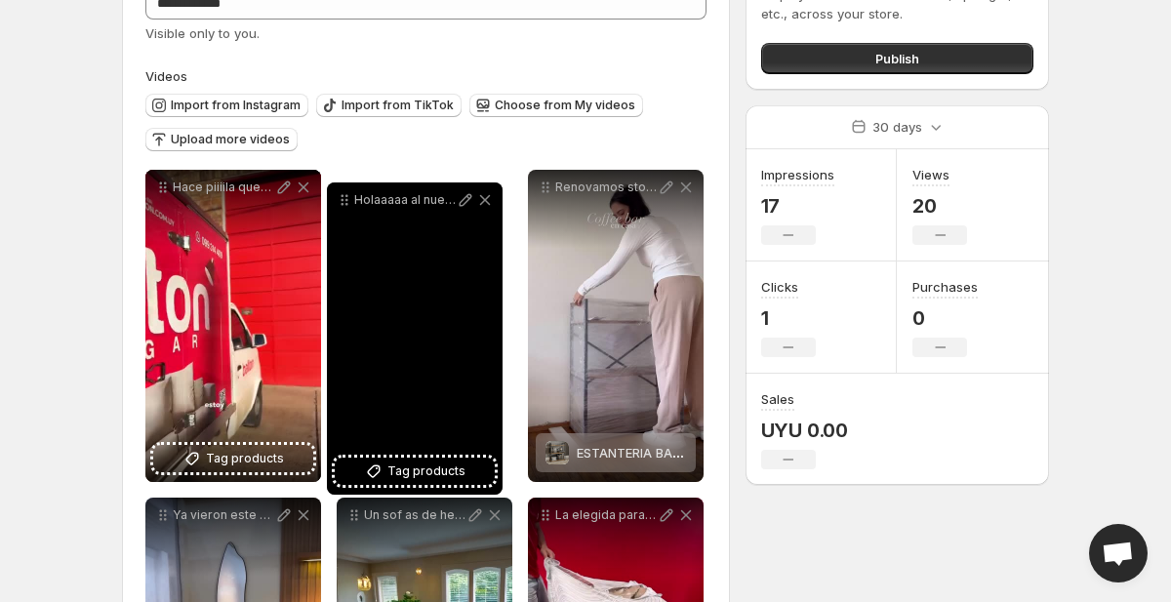
drag, startPoint x: 166, startPoint y: 172, endPoint x: 348, endPoint y: 220, distance: 188.8
click at [348, 210] on icon at bounding box center [345, 200] width 20 height 20
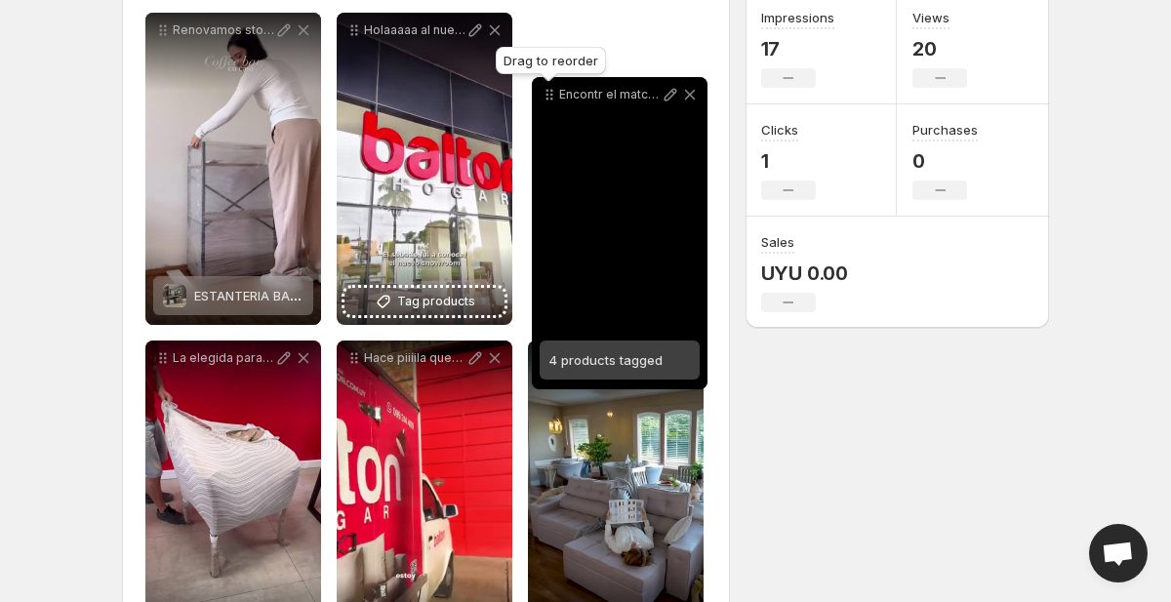
scroll to position [243, 0]
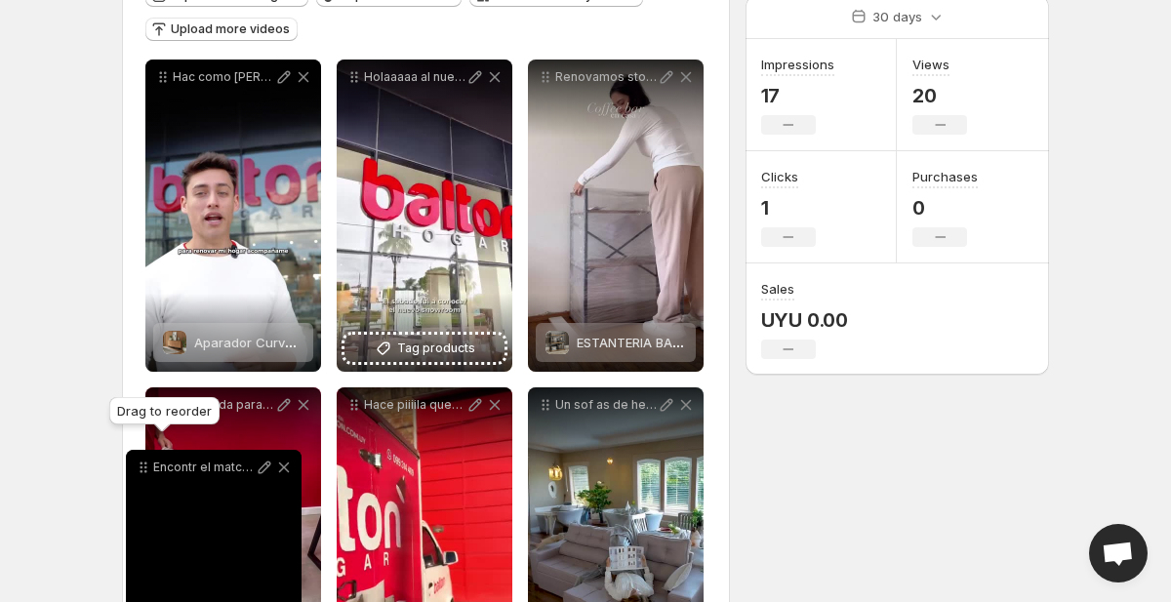
drag, startPoint x: 359, startPoint y: 312, endPoint x: 148, endPoint y: 463, distance: 259.3
click at [148, 463] on icon at bounding box center [144, 467] width 20 height 20
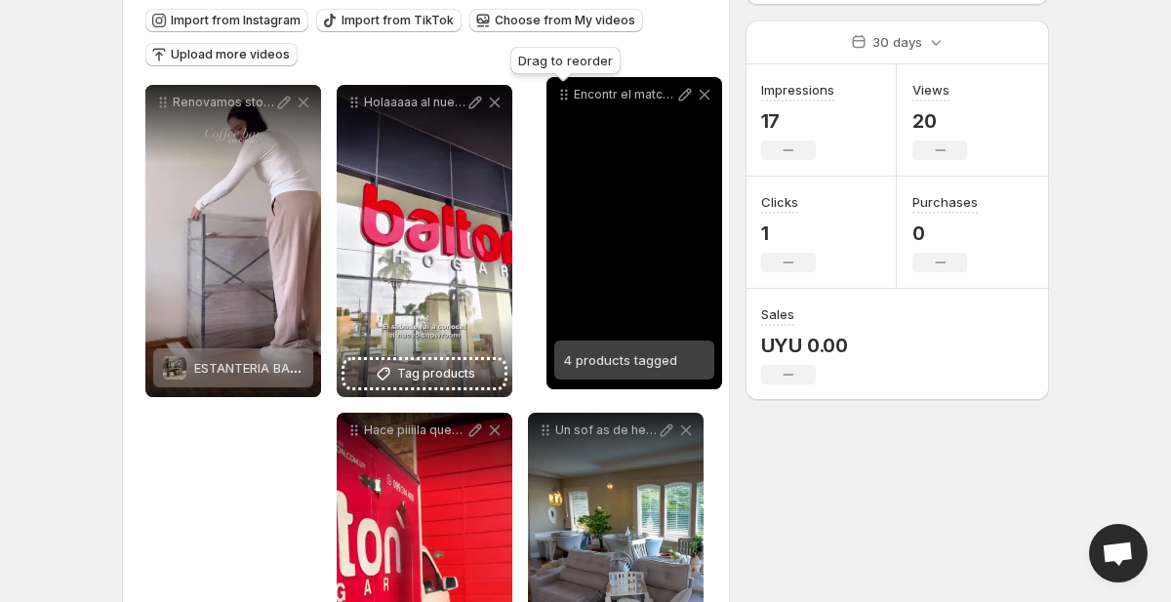
scroll to position [188, 0]
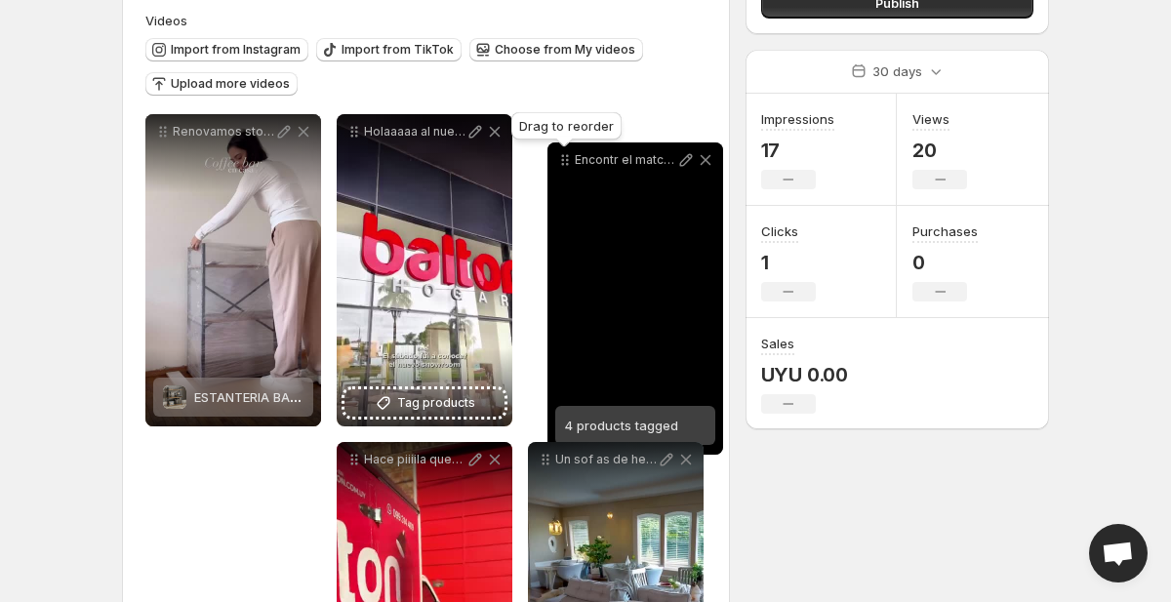
drag, startPoint x: 165, startPoint y: 304, endPoint x: 568, endPoint y: 166, distance: 426.0
click at [568, 166] on icon at bounding box center [565, 160] width 20 height 20
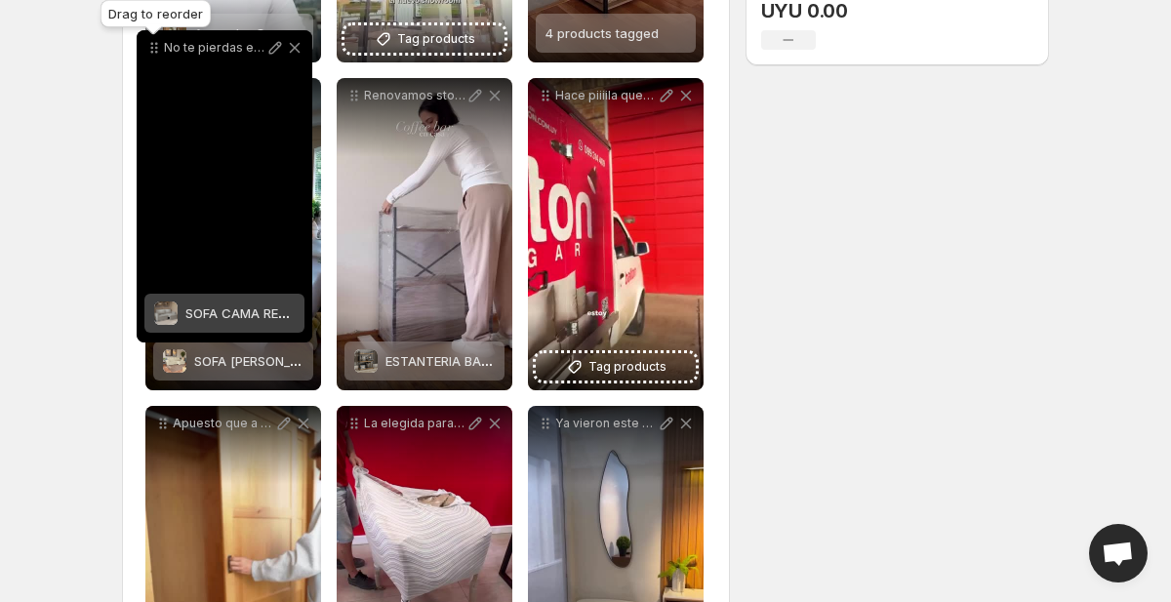
scroll to position [432, 0]
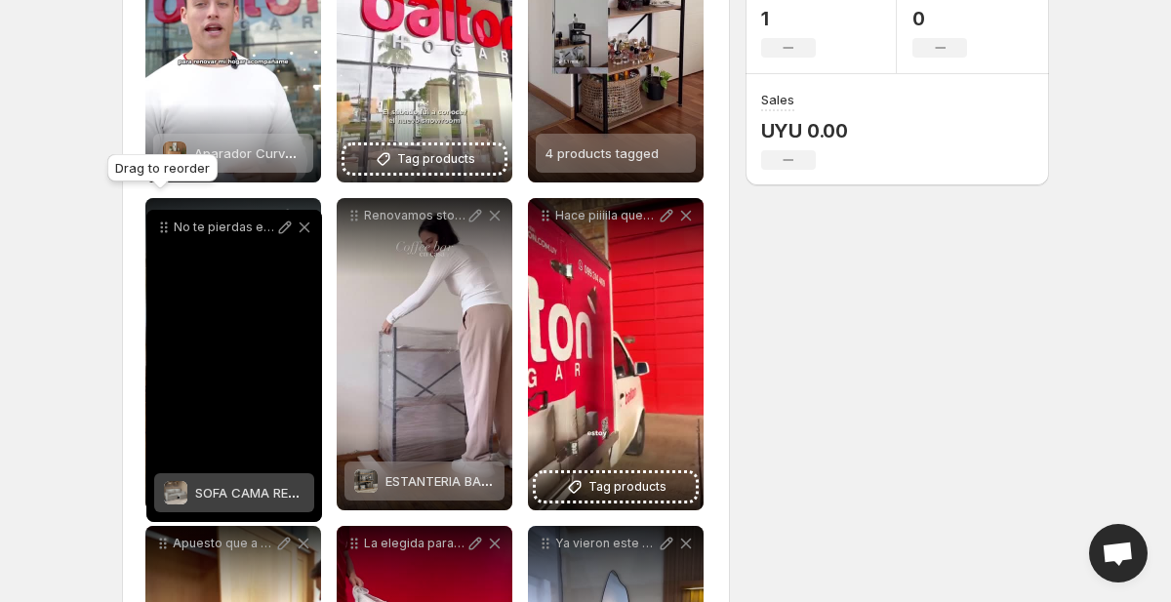
drag, startPoint x: 159, startPoint y: 296, endPoint x: 160, endPoint y: 229, distance: 66.3
click at [160, 229] on icon at bounding box center [164, 228] width 20 height 20
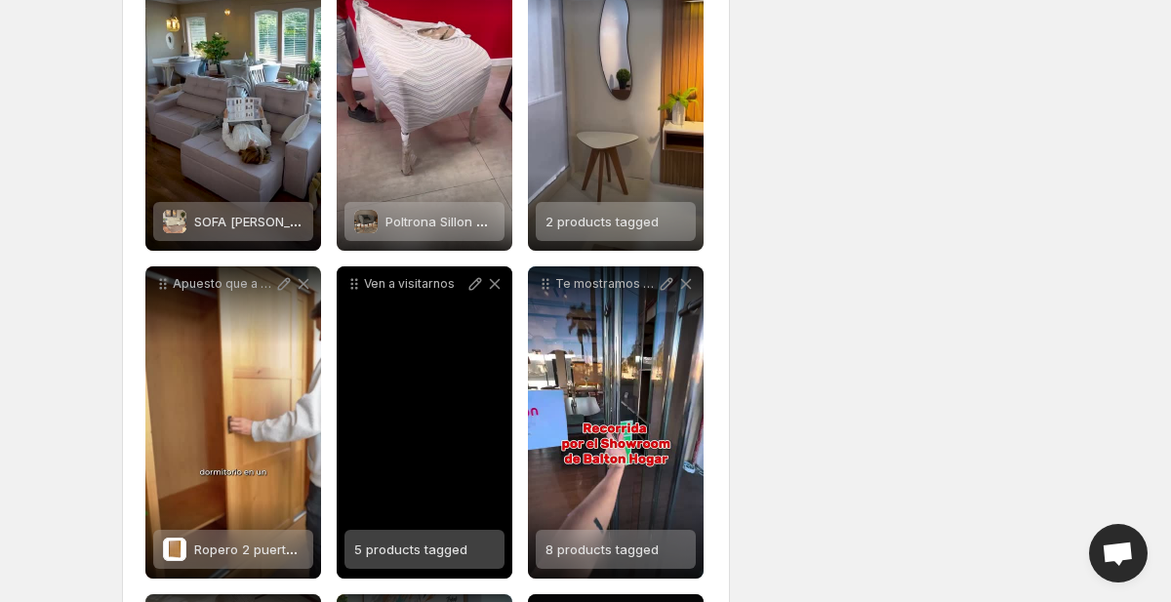
scroll to position [810, 0]
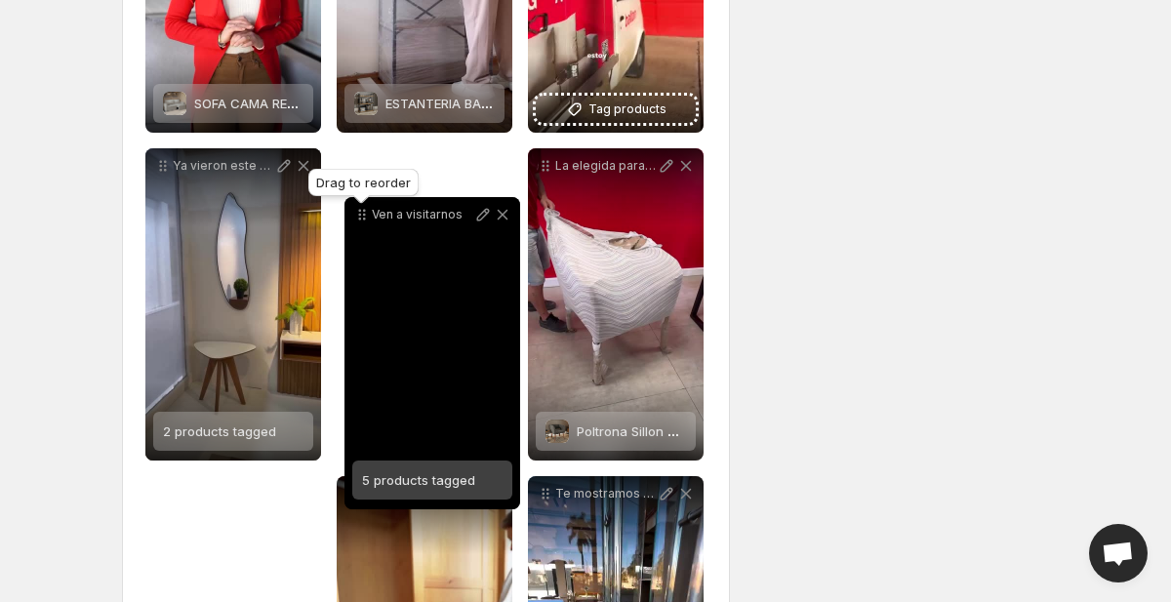
drag, startPoint x: 351, startPoint y: 493, endPoint x: 362, endPoint y: 217, distance: 276.3
click at [359, 214] on icon at bounding box center [360, 215] width 3 height 3
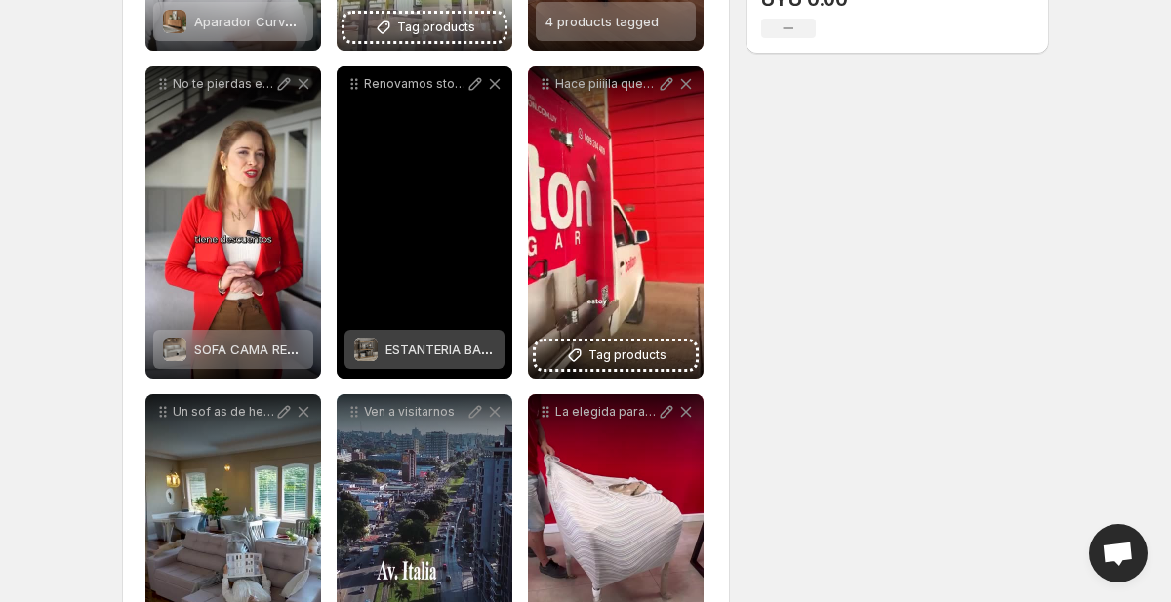
scroll to position [534, 0]
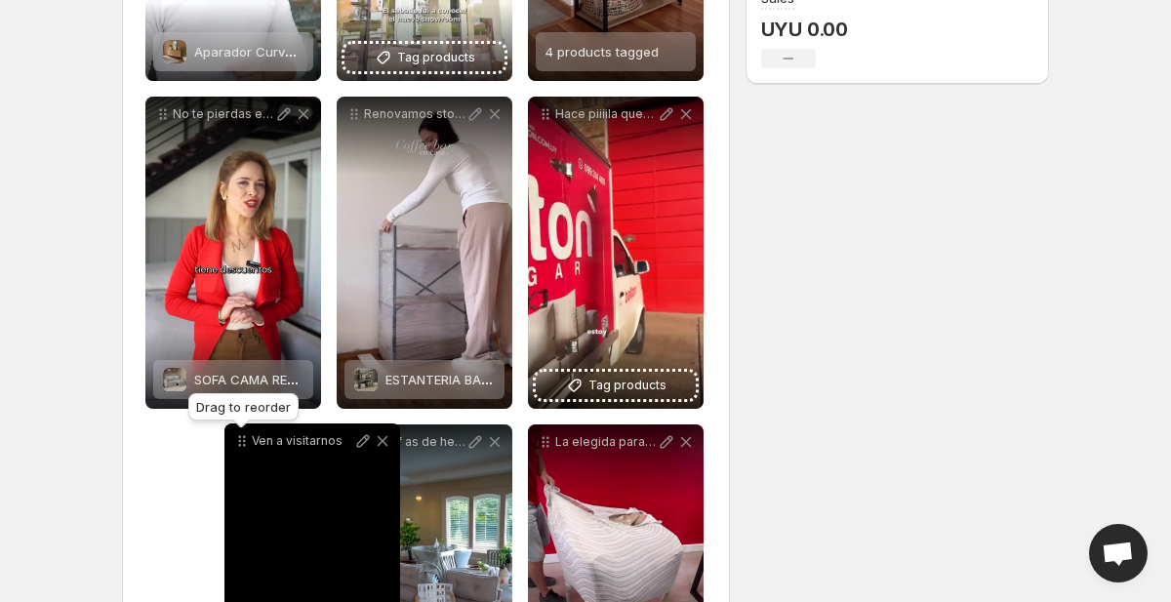
drag, startPoint x: 352, startPoint y: 446, endPoint x: 240, endPoint y: 445, distance: 112.2
click at [240, 445] on icon at bounding box center [240, 445] width 3 height 3
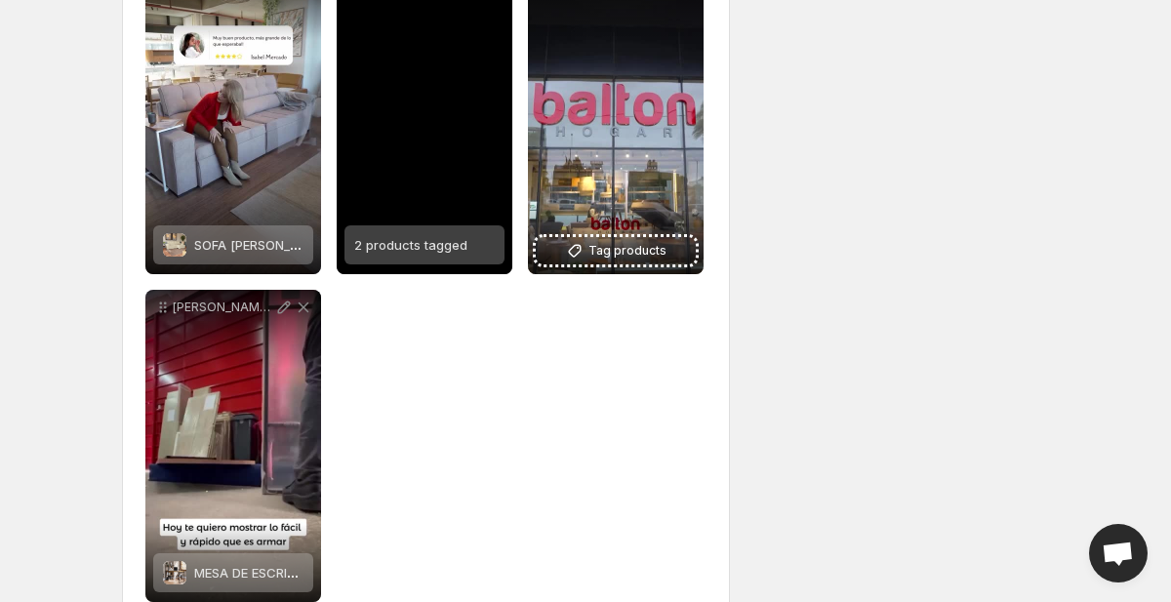
scroll to position [1659, 0]
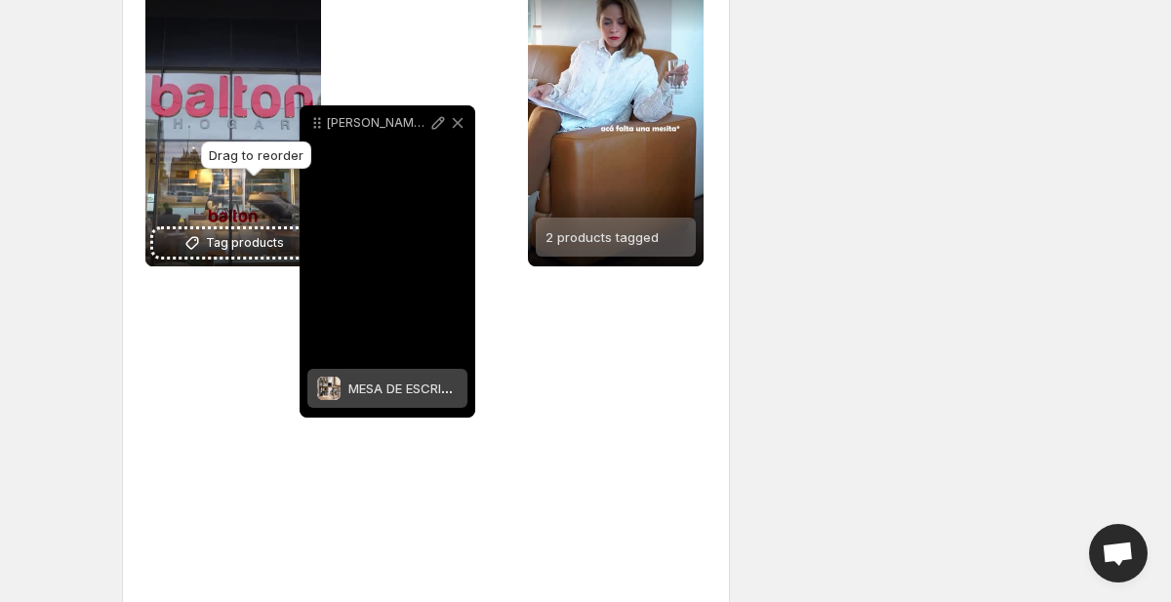
drag, startPoint x: 167, startPoint y: 299, endPoint x: 323, endPoint y: 123, distance: 235.6
click at [323, 123] on icon at bounding box center [317, 123] width 20 height 20
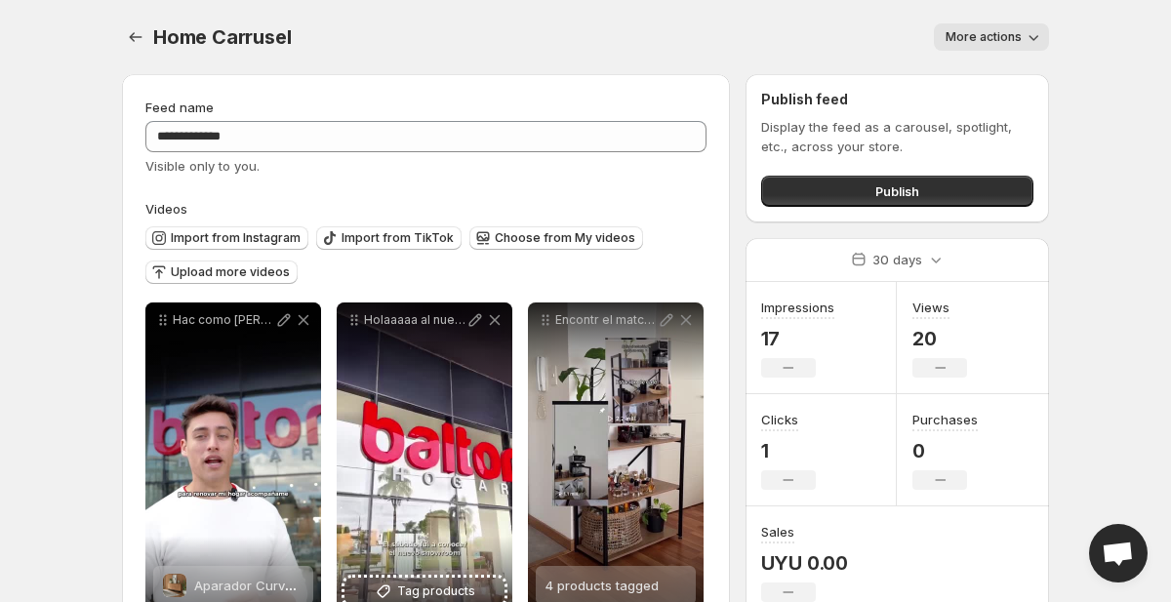
scroll to position [0, 0]
click at [806, 200] on button "Publish" at bounding box center [897, 191] width 272 height 31
